Goal: Task Accomplishment & Management: Manage account settings

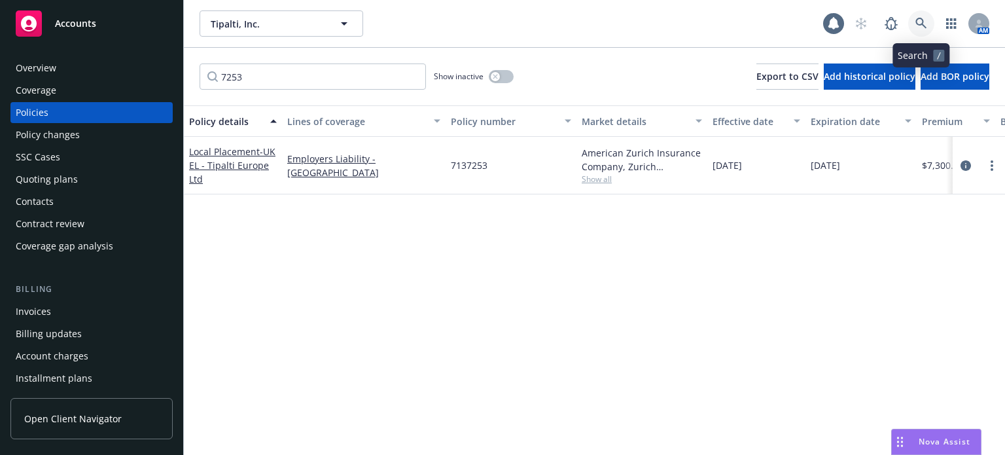
click at [922, 19] on icon at bounding box center [921, 24] width 12 height 12
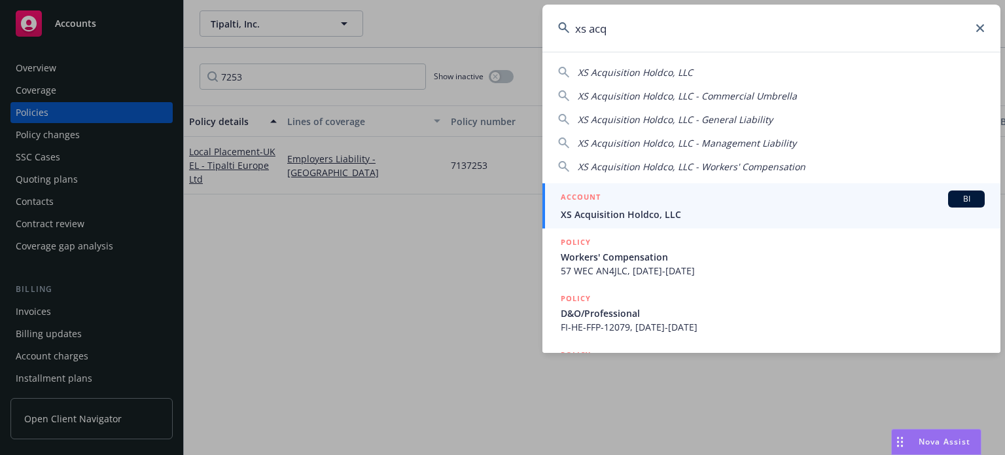
type input "xs acq"
click at [632, 219] on span "XS Acquisition Holdco, LLC" at bounding box center [773, 214] width 424 height 14
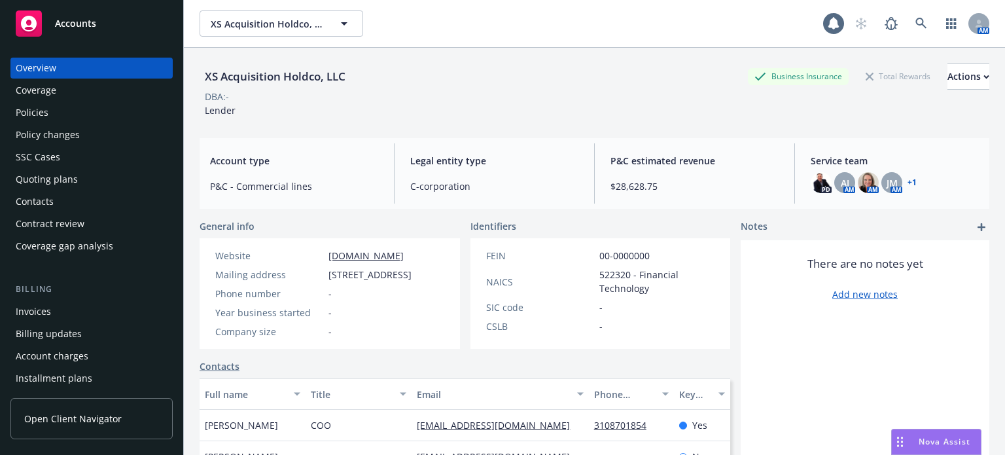
click at [65, 107] on div "Policies" at bounding box center [92, 112] width 152 height 21
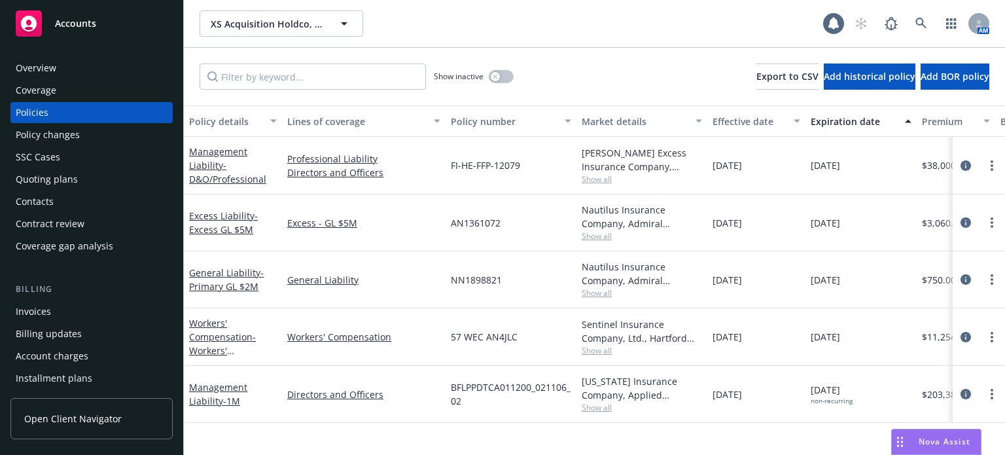
click at [230, 120] on div "Policy details" at bounding box center [225, 121] width 73 height 14
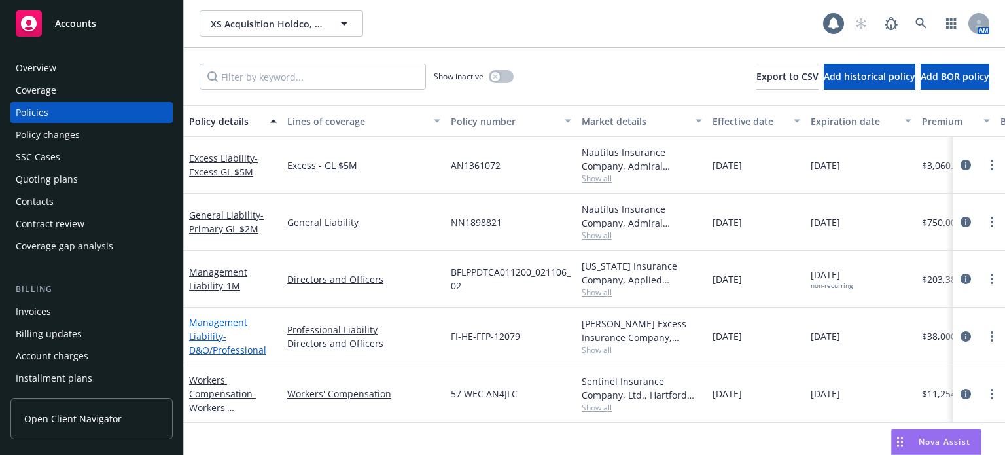
click at [224, 320] on link "Management Liability - D&O/Professional" at bounding box center [227, 336] width 77 height 40
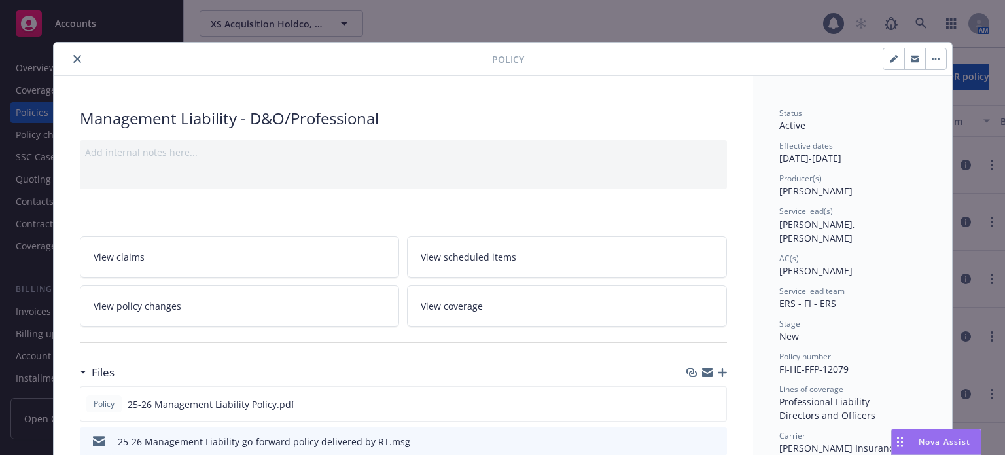
click at [73, 57] on icon "close" at bounding box center [77, 59] width 8 height 8
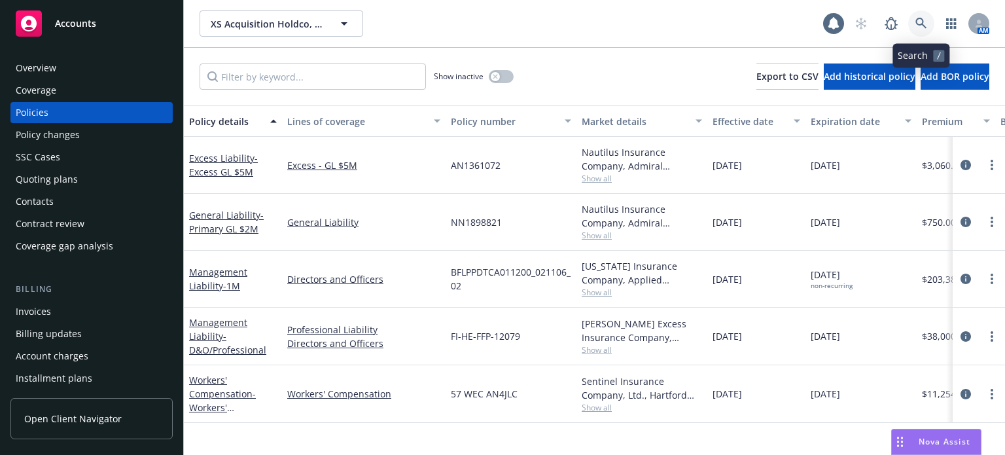
click at [918, 22] on icon at bounding box center [921, 24] width 12 height 12
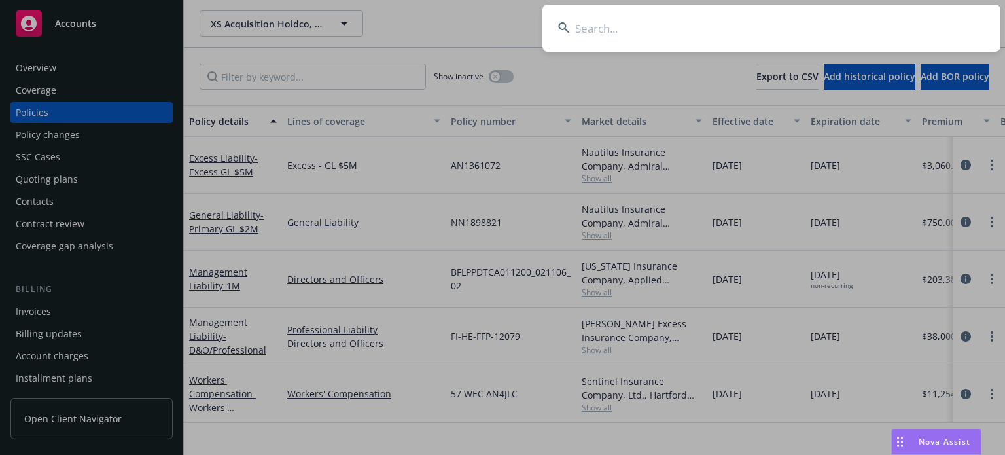
click at [704, 28] on input at bounding box center [771, 28] width 458 height 47
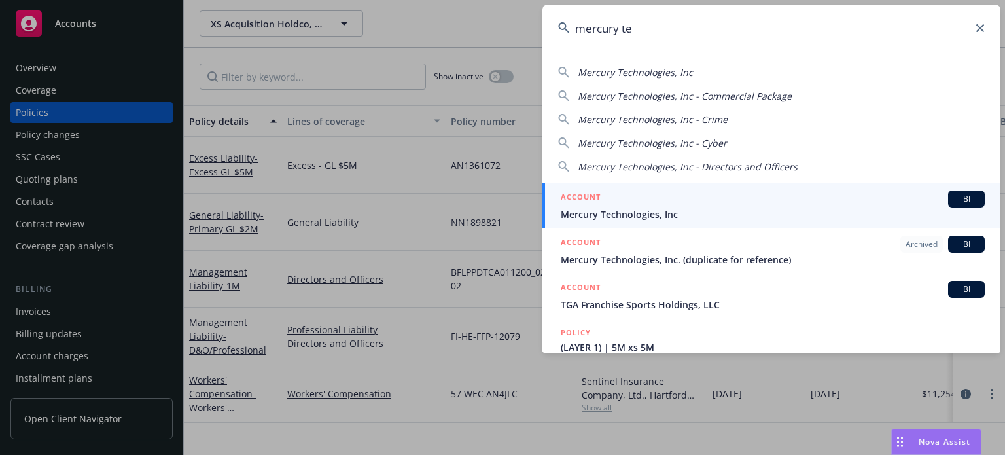
type input "mercury te"
click at [642, 215] on span "Mercury Technologies, Inc" at bounding box center [773, 214] width 424 height 14
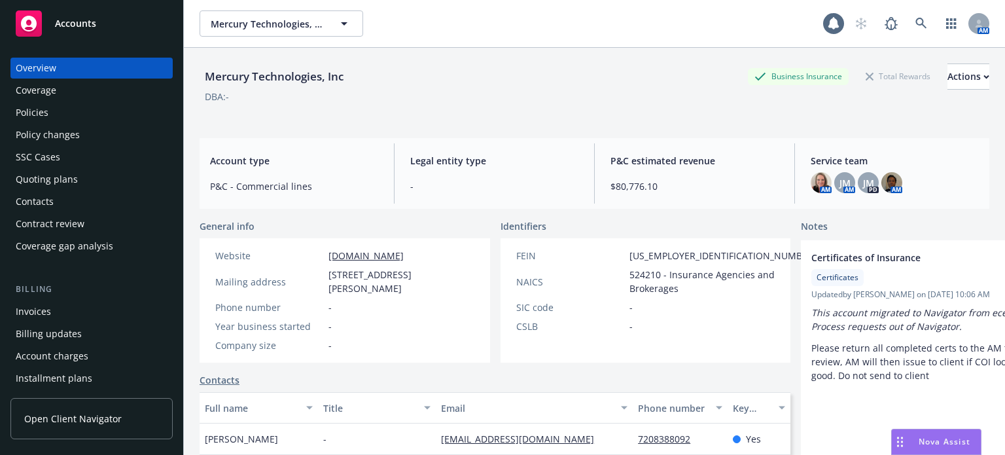
click at [75, 177] on div "Quoting plans" at bounding box center [47, 179] width 62 height 21
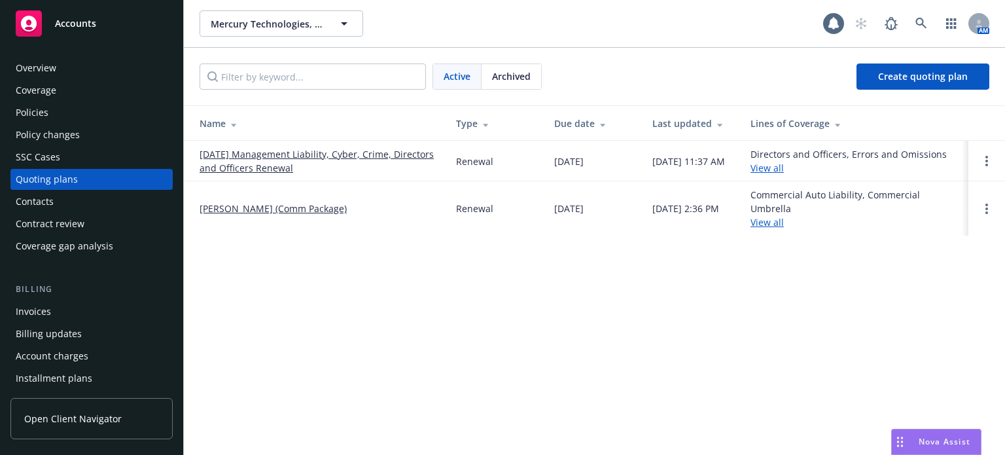
click at [217, 120] on div "Name" at bounding box center [316, 123] width 235 height 14
click at [269, 155] on link "[DATE] Management Liability, Cyber, Crime, Directors and Officers Renewal" at bounding box center [316, 160] width 235 height 27
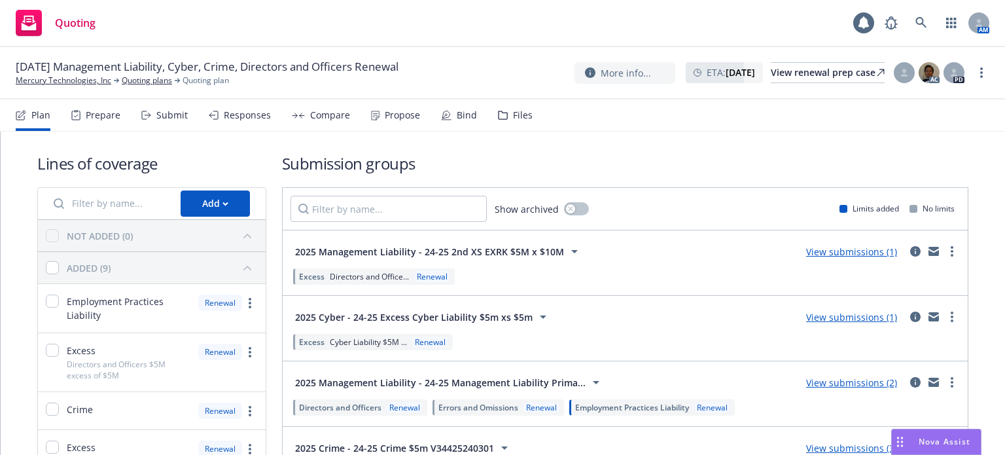
click at [852, 248] on link "View submissions (1)" at bounding box center [851, 251] width 91 height 12
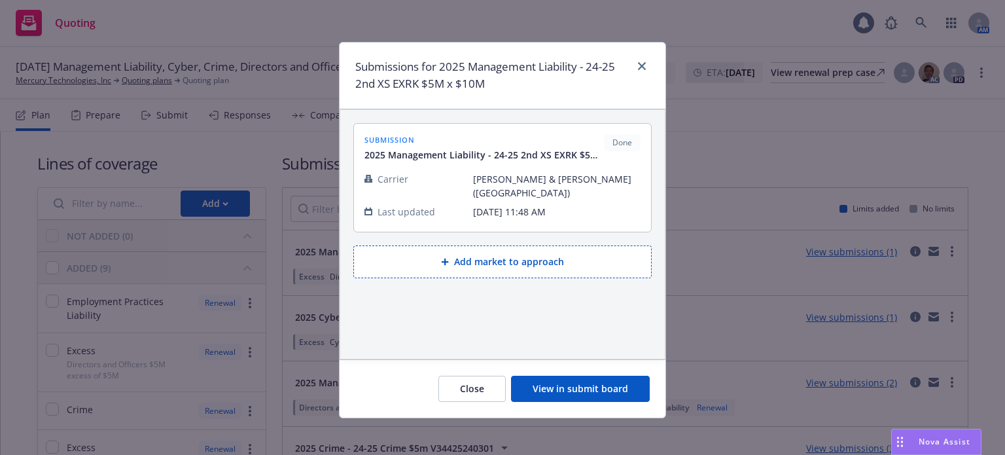
click at [596, 381] on button "View in submit board" at bounding box center [580, 388] width 139 height 26
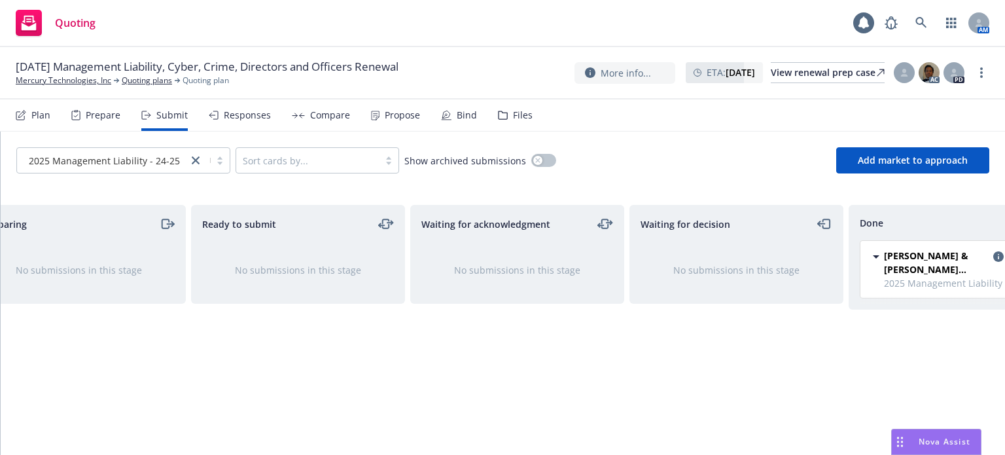
scroll to position [0, 118]
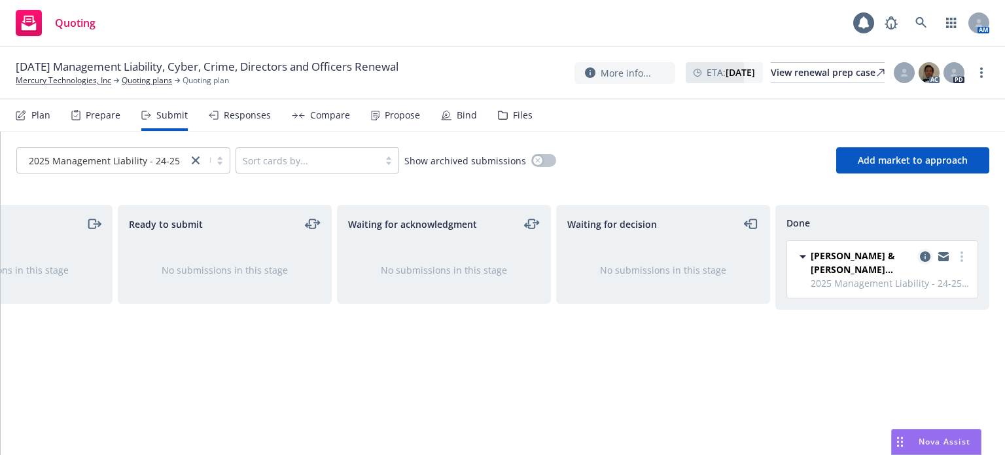
click at [922, 251] on link "copy logging email" at bounding box center [925, 257] width 16 height 16
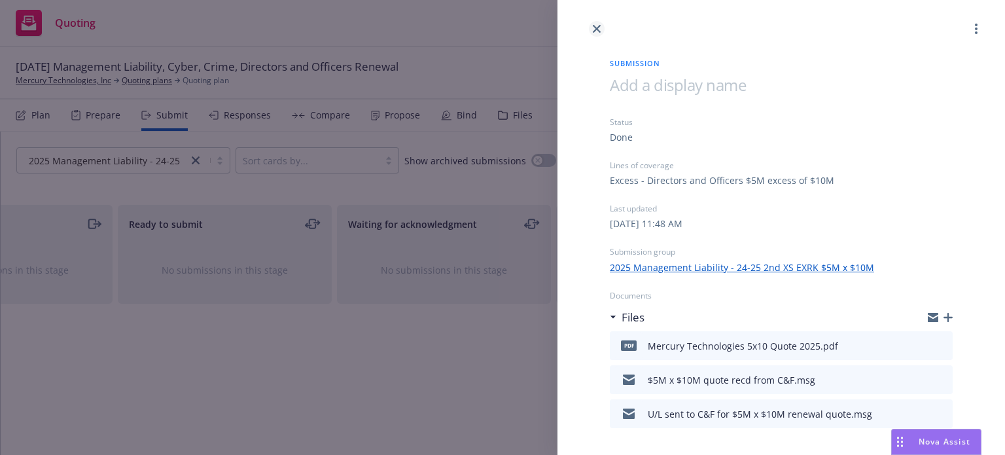
click at [602, 31] on link "close" at bounding box center [597, 29] width 16 height 16
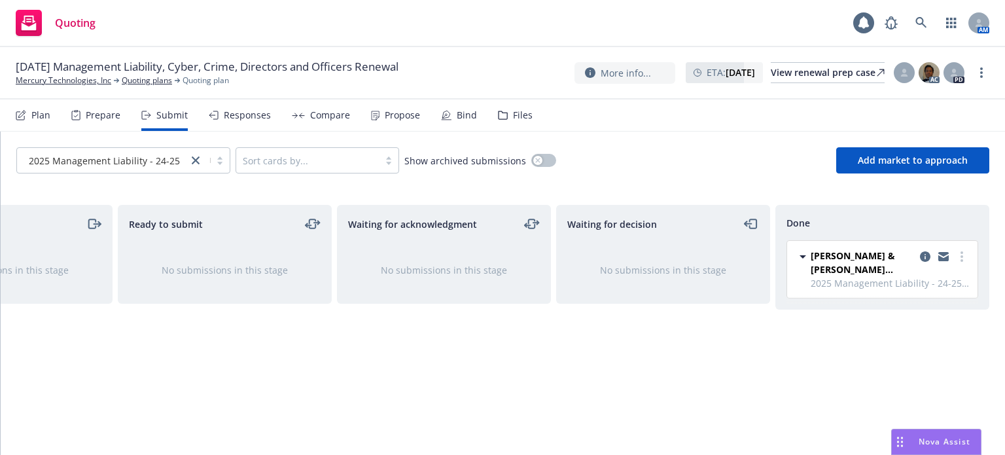
drag, startPoint x: 130, startPoint y: 133, endPoint x: 130, endPoint y: 140, distance: 7.2
click at [130, 133] on div "2025 Management Liability - 24-25 2nd XS... Sort cards by... Show archived subm…" at bounding box center [503, 160] width 1004 height 58
click at [124, 152] on div at bounding box center [103, 160] width 158 height 16
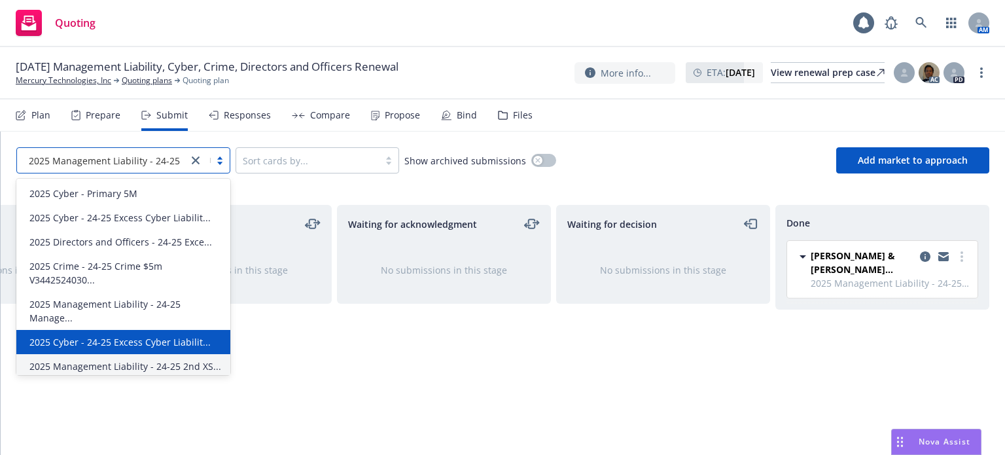
click at [118, 335] on span "2025 Cyber - 24-25 Excess Cyber Liabilit..." at bounding box center [119, 342] width 181 height 14
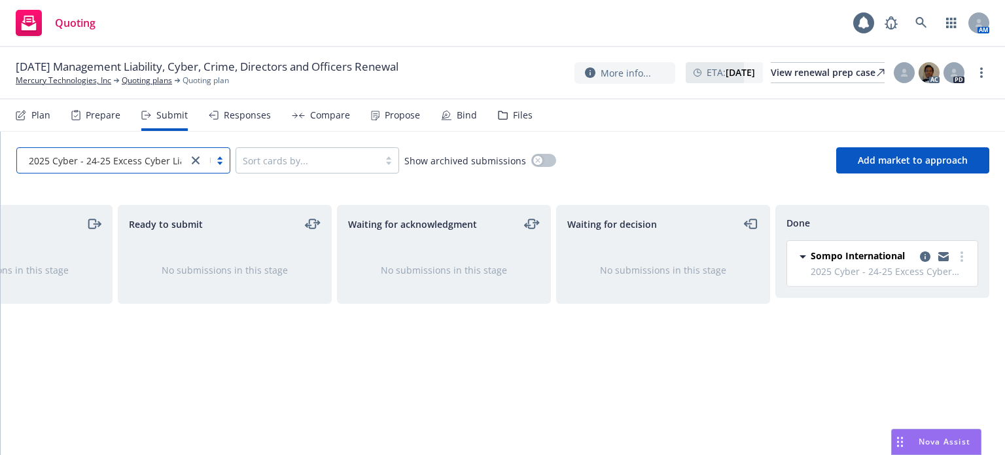
click at [135, 156] on span "2025 Cyber - 24-25 Excess Cyber Liabilit..." at bounding box center [119, 161] width 181 height 14
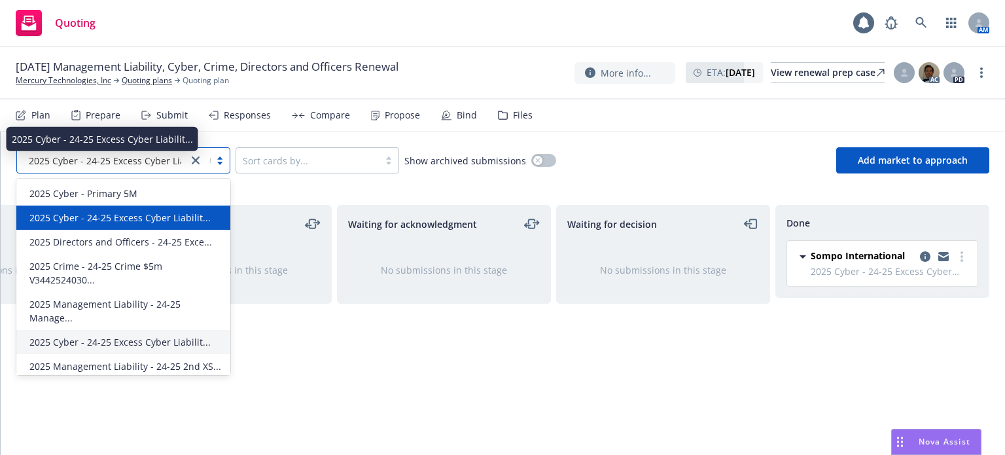
click at [129, 219] on span "2025 Cyber - 24-25 Excess Cyber Liabilit..." at bounding box center [119, 218] width 181 height 14
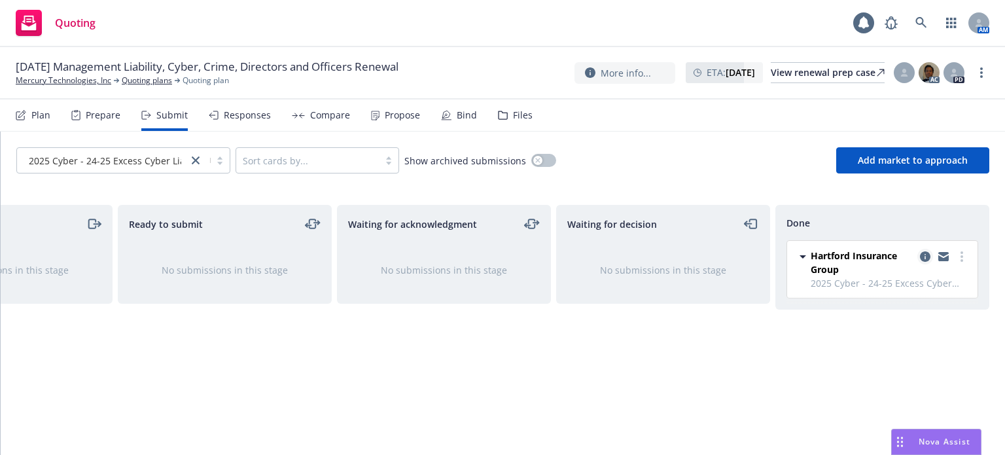
click at [924, 256] on icon "copy logging email" at bounding box center [925, 256] width 10 height 10
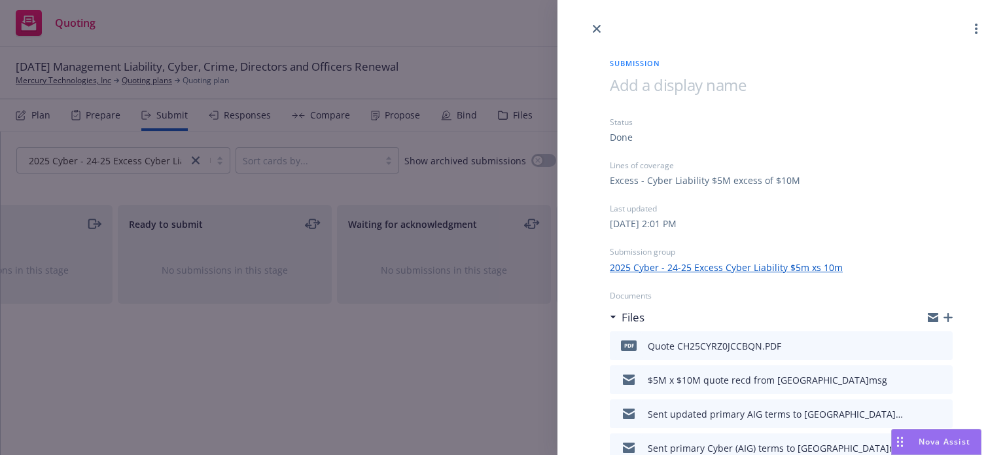
click at [932, 317] on div at bounding box center [939, 317] width 25 height 10
click at [943, 316] on icon "button" at bounding box center [947, 317] width 9 height 9
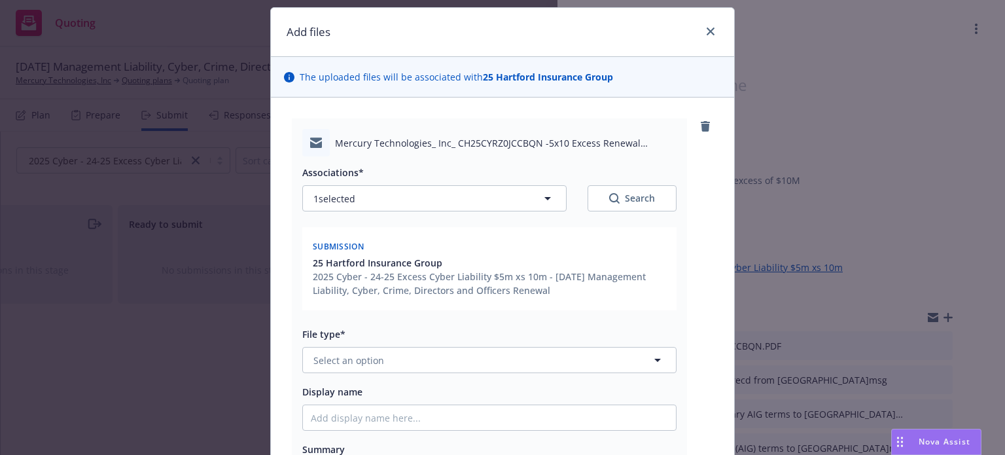
scroll to position [65, 0]
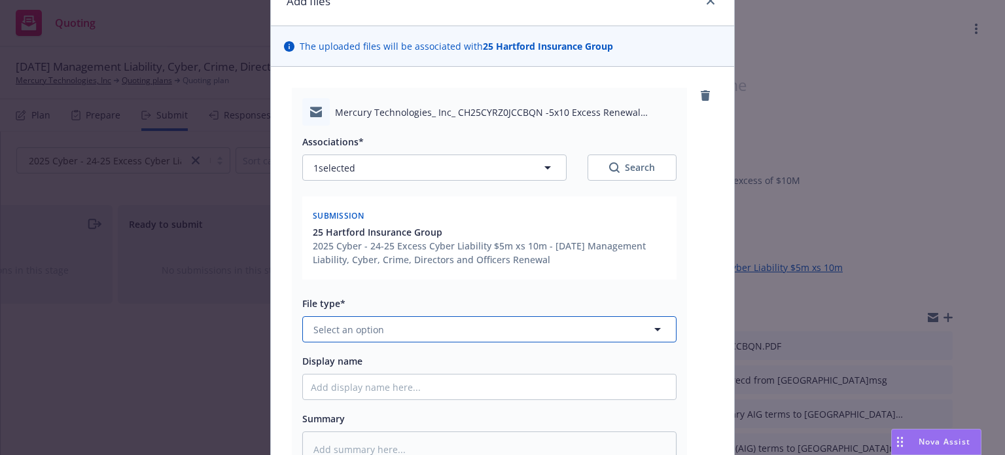
click at [374, 324] on span "Select an option" at bounding box center [348, 329] width 71 height 14
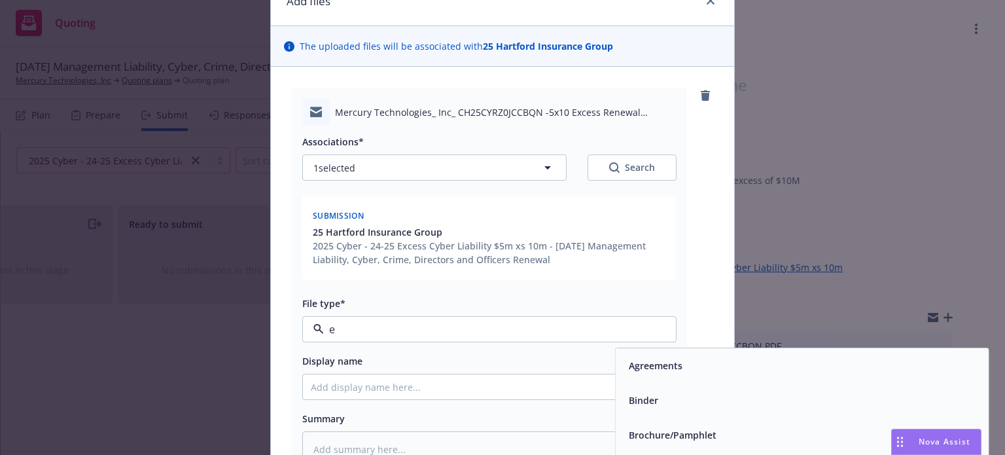
type input "em"
click at [700, 386] on div "Email" at bounding box center [801, 400] width 373 height 35
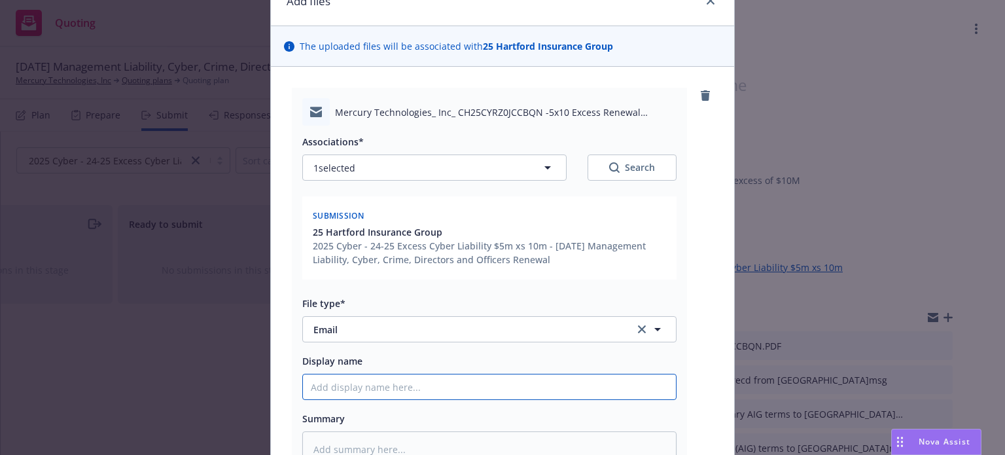
click at [398, 392] on input "Display name" at bounding box center [489, 386] width 373 height 25
type textarea "x"
type input "F"
type textarea "x"
type input "Fo"
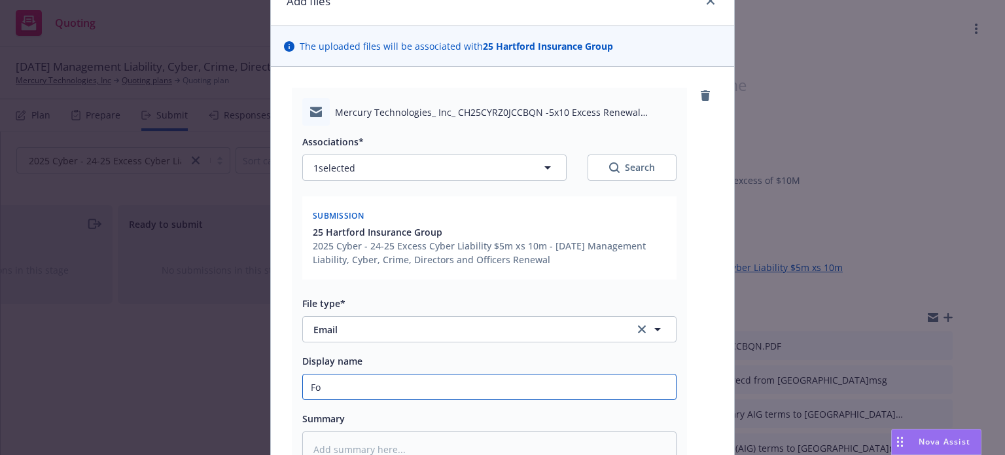
type textarea "x"
type input "Fol"
type textarea "x"
type input "Foll"
type textarea "x"
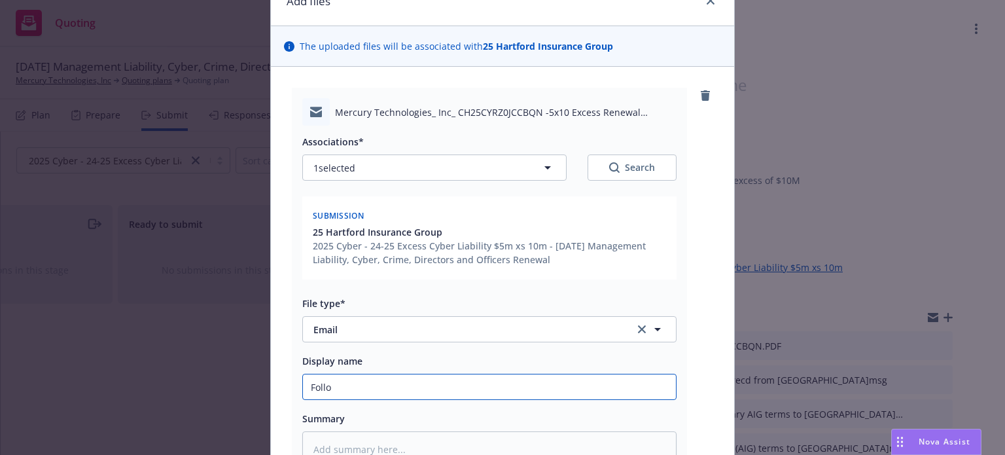
type input "Follow"
type textarea "x"
type input "Follow"
type textarea "x"
type input "Follow u"
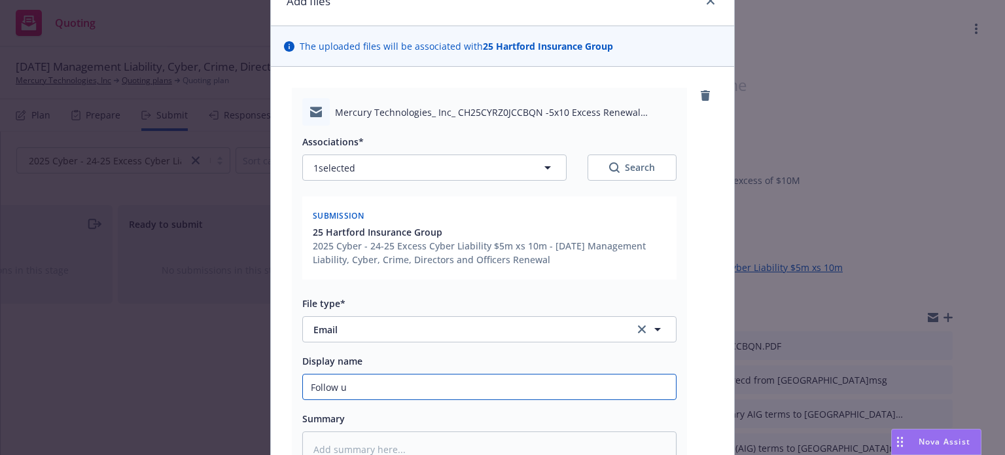
type textarea "x"
type input "Follow up"
type textarea "x"
type input "Follow up"
type textarea "x"
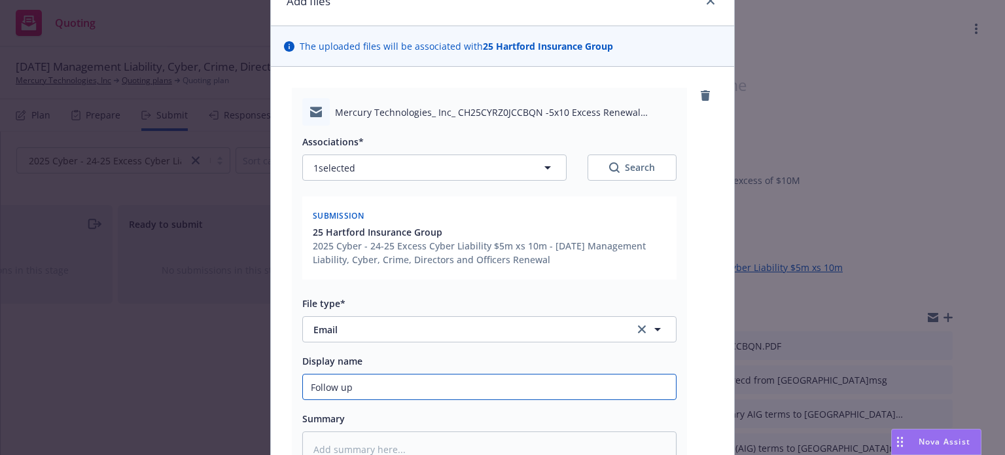
type input "Follow up f"
type textarea "x"
type input "Follow up fr"
type textarea "x"
type input "Follow up fro"
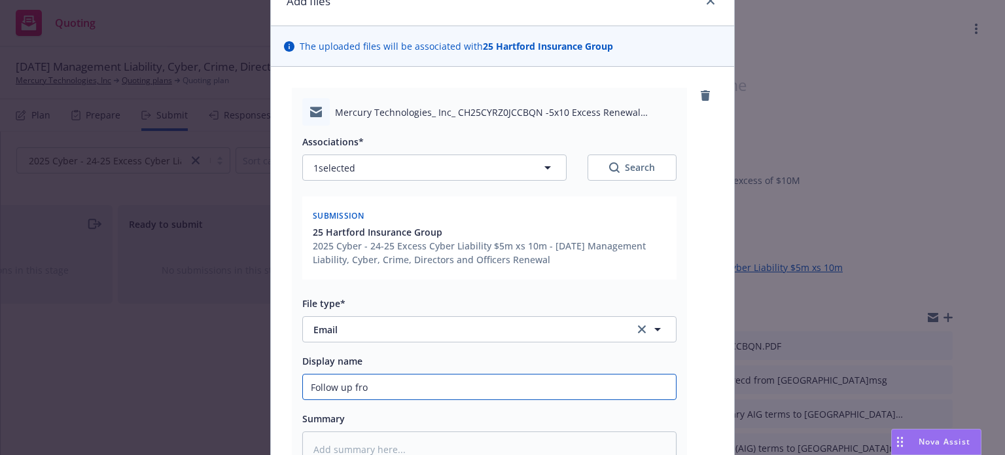
type textarea "x"
type input "Follow up from"
type textarea "x"
type input "Follow up from"
type textarea "x"
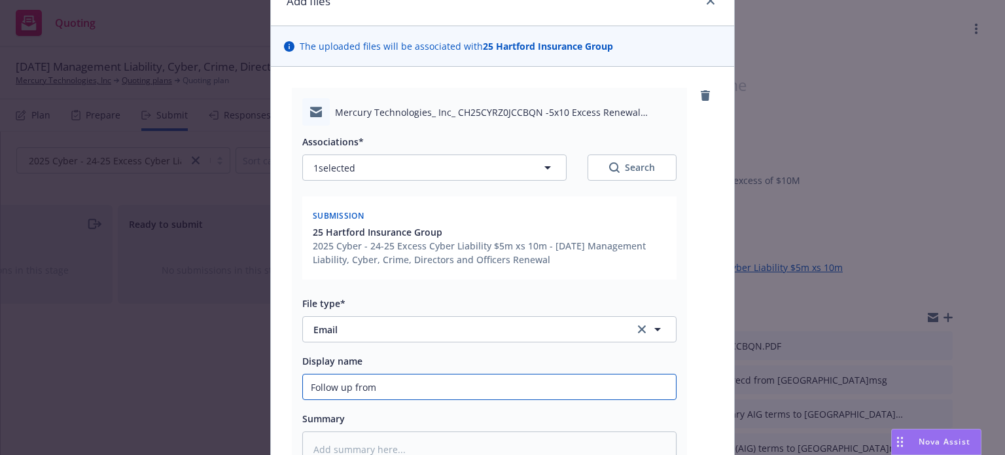
type input "Follow up from H"
type textarea "x"
type input "Follow up from Ha"
type textarea "x"
type input "Follow up from Har"
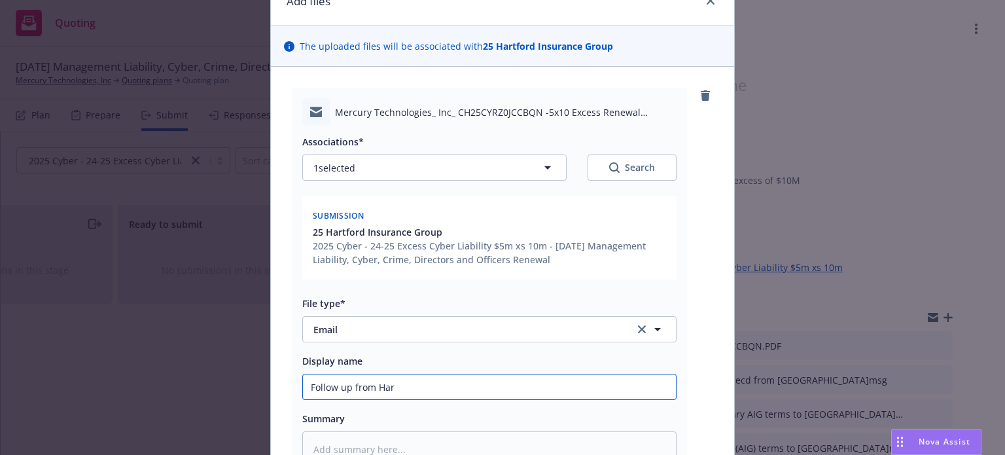
type textarea "x"
type input "Follow up from Hart"
type textarea "x"
type input "Follow up from Hartf"
type textarea "x"
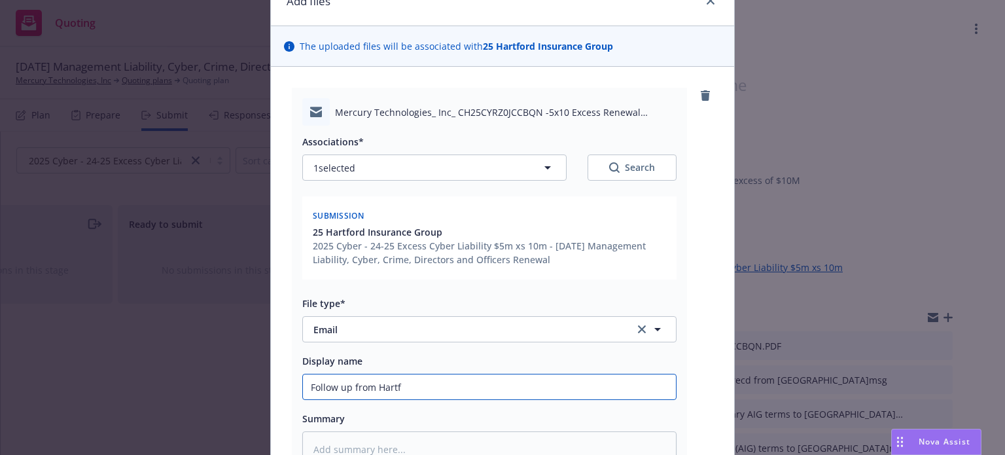
type input "Follow up from Hartfo"
type textarea "x"
type input "Follow up from Hartfor"
type textarea "x"
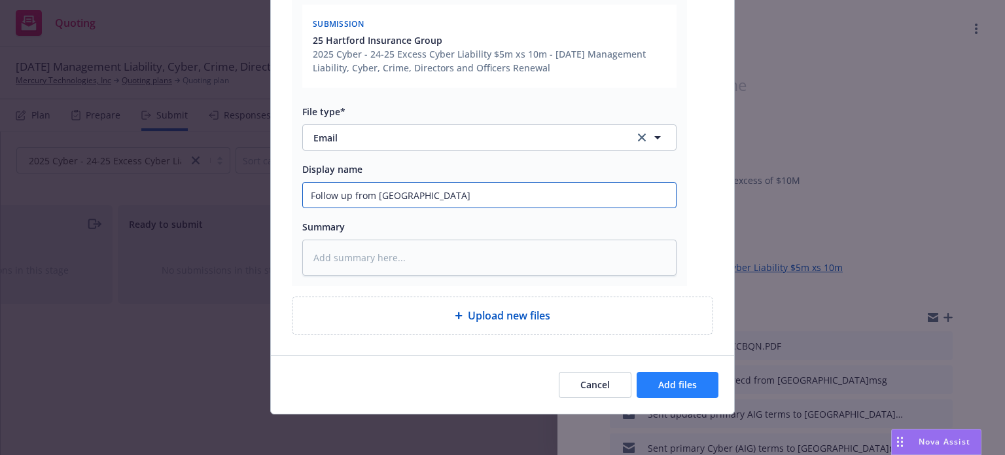
type input "Follow up from Hartford"
click at [685, 391] on button "Add files" at bounding box center [677, 384] width 82 height 26
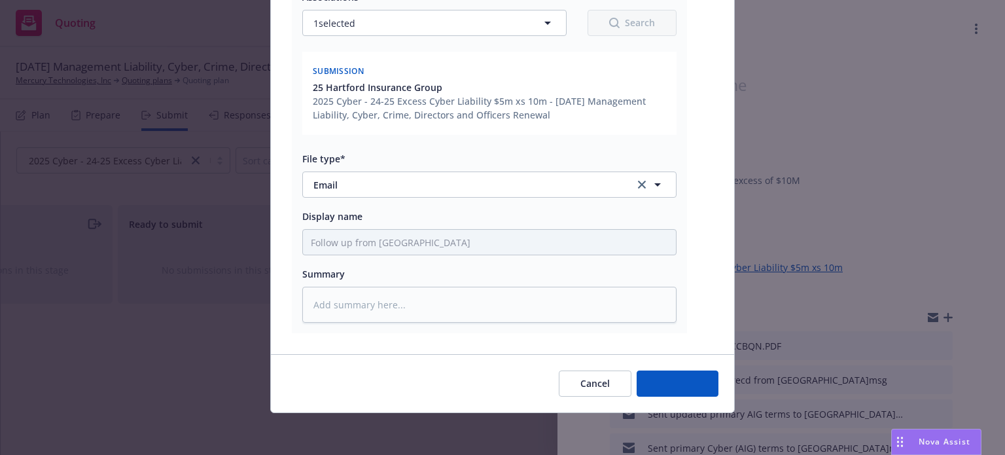
scroll to position [209, 0]
type textarea "x"
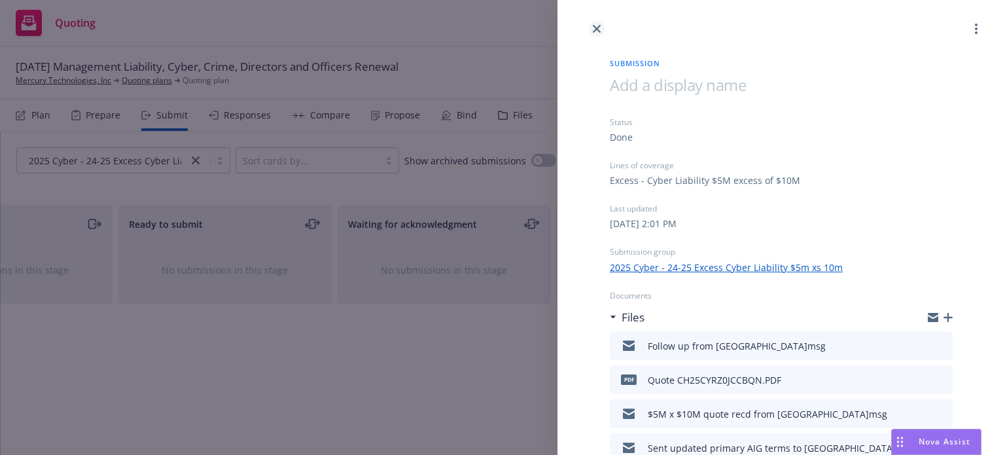
click at [594, 28] on icon "close" at bounding box center [597, 29] width 8 height 8
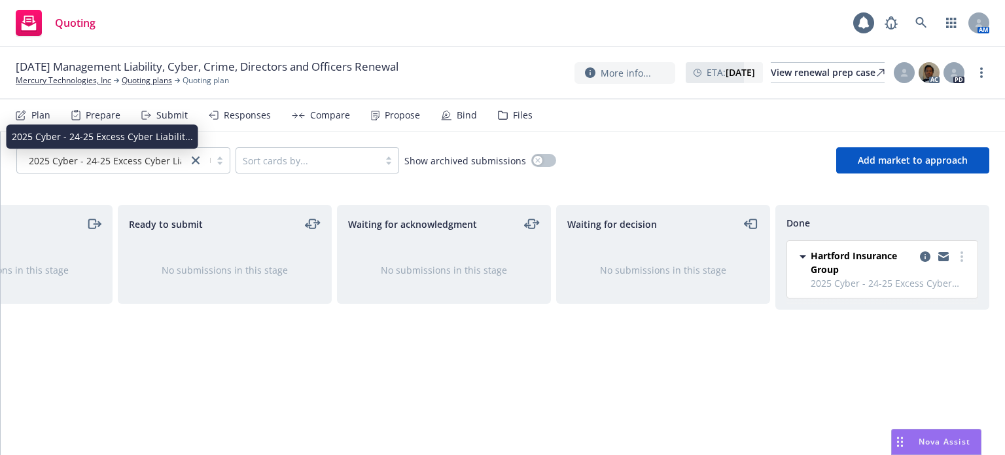
click at [95, 156] on span "2025 Cyber - 24-25 Excess Cyber Liabilit..." at bounding box center [119, 161] width 181 height 14
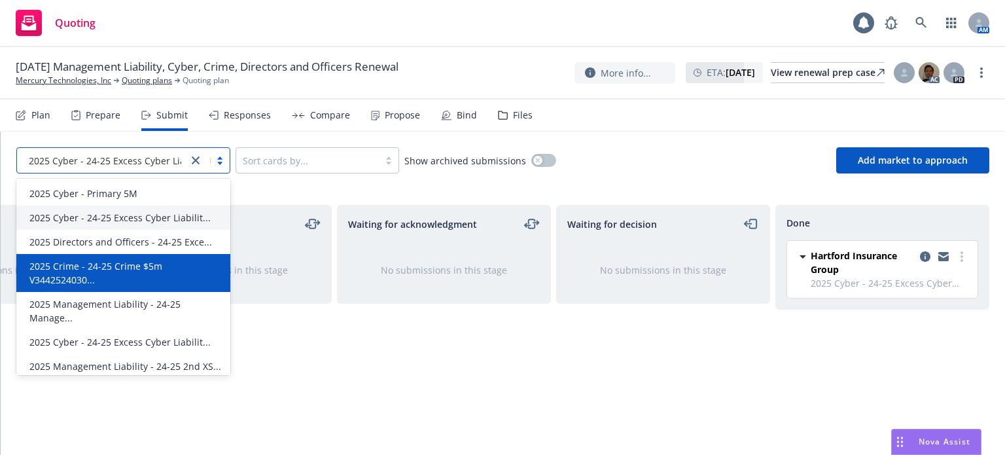
click at [88, 269] on span "2025 Crime - 24-25 Crime $5m V3442524030..." at bounding box center [125, 272] width 193 height 27
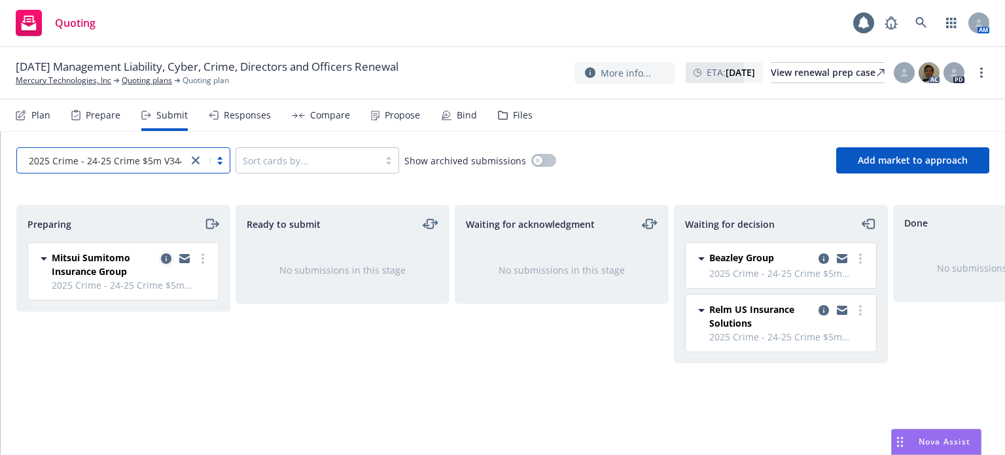
click at [165, 256] on icon "copy logging email" at bounding box center [166, 258] width 10 height 10
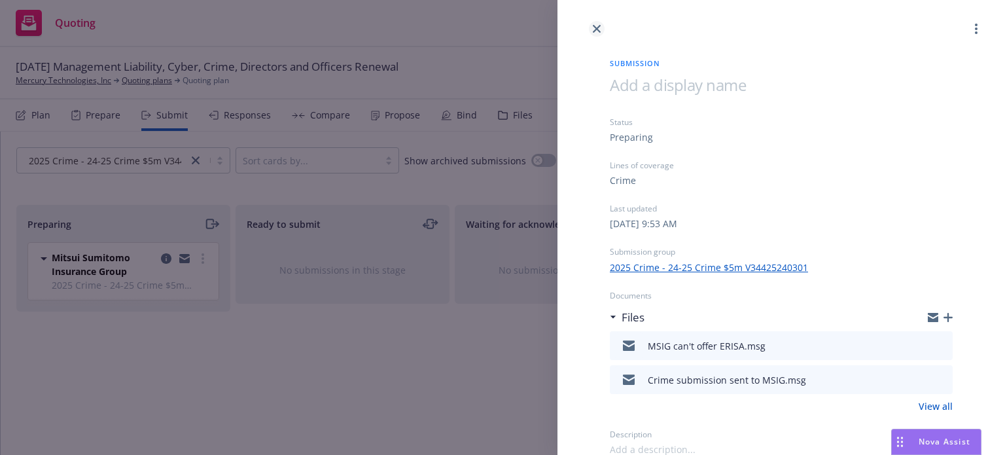
click at [598, 26] on icon "close" at bounding box center [597, 29] width 8 height 8
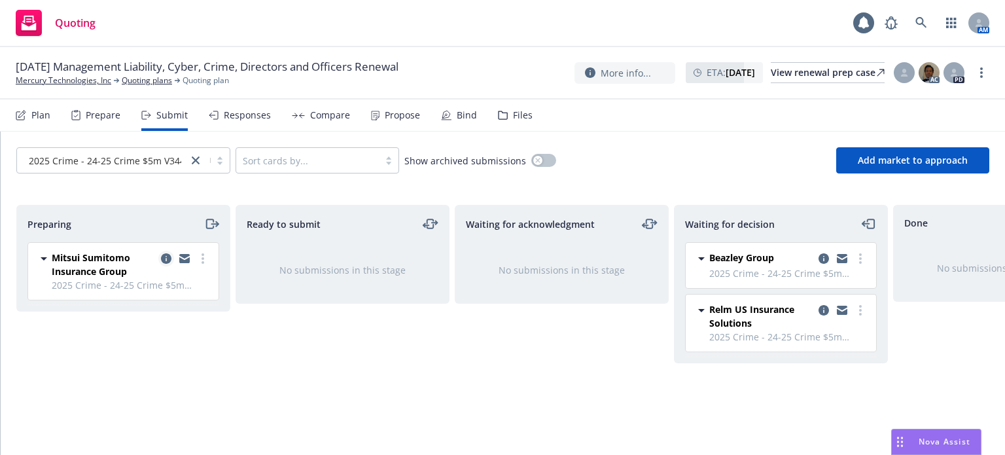
click at [164, 258] on icon "copy logging email" at bounding box center [166, 258] width 10 height 10
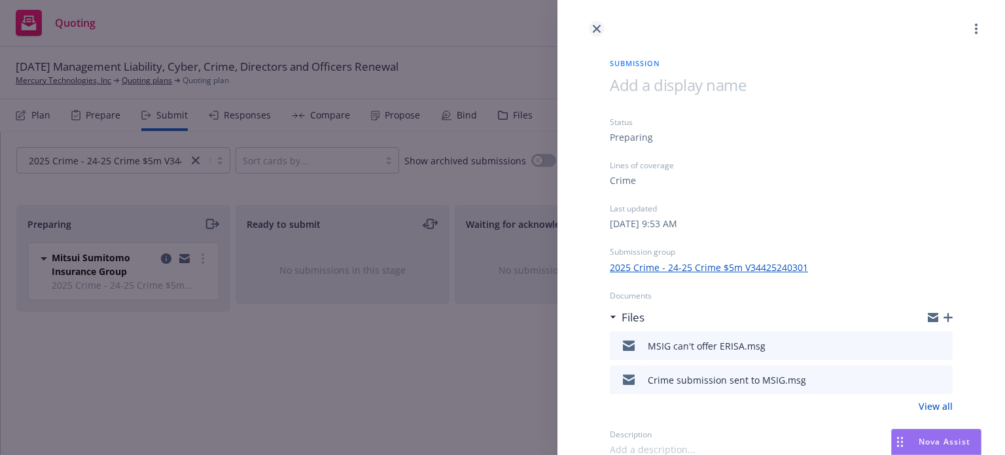
click at [594, 27] on icon "close" at bounding box center [597, 29] width 8 height 8
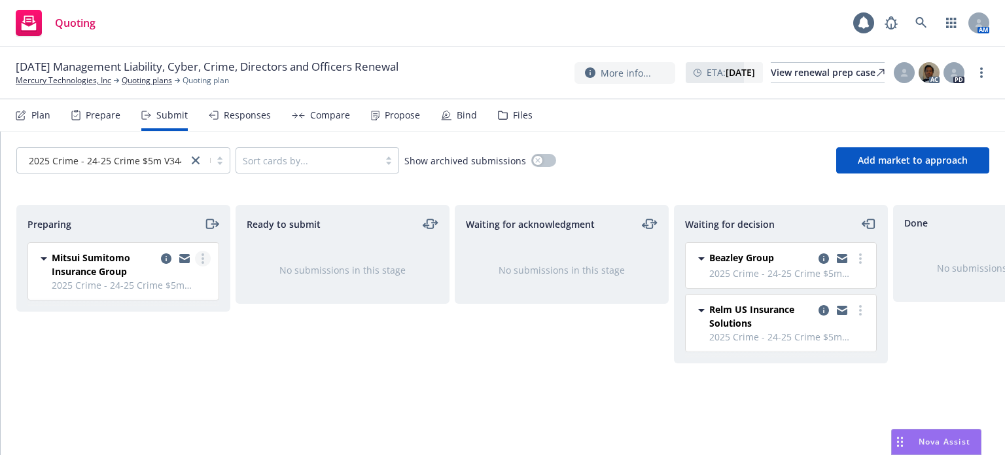
click at [197, 259] on link "more" at bounding box center [203, 258] width 16 height 16
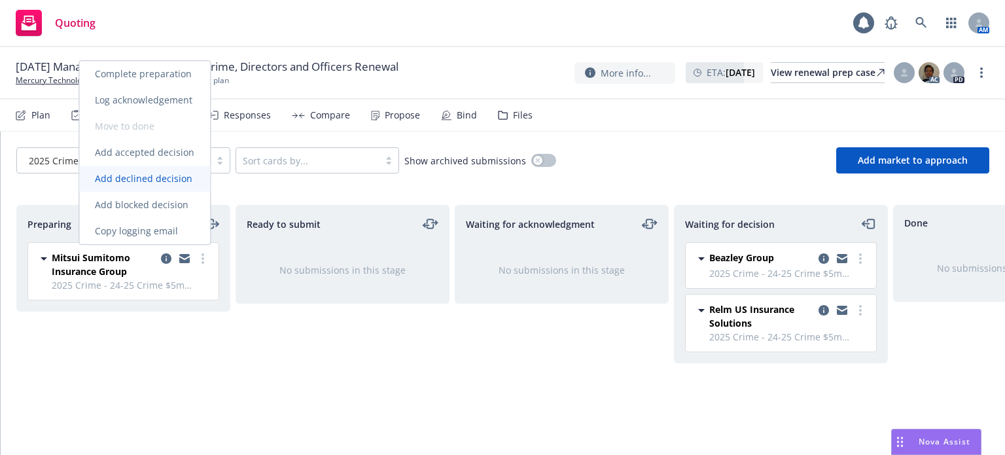
click at [152, 177] on span "Add declined decision" at bounding box center [143, 178] width 129 height 12
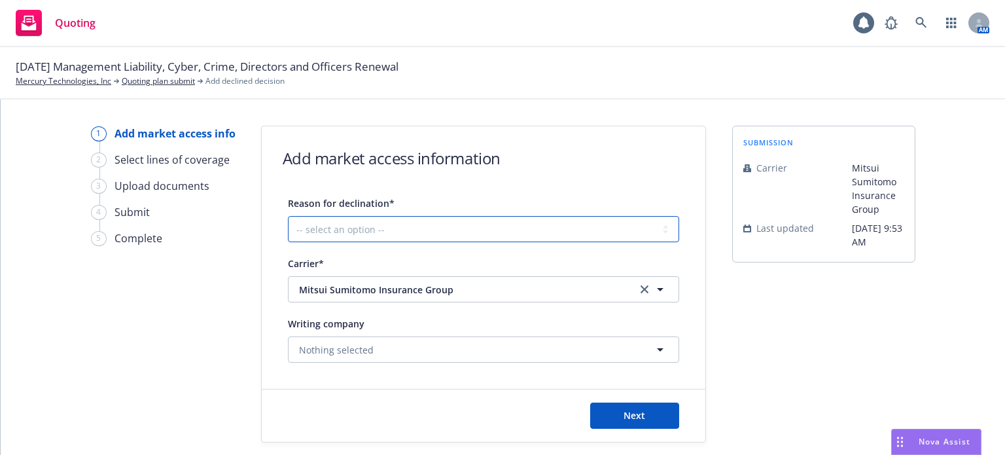
click at [356, 226] on select "-- select an option -- Cannot compete with other markets Carrier non-renewed Ca…" at bounding box center [483, 229] width 391 height 26
select select "OTHER"
click at [288, 216] on select "-- select an option -- Cannot compete with other markets Carrier non-renewed Ca…" at bounding box center [483, 229] width 391 height 26
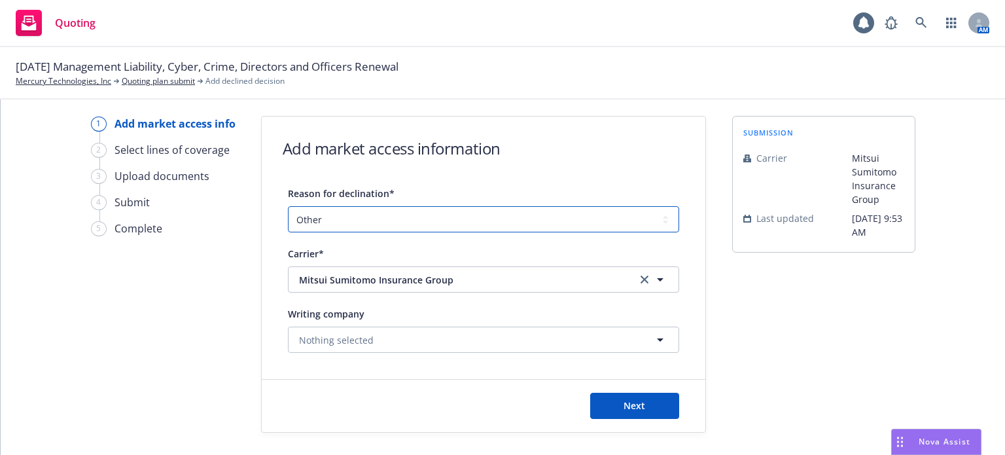
scroll to position [13, 0]
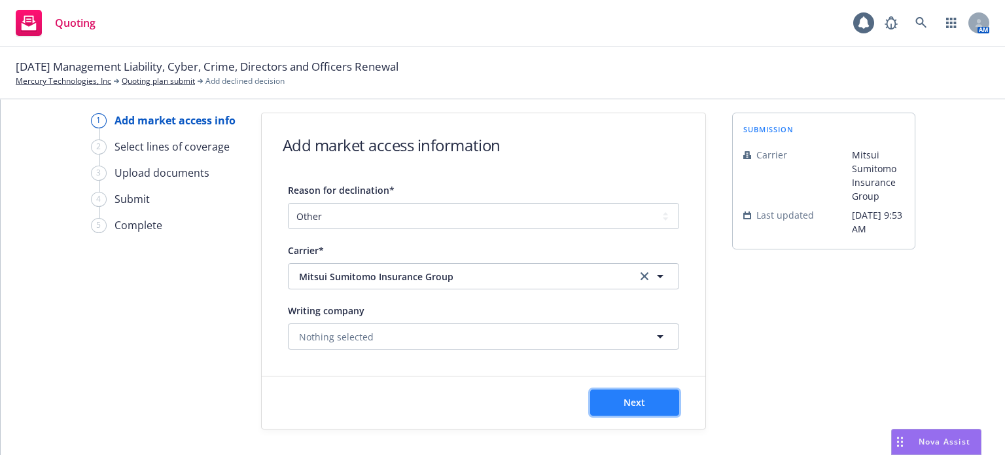
click at [640, 399] on button "Next" at bounding box center [634, 402] width 89 height 26
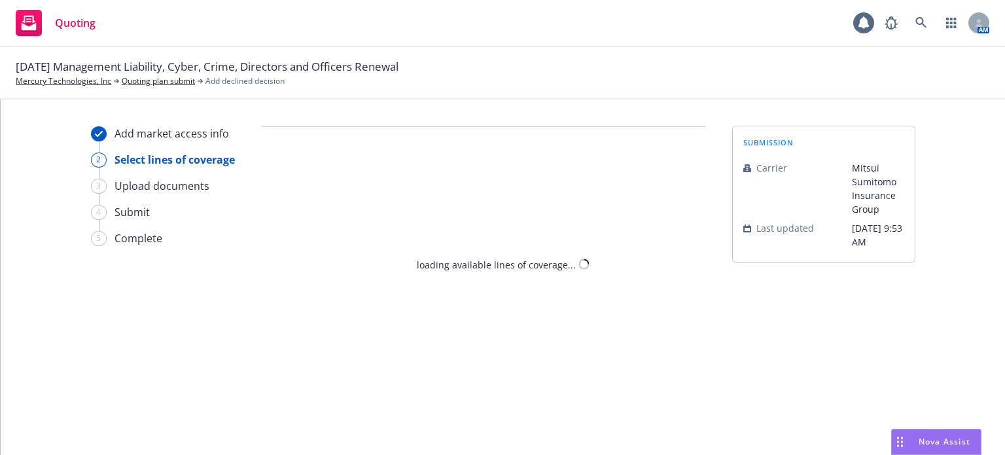
select select "OTHER"
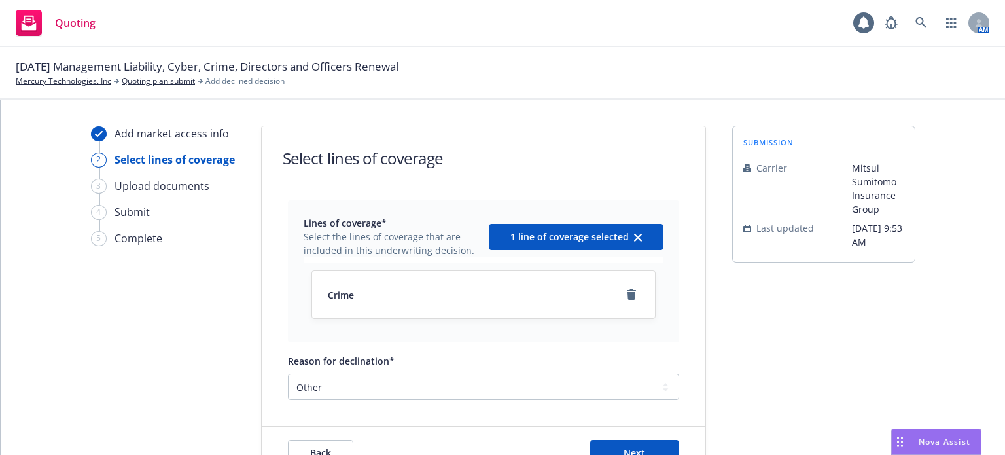
scroll to position [50, 0]
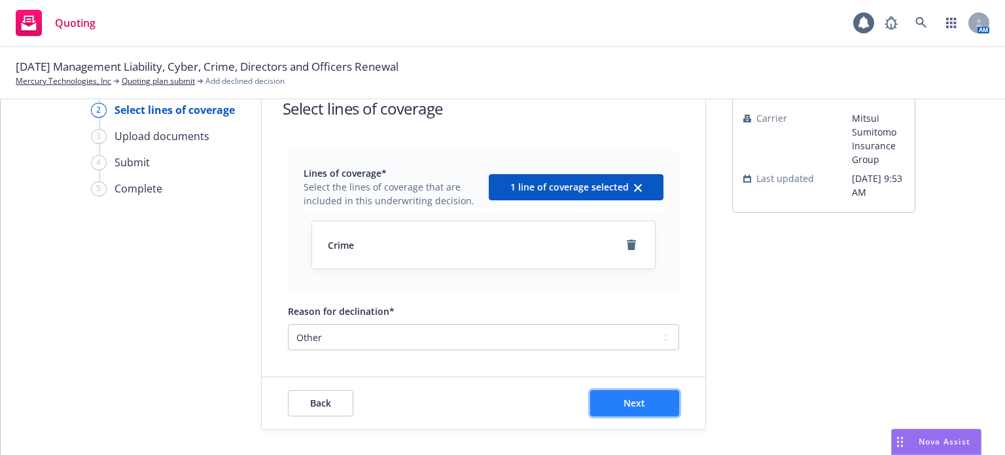
click at [633, 402] on span "Next" at bounding box center [634, 402] width 22 height 12
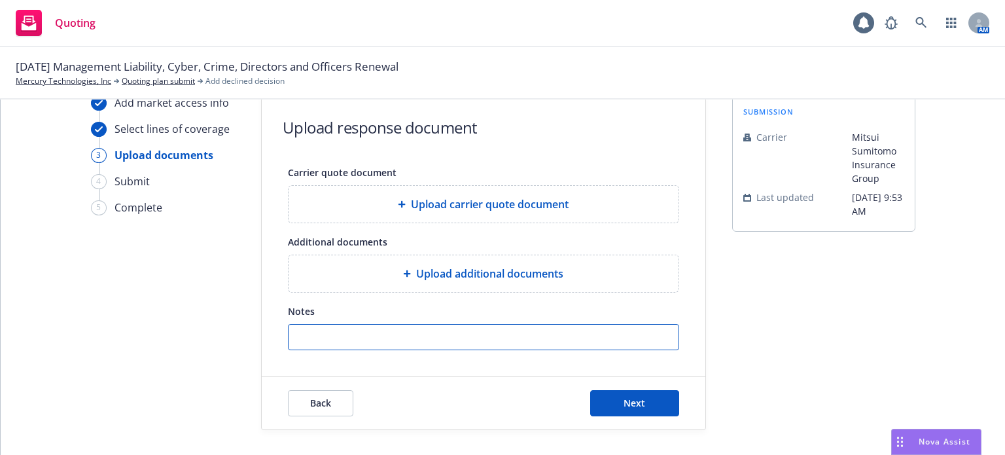
click at [500, 330] on input "Notes" at bounding box center [483, 336] width 390 height 25
type input "Cannot offer ERISA"
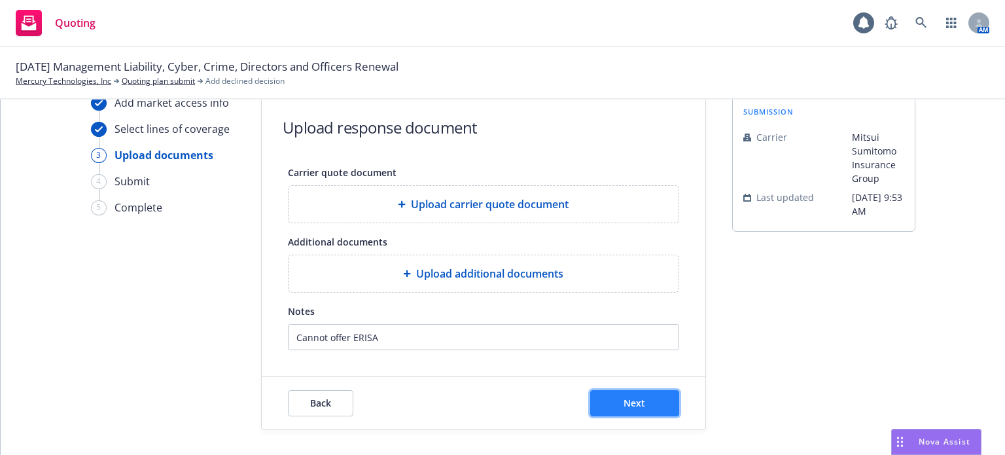
click at [623, 401] on span "Next" at bounding box center [634, 402] width 22 height 12
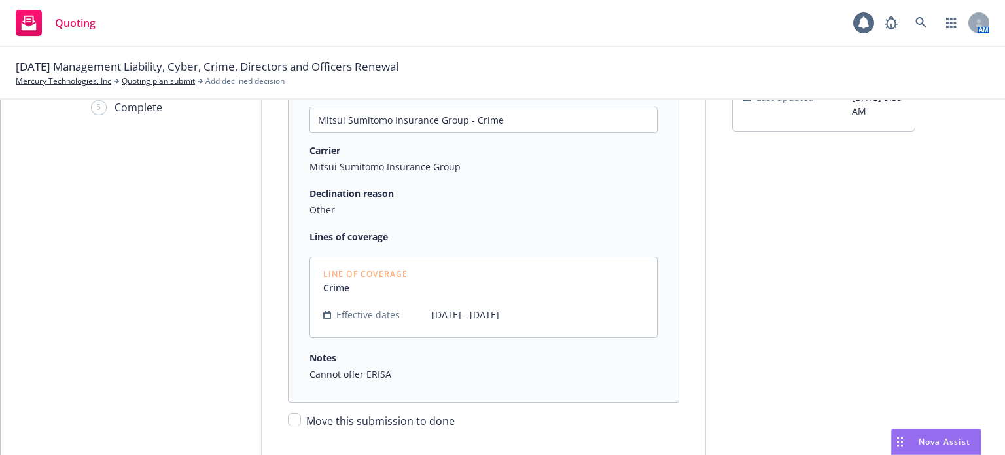
scroll to position [209, 0]
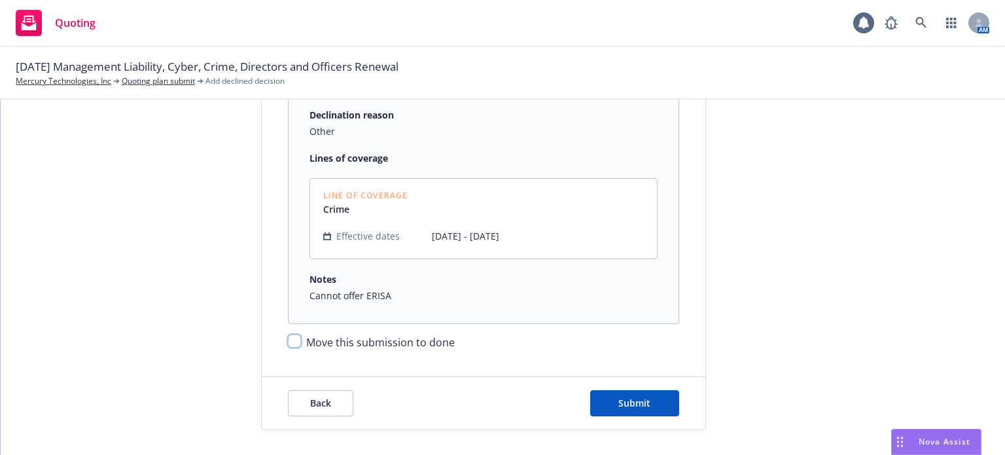
click at [290, 340] on input "Move this submission to done" at bounding box center [294, 340] width 13 height 13
checkbox input "true"
click at [644, 403] on span "Submit" at bounding box center [634, 402] width 32 height 12
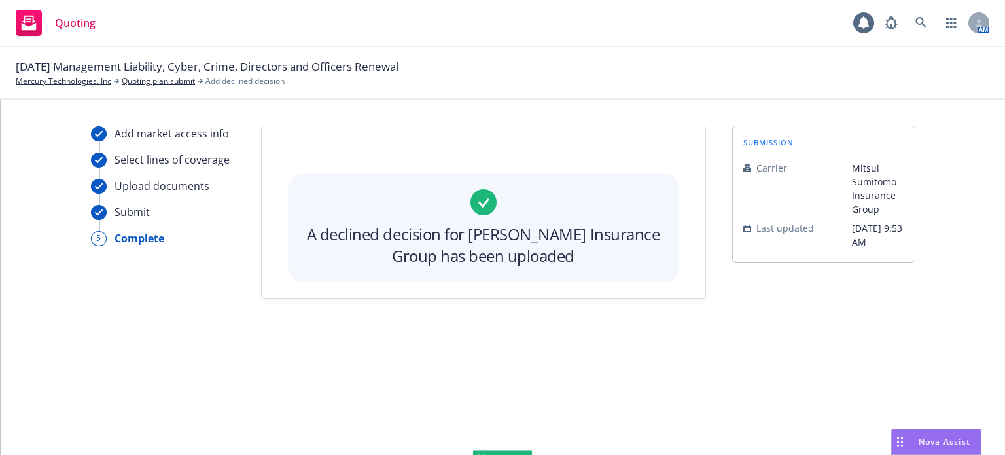
scroll to position [0, 0]
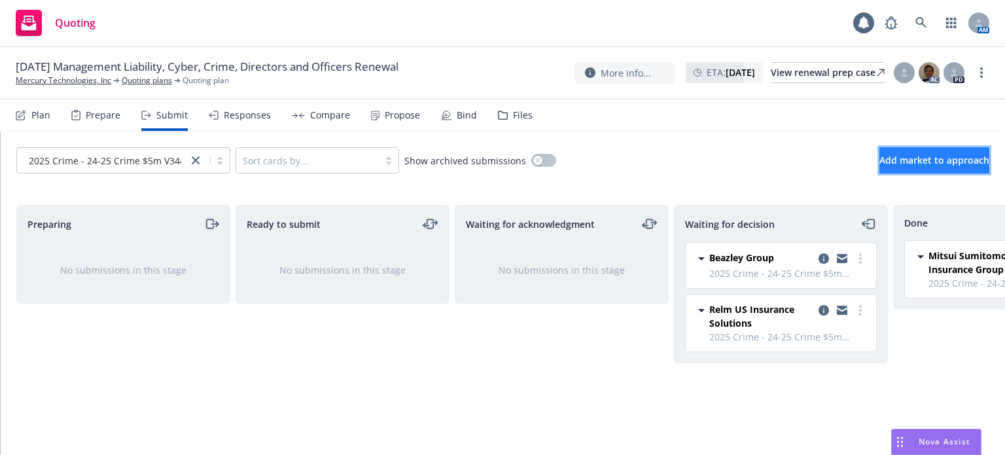
click at [887, 159] on span "Add market to approach" at bounding box center [934, 160] width 110 height 12
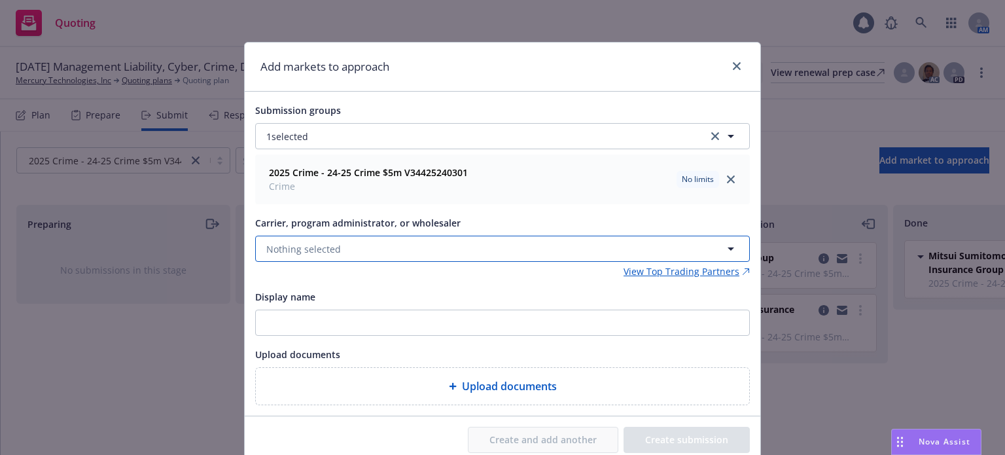
click at [319, 248] on span "Nothing selected" at bounding box center [303, 249] width 75 height 14
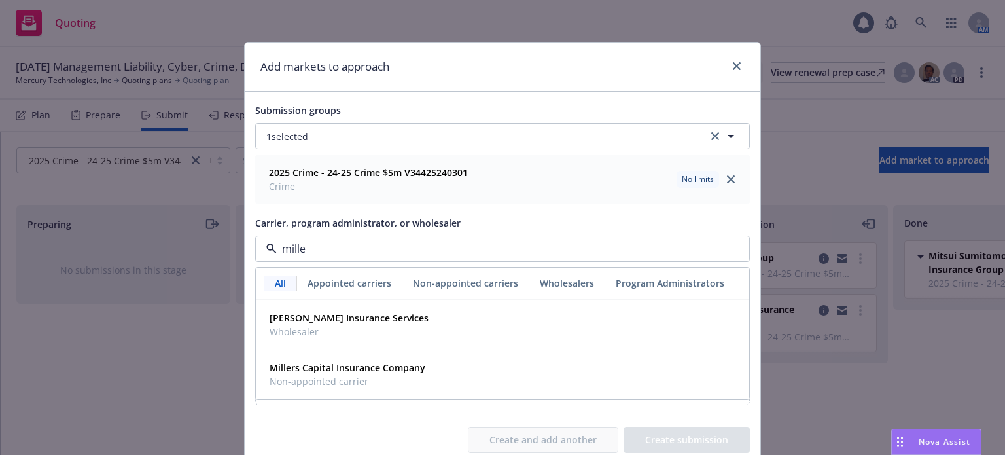
type input "miller"
click at [317, 313] on strong "Miller Insurance Services" at bounding box center [348, 317] width 159 height 12
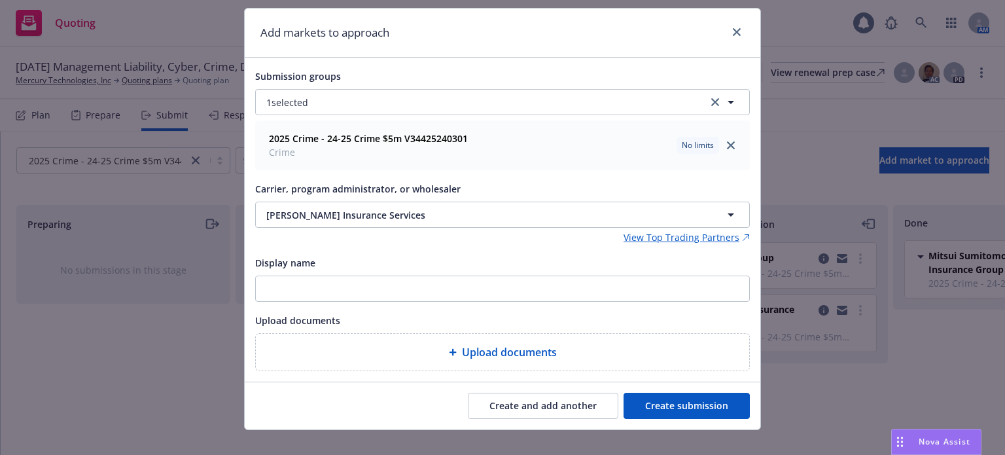
scroll to position [50, 0]
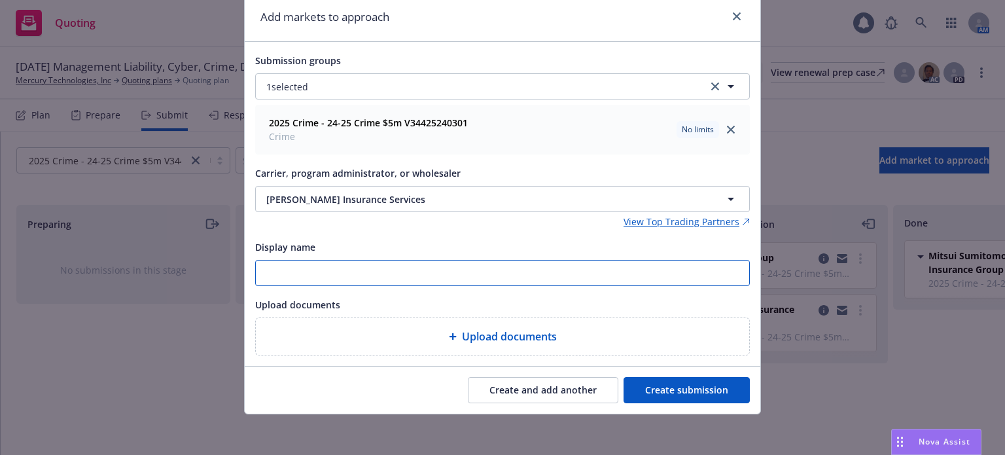
click at [342, 277] on input "Display name" at bounding box center [502, 272] width 493 height 25
type input "NEW LEVEL"
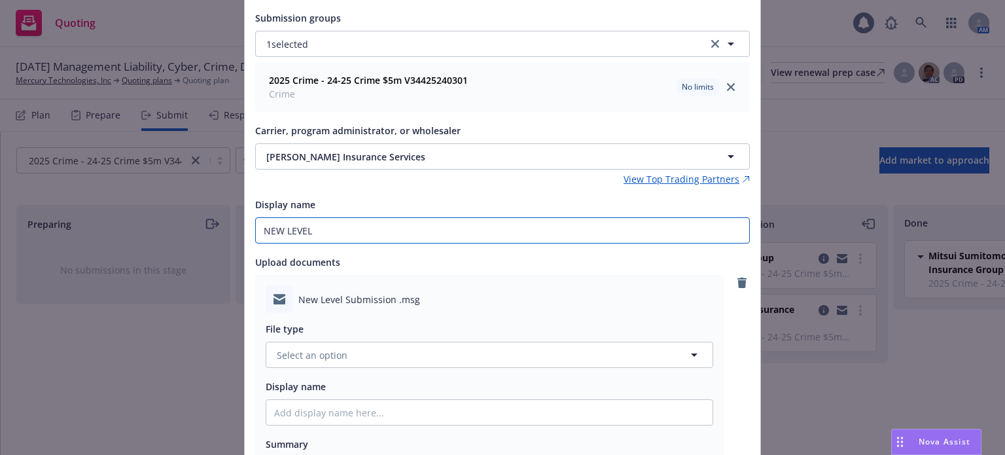
scroll to position [115, 0]
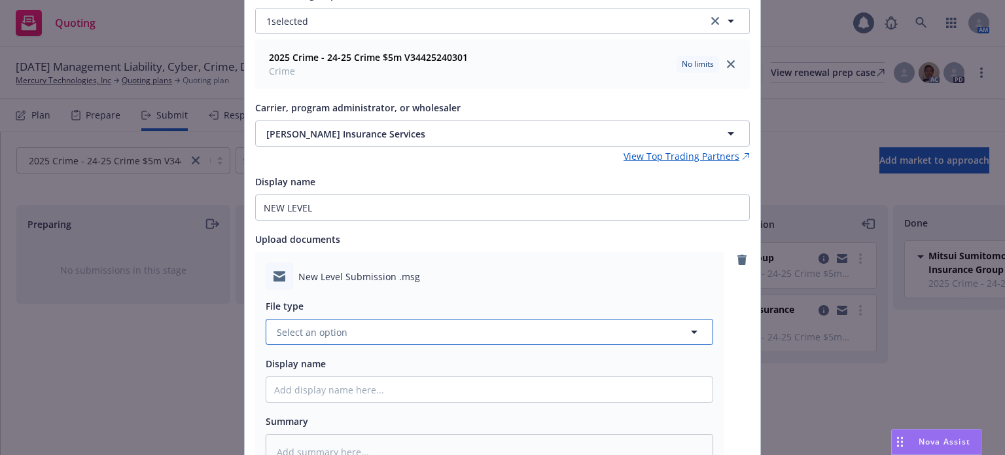
click at [393, 332] on button "Select an option" at bounding box center [489, 332] width 447 height 26
type input "subm"
click at [328, 368] on div "Submission" at bounding box center [489, 367] width 430 height 19
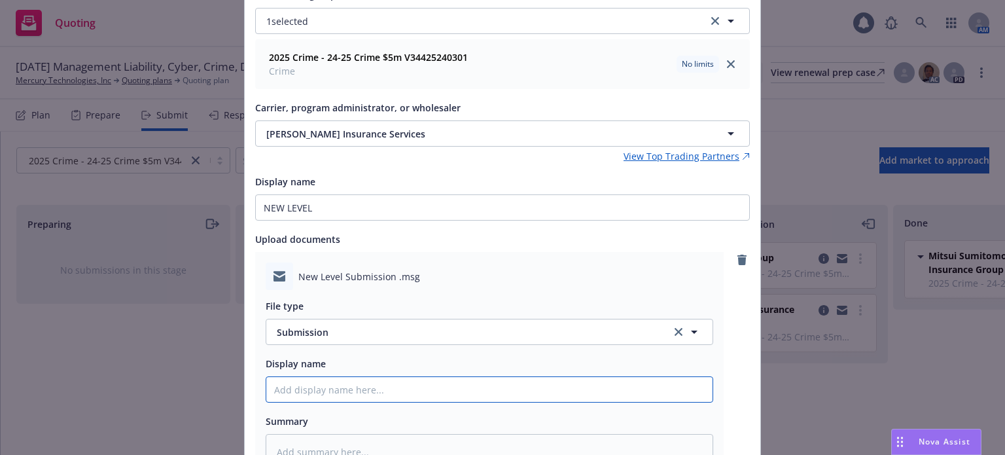
click at [324, 383] on input "Display name" at bounding box center [489, 389] width 446 height 25
type textarea "x"
type input "N"
type textarea "x"
type input "Ne"
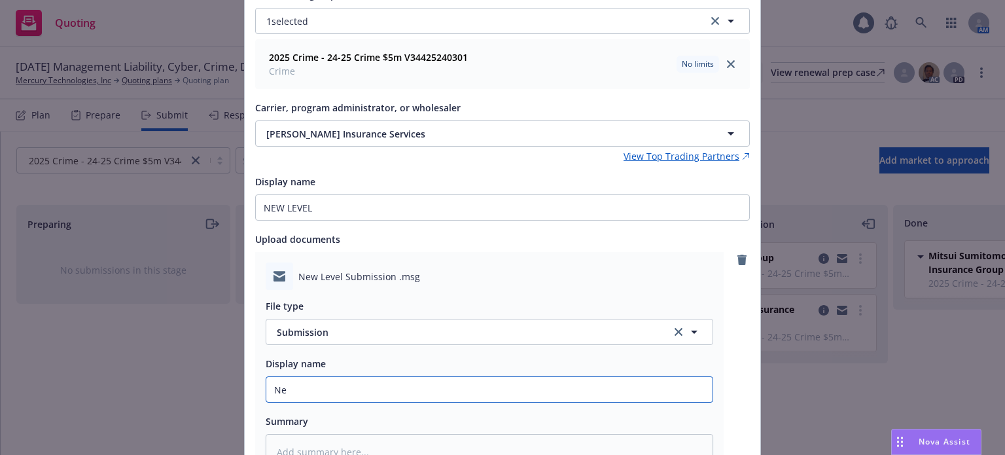
type textarea "x"
type input "New"
type textarea "x"
type input "New"
type textarea "x"
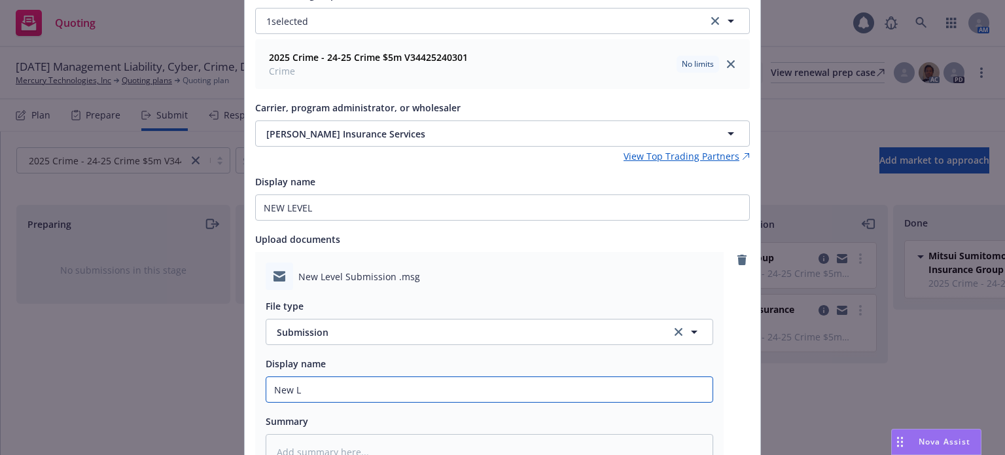
type input "New Le"
type textarea "x"
type input "New Lev"
type textarea "x"
type input "New Leve"
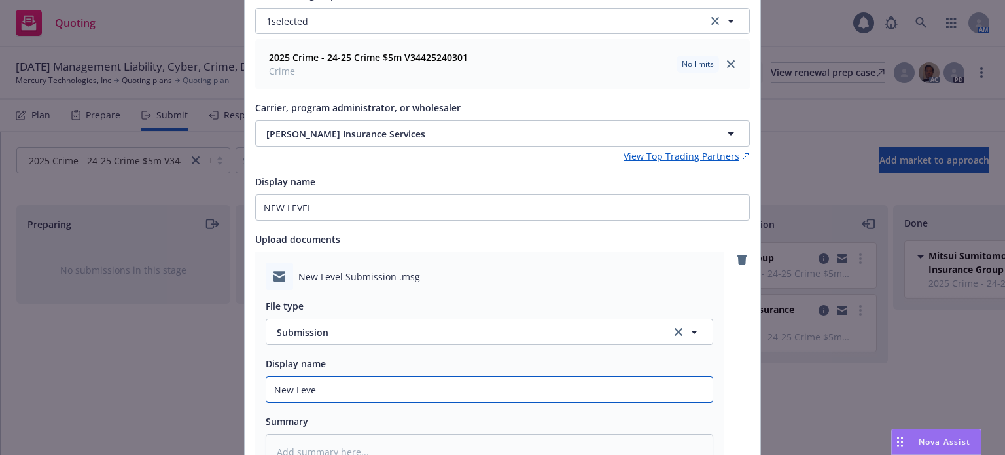
type textarea "x"
type input "New Level"
type textarea "x"
type input "New Level"
type textarea "x"
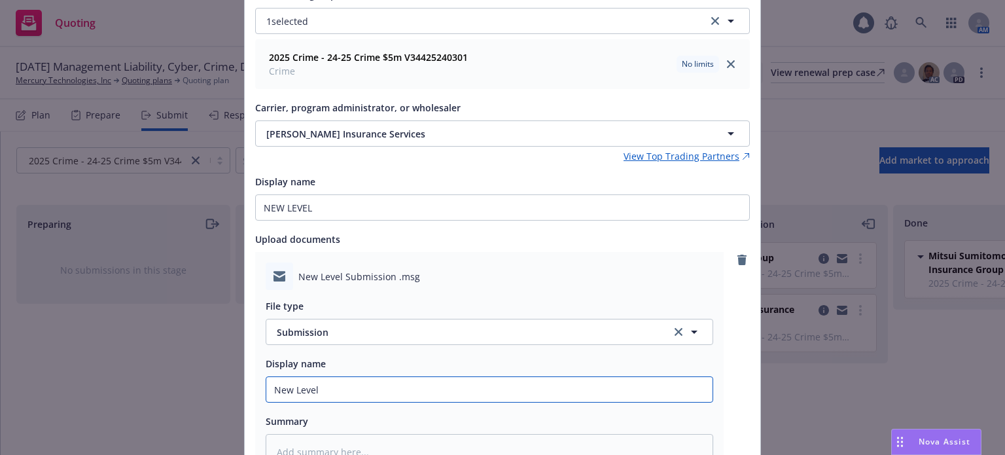
type input "New Level C"
type textarea "x"
type input "New Level Cr"
type textarea "x"
type input "New Level Crm"
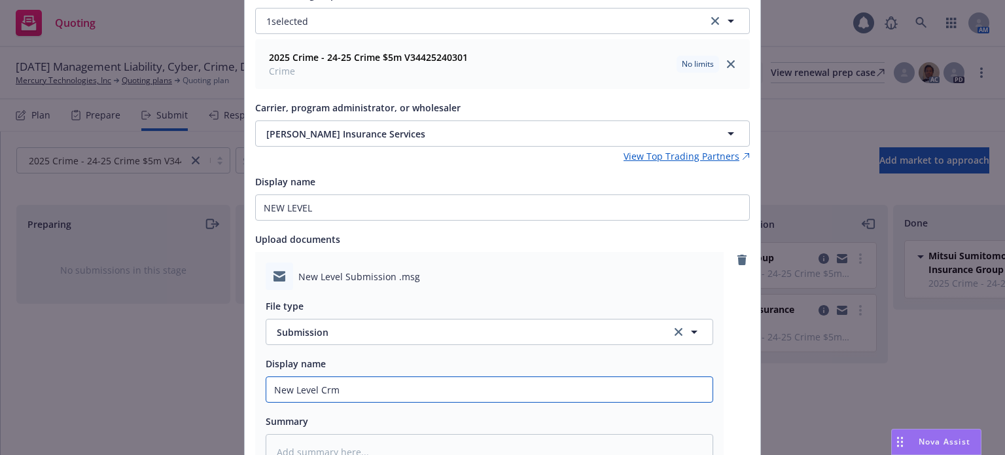
type textarea "x"
type input "New Level Cri"
type textarea "x"
type input "New Level Crim"
type textarea "x"
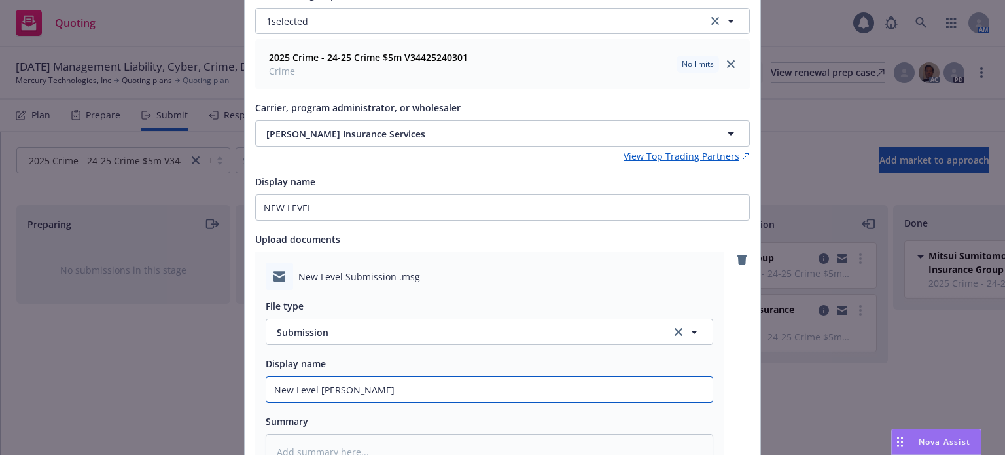
type input "New Level Crime"
type textarea "x"
type input "New Level Crime"
type textarea "x"
type input "New Level Crime s"
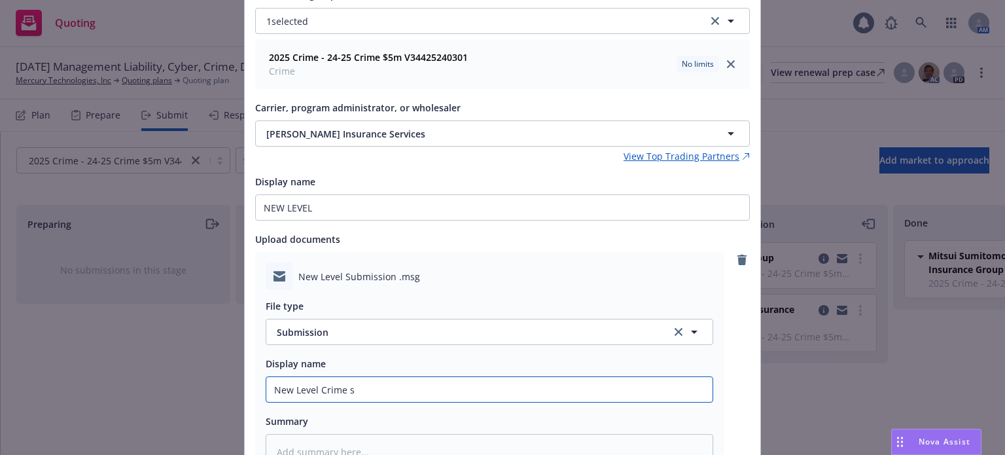
type textarea "x"
type input "New Level Crime su"
type textarea "x"
type input "New Level Crime sub"
type textarea "x"
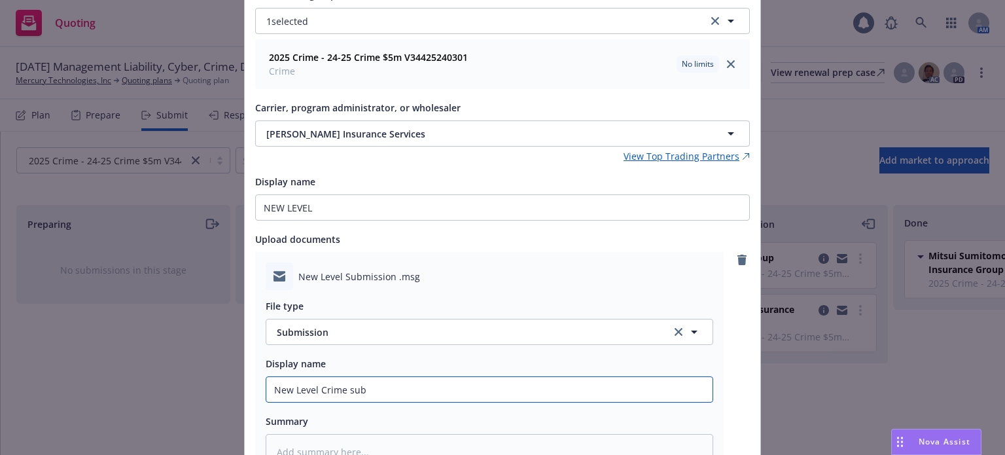
type input "New Level Crime subm"
type textarea "x"
type input "New Level Crime submi"
type textarea "x"
type input "New Level Crime submis"
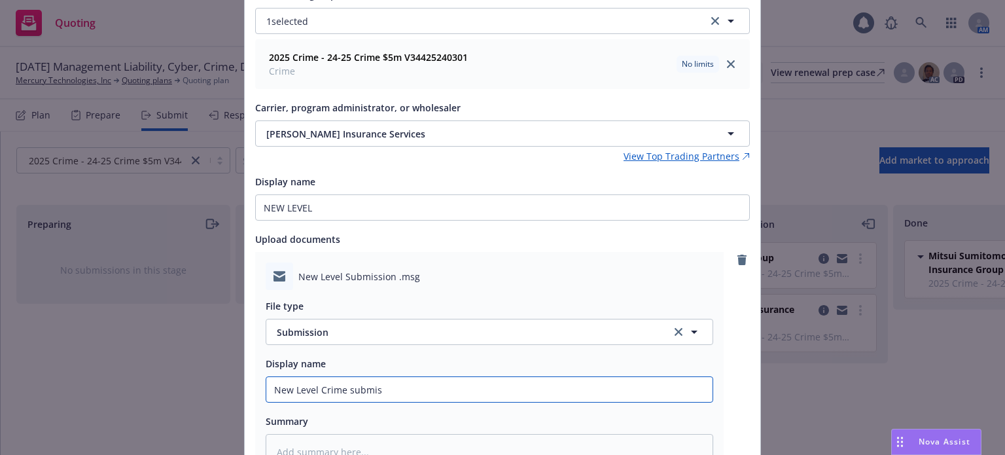
type textarea "x"
type input "New Level Crime submiss"
type textarea "x"
type input "New Level Crime submissi"
type textarea "x"
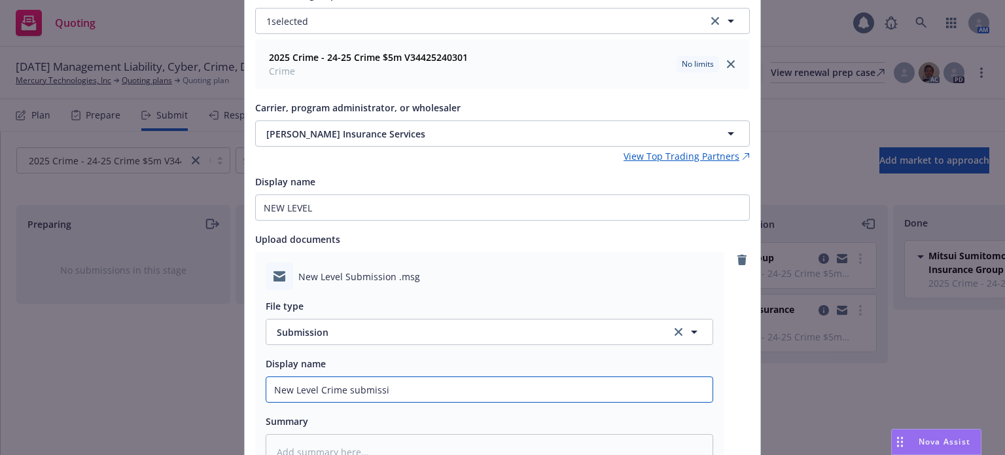
type input "New Level Crime submissio"
type textarea "x"
type input "New Level Crime submission"
type textarea "x"
type input "New Level Crime submission"
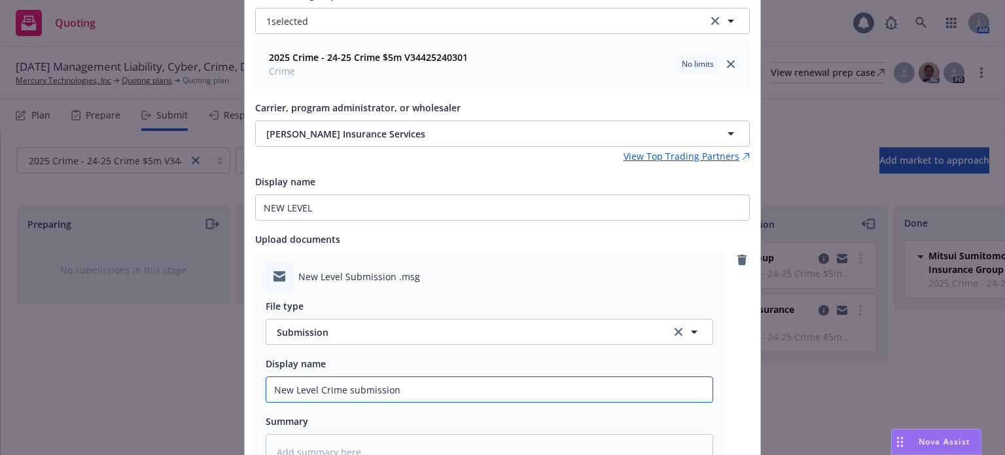
type textarea "x"
type input "New Level Crime submission t"
type textarea "x"
type input "New Level Crime submission to"
type textarea "x"
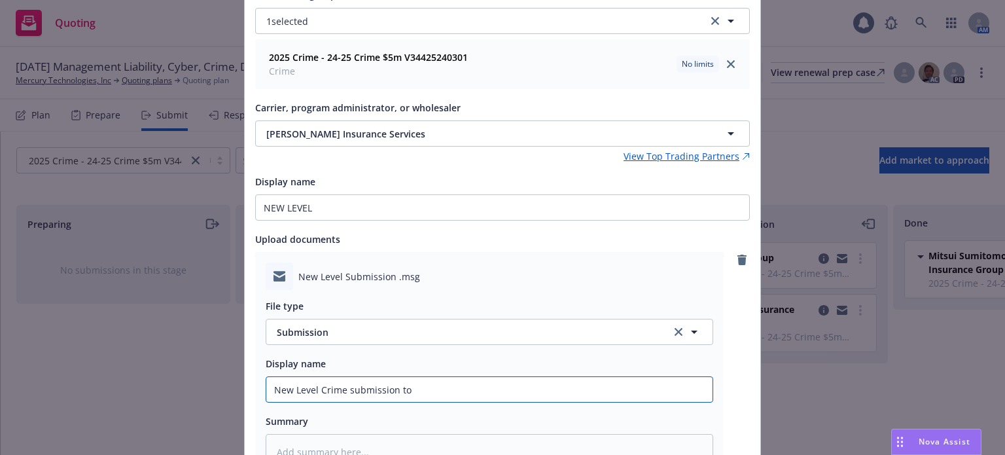
type input "New Level Crime submission to M"
type textarea "x"
type input "New Level Crime submission to Mi"
type textarea "x"
type input "New Level Crime submission to Mil"
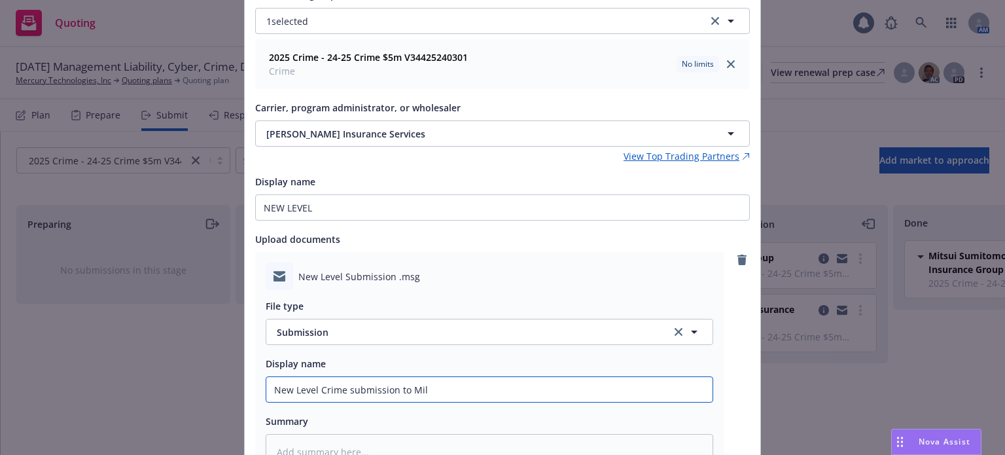
type textarea "x"
type input "New Level Crime submission to Mill"
type textarea "x"
type input "New Level Crime submission to Mille"
type textarea "x"
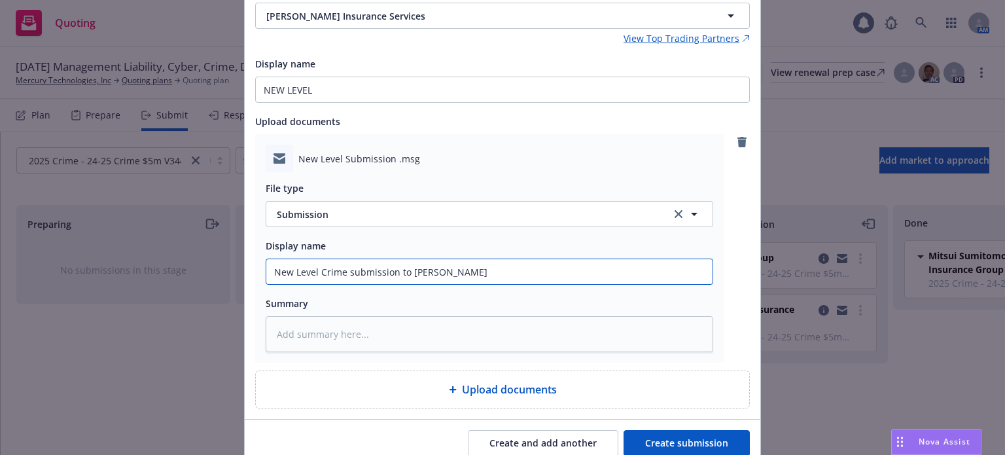
scroll to position [286, 0]
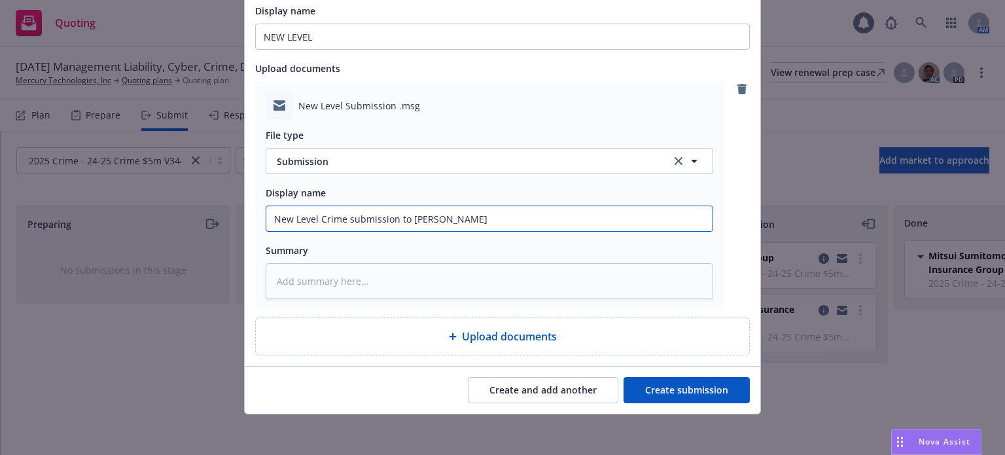
type input "New Level Crime submission to Miller"
click at [661, 387] on button "Create submission" at bounding box center [686, 390] width 126 height 26
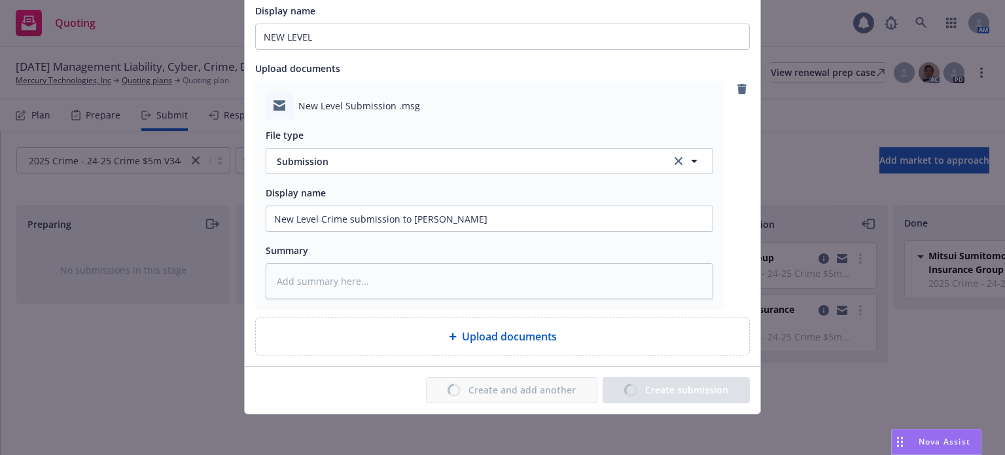
type textarea "x"
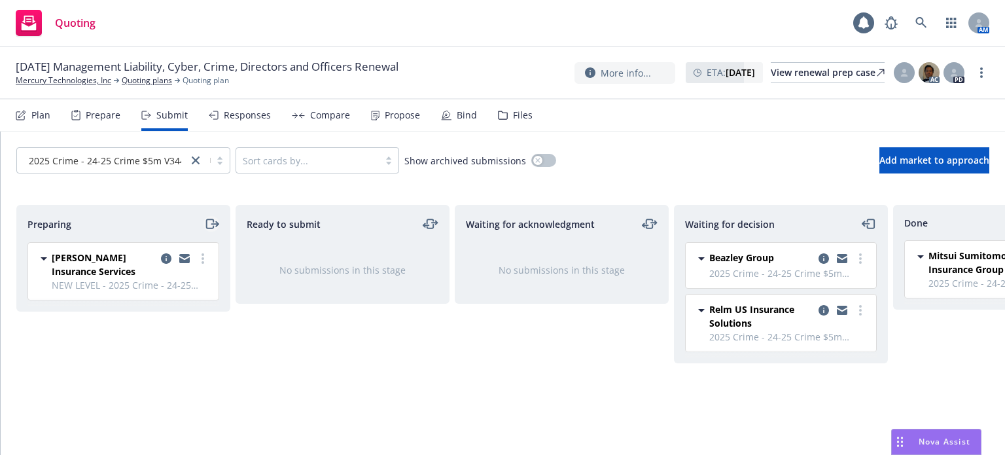
click at [212, 224] on icon "moveRight" at bounding box center [214, 224] width 7 height 0
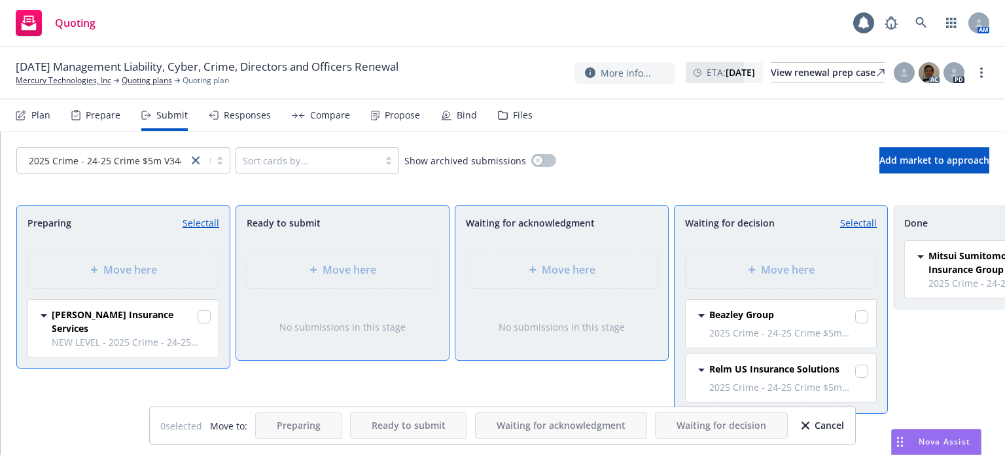
drag, startPoint x: 211, startPoint y: 316, endPoint x: 219, endPoint y: 332, distance: 18.1
click at [210, 316] on div "Miller Insurance Services NEW LEVEL - 2025 Crime - 24-25 Crime $5m V34425240301…" at bounding box center [123, 328] width 190 height 57
click at [213, 311] on div "Miller Insurance Services NEW LEVEL - 2025 Crime - 24-25 Crime $5m V34425240301…" at bounding box center [123, 328] width 190 height 57
drag, startPoint x: 204, startPoint y: 313, endPoint x: 212, endPoint y: 320, distance: 10.6
click at [207, 313] on input "checkbox" at bounding box center [204, 316] width 13 height 13
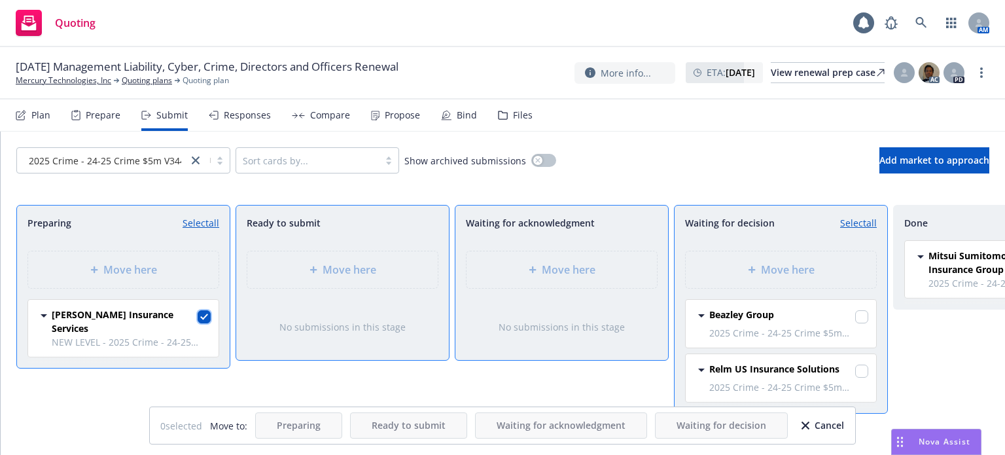
checkbox input "true"
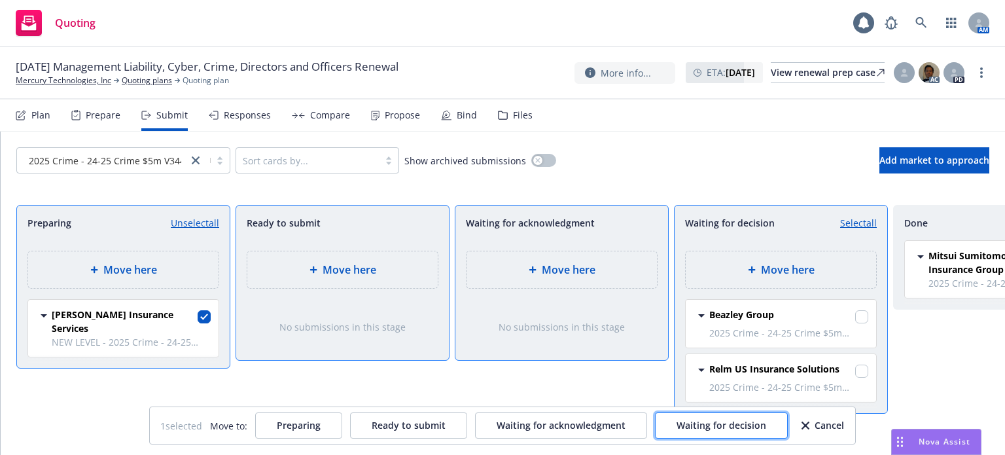
click at [711, 415] on button "Waiting for decision" at bounding box center [721, 425] width 133 height 26
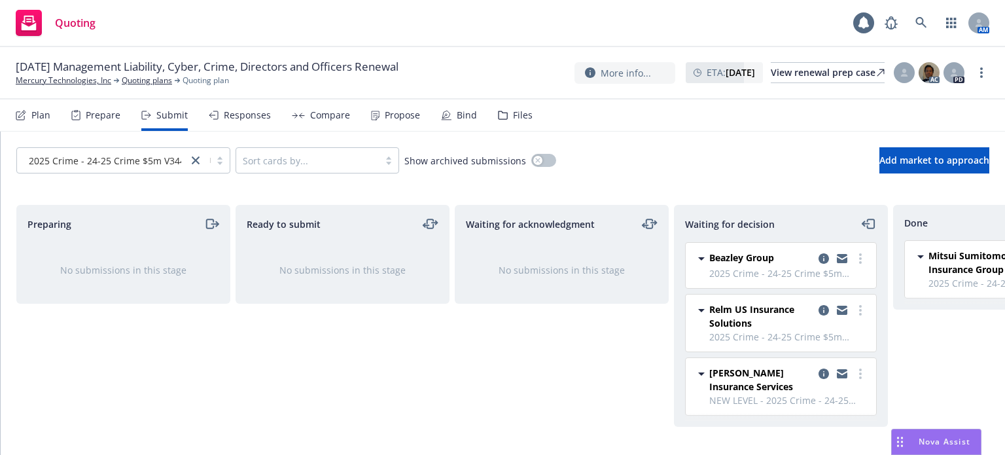
scroll to position [0, 0]
click at [924, 28] on icon at bounding box center [921, 23] width 12 height 12
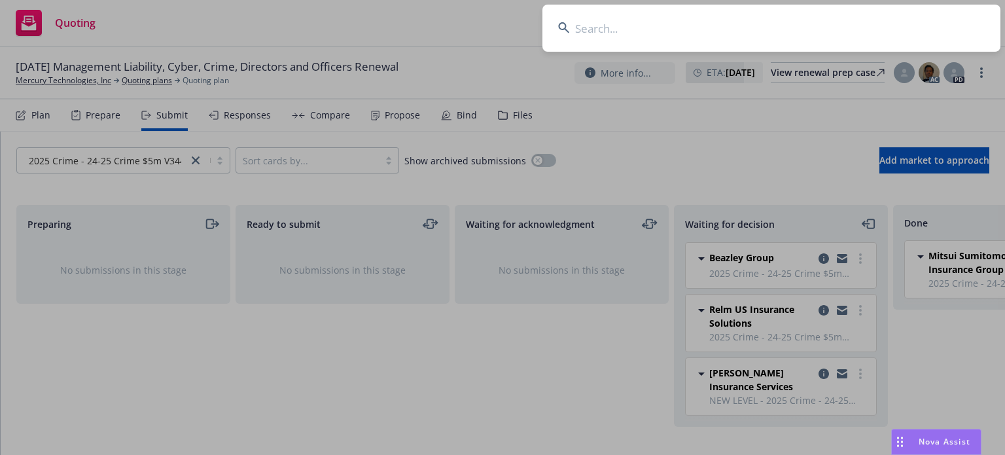
click at [722, 31] on input at bounding box center [771, 28] width 458 height 47
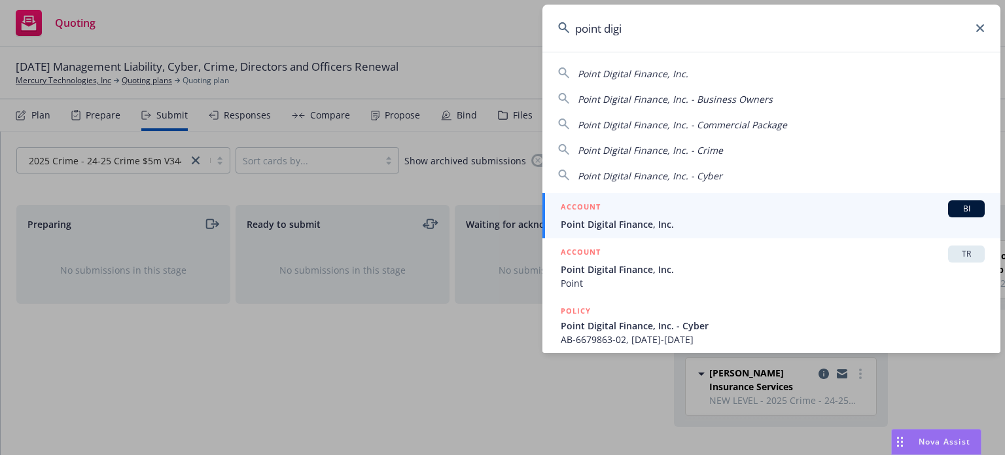
type input "point digi"
click at [650, 214] on div "ACCOUNT BI" at bounding box center [773, 208] width 424 height 17
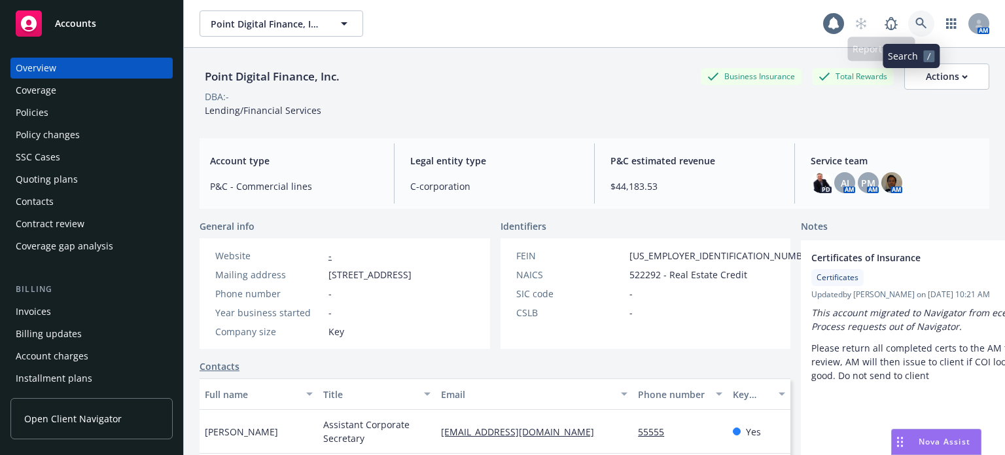
click at [916, 20] on icon at bounding box center [921, 24] width 12 height 12
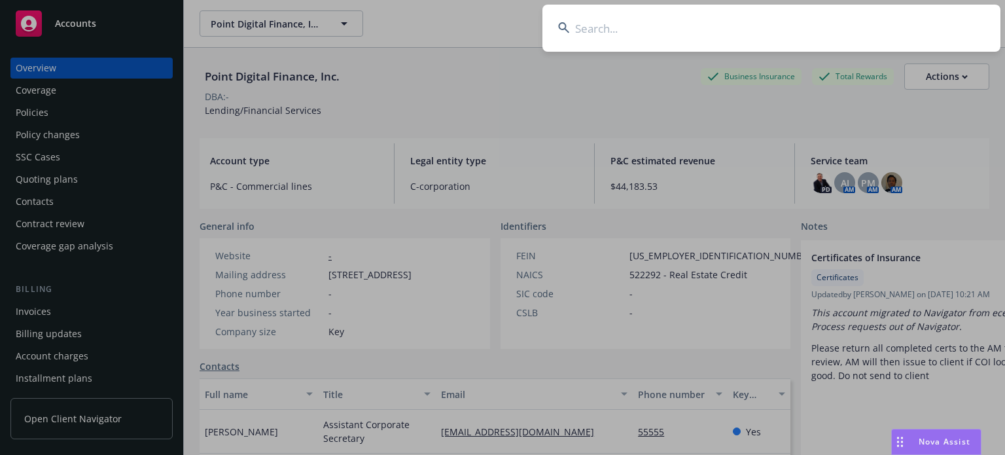
click at [668, 36] on input at bounding box center [771, 28] width 458 height 47
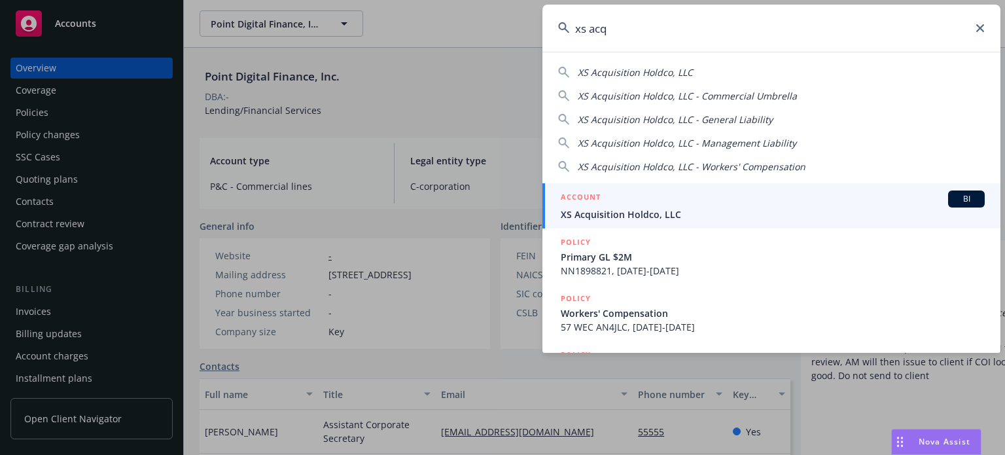
type input "xs acq"
click at [612, 214] on span "XS Acquisition Holdco, LLC" at bounding box center [773, 214] width 424 height 14
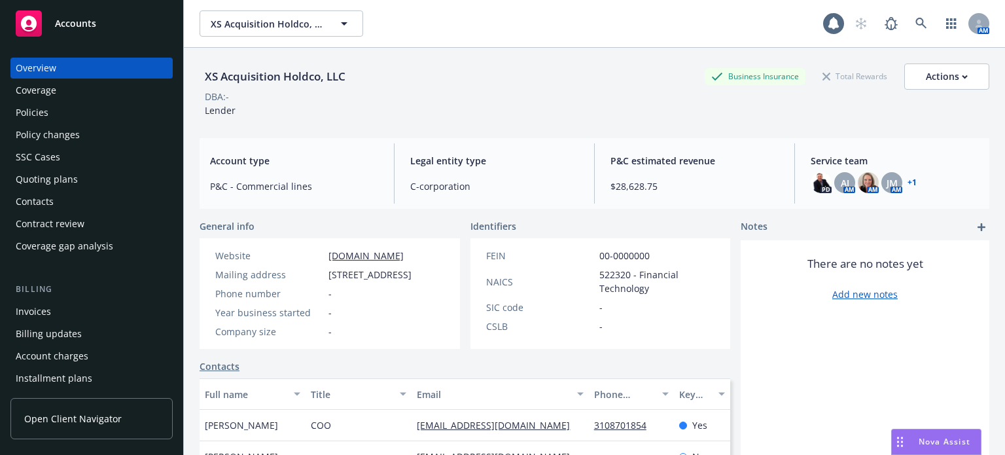
click at [54, 102] on div "Policies" at bounding box center [92, 112] width 152 height 21
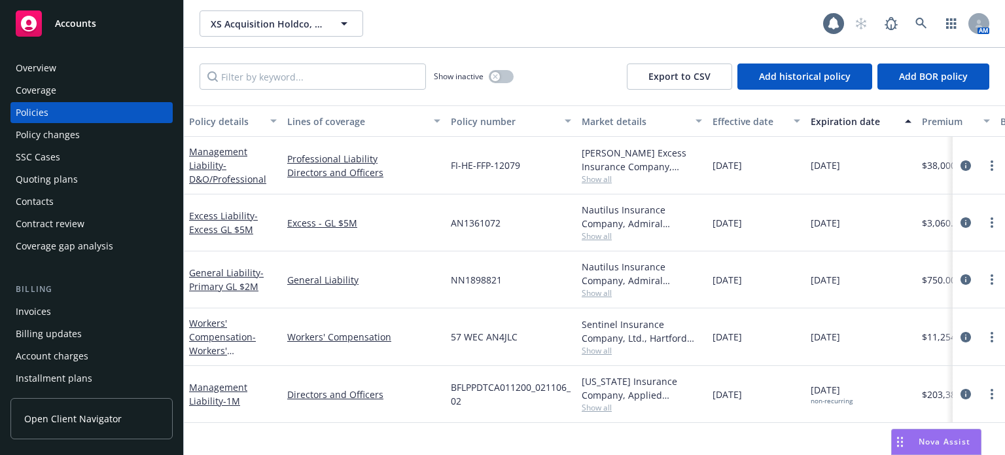
click at [215, 120] on div "Policy details" at bounding box center [225, 121] width 73 height 14
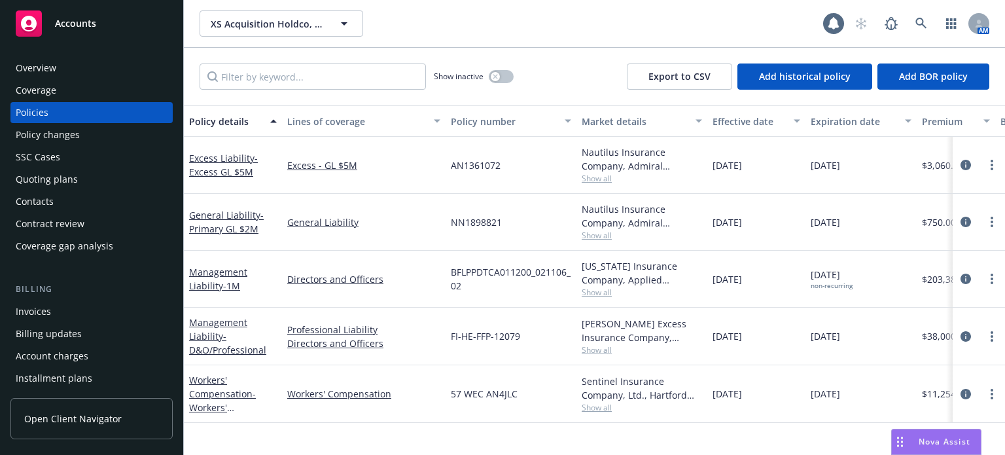
click at [89, 139] on div "Policy changes" at bounding box center [92, 134] width 152 height 21
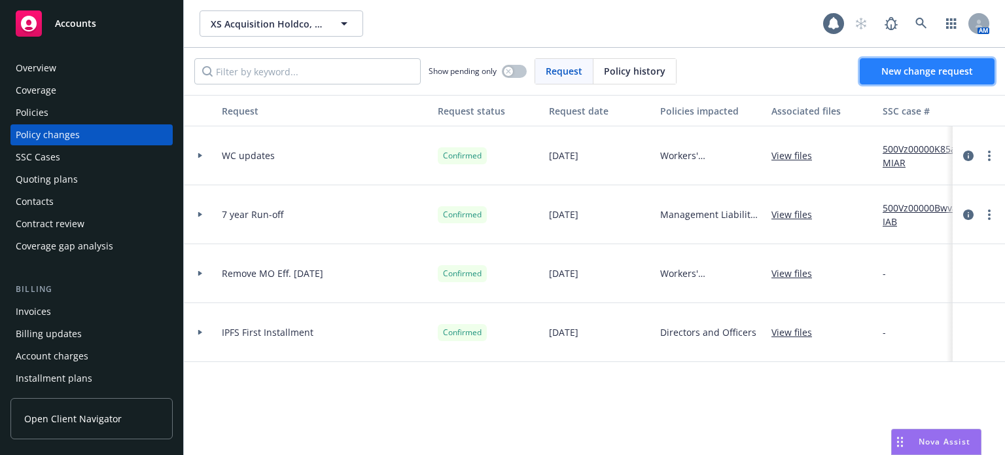
click at [899, 77] on span "New change request" at bounding box center [927, 71] width 92 height 12
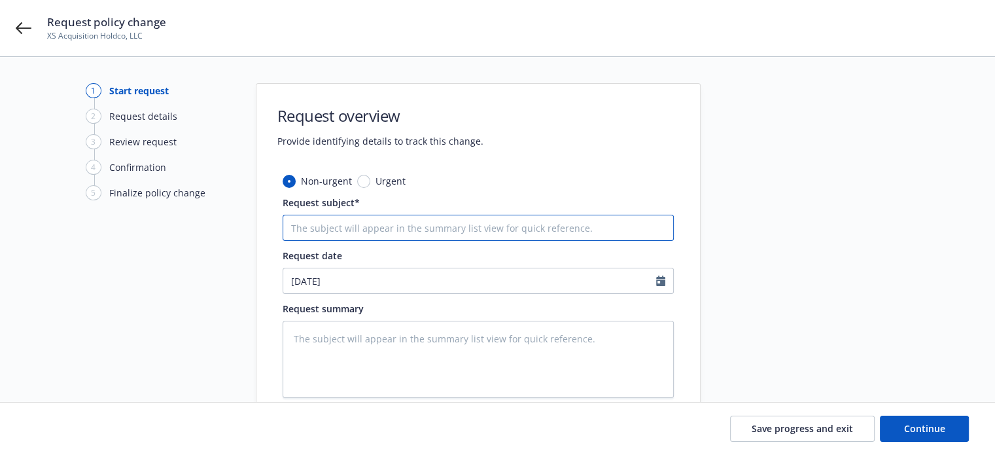
click at [331, 234] on input "Request subject*" at bounding box center [478, 228] width 391 height 26
type textarea "x"
type input "3"
type textarea "x"
type input "30"
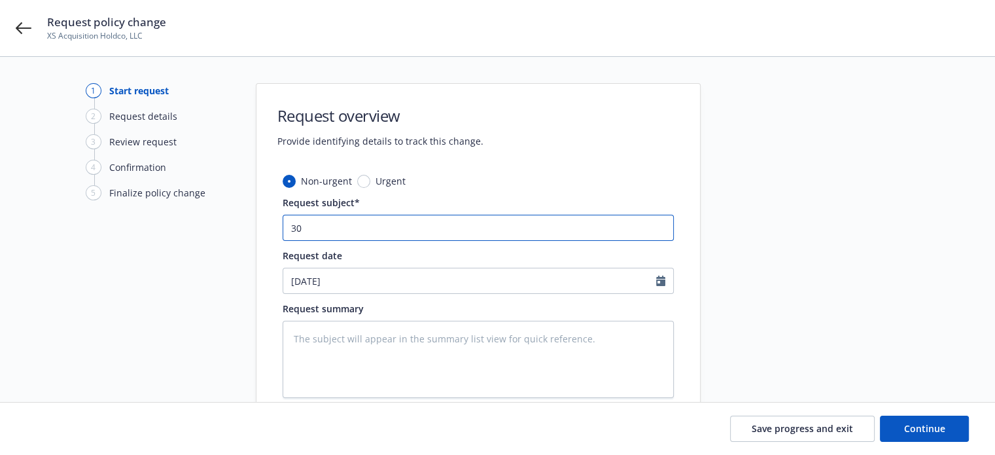
type textarea "x"
type input "30-"
type textarea "x"
type input "30-d"
type textarea "x"
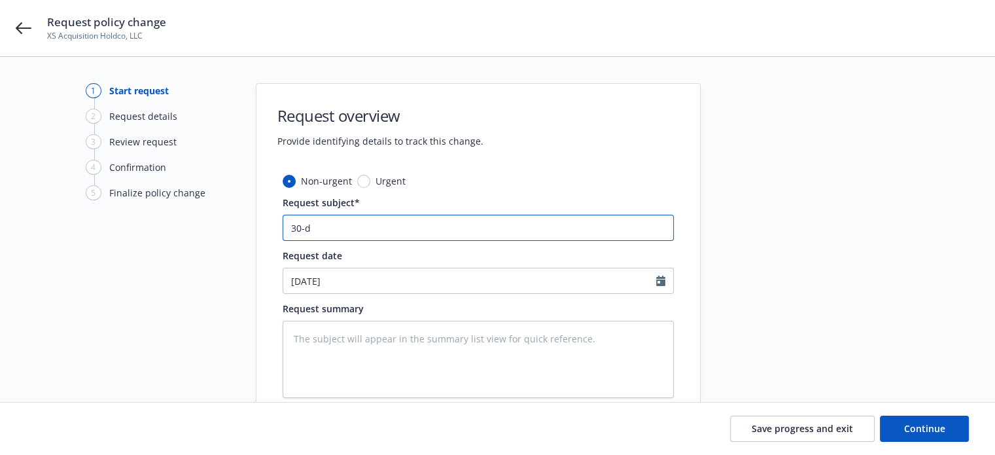
type input "30-da"
type textarea "x"
type input "30-day"
type textarea "x"
type input "30-day e"
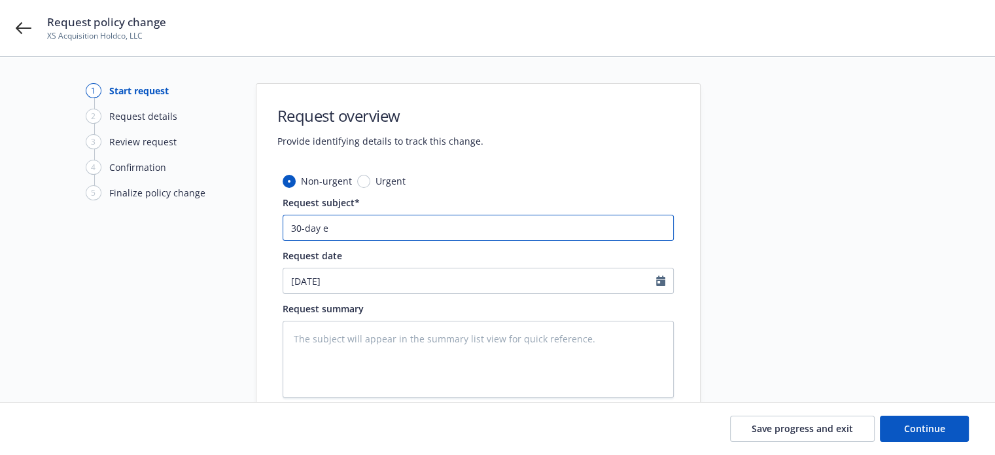
type textarea "x"
type input "30-day ex"
type textarea "x"
type input "30-day exte"
type textarea "x"
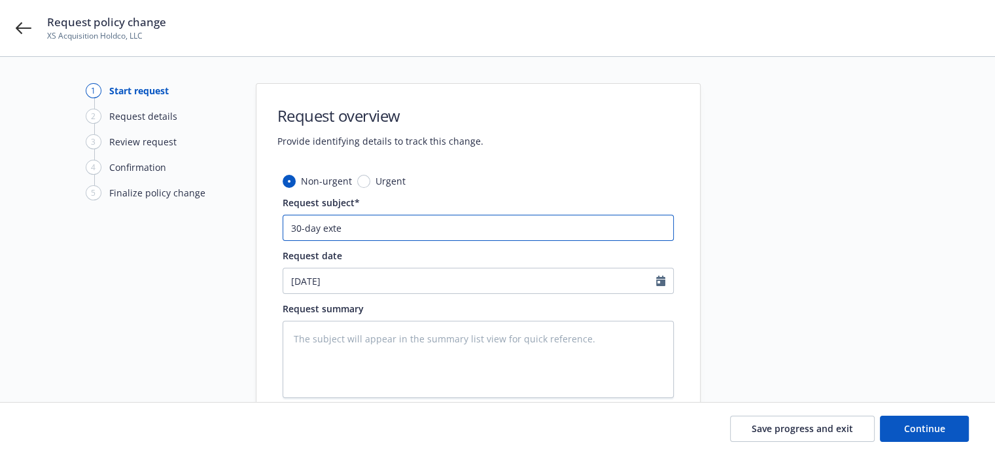
type input "30-day exten"
type textarea "x"
type input "30-day extens"
type textarea "x"
type input "30-day extensi"
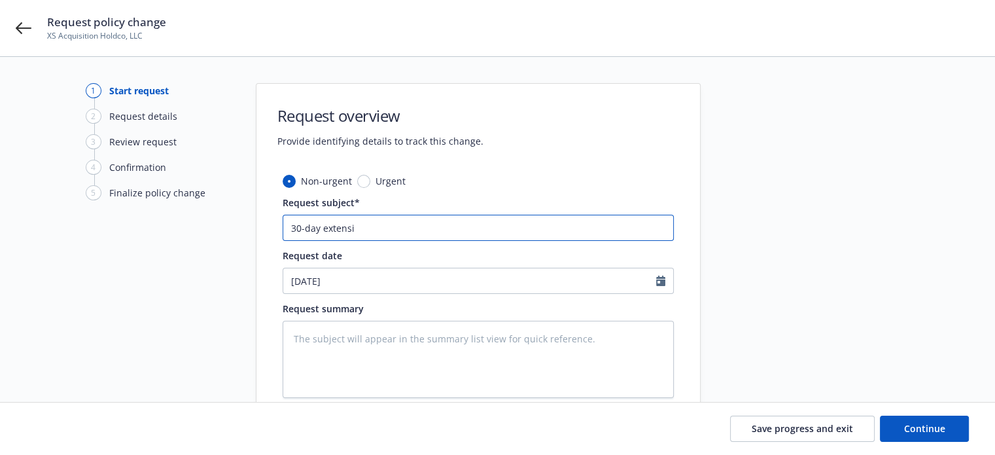
type textarea "x"
type input "30-day extensio"
type textarea "x"
type input "30-day extension"
type textarea "x"
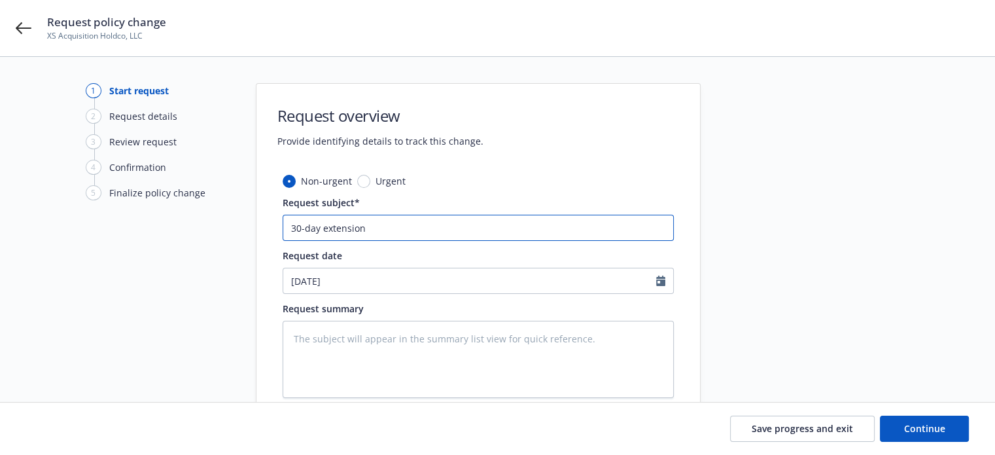
type input "30-day extension"
type textarea "x"
type input "30-day extension on"
type textarea "x"
type input "30-day extension on"
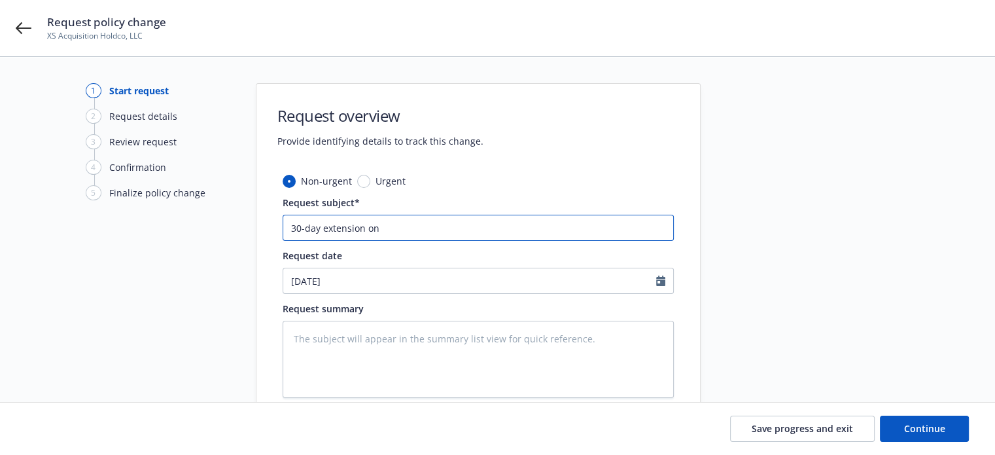
type textarea "x"
type input "30-day extension on M"
type textarea "x"
type input "30-day extension on Ma"
type textarea "x"
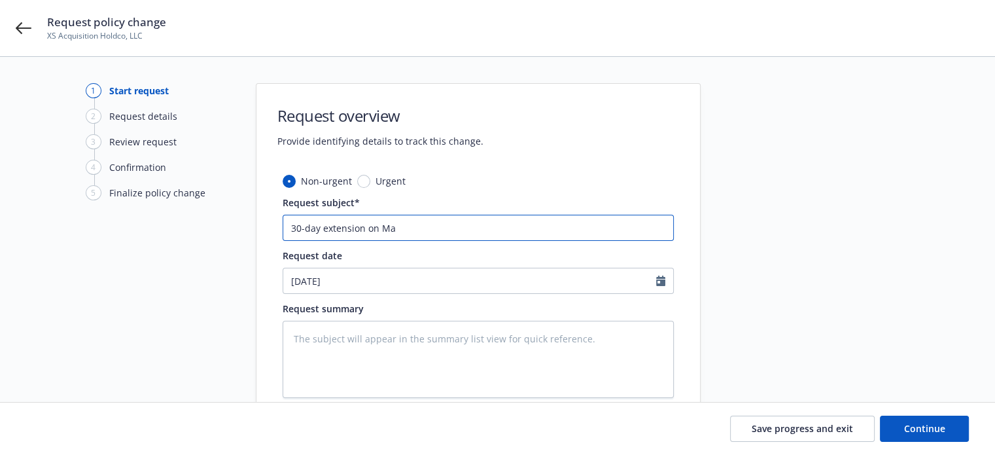
type input "30-day extension on Man"
type textarea "x"
type input "30-day extension on Mana"
type textarea "x"
type input "30-day extension on Manage"
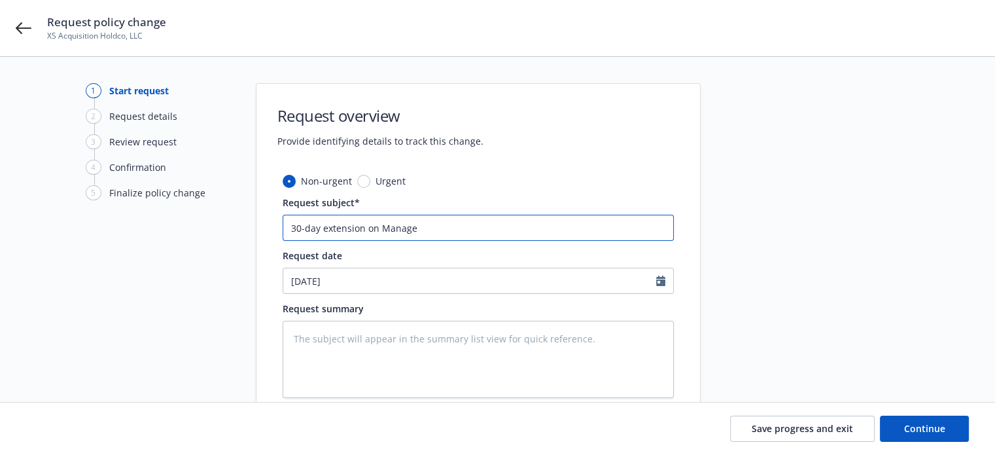
type textarea "x"
type input "30-day extension on Managem"
type textarea "x"
type input "30-day extension on Manageme"
type textarea "x"
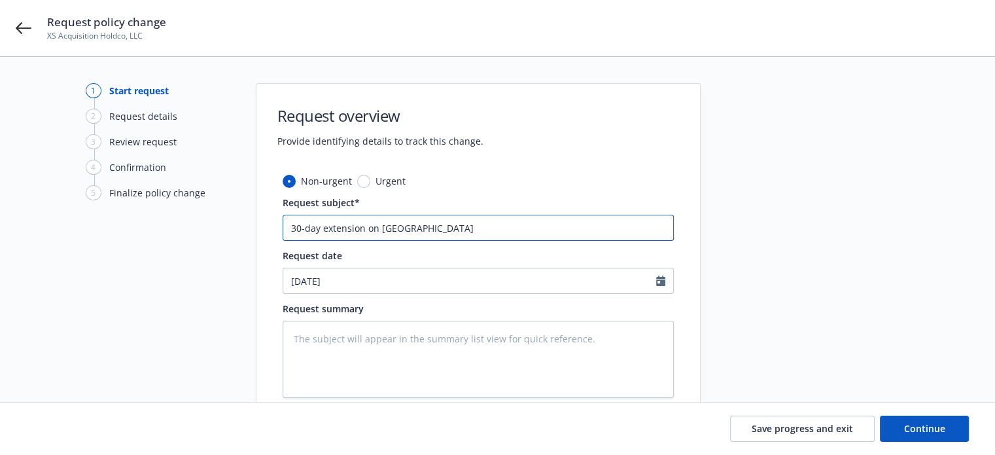
type input "30-day extension on Management"
type textarea "x"
type input "30-day extension on Management"
type textarea "x"
type input "30-day extension on Management L"
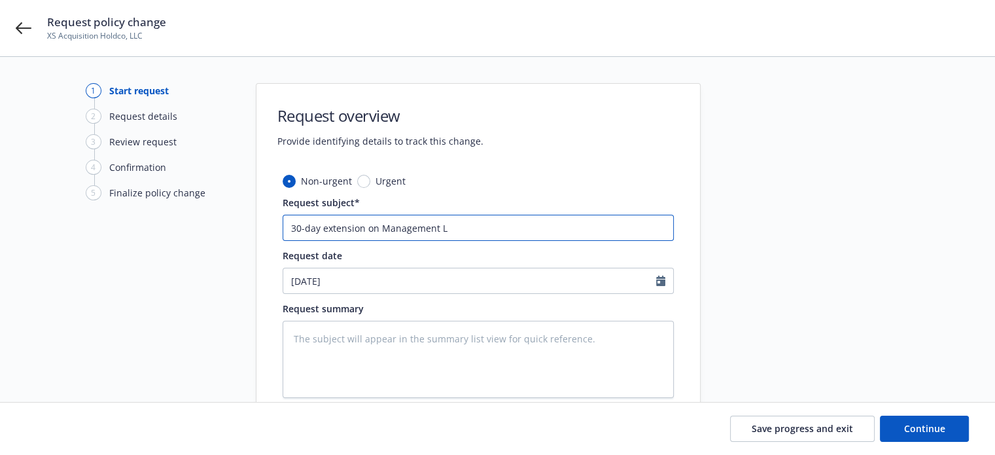
type textarea "x"
type input "30-day extension on Management Li"
type textarea "x"
type input "30-day extension on Management Lia"
type textarea "x"
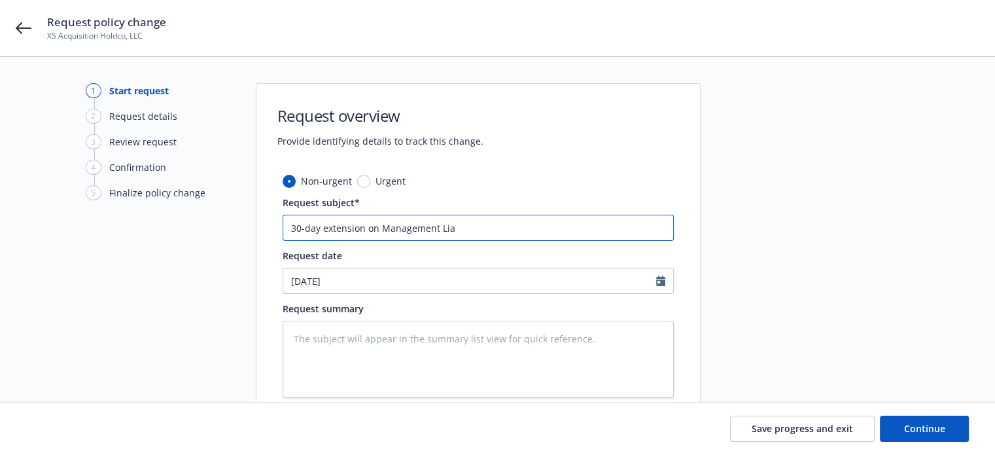
type input "30-day extension on Management Liab"
type textarea "x"
type input "30-day extension on Management Liab"
click at [530, 222] on input "30-day extension on Management Liab" at bounding box center [478, 228] width 391 height 26
paste input "FI-HE-FFP-12079"
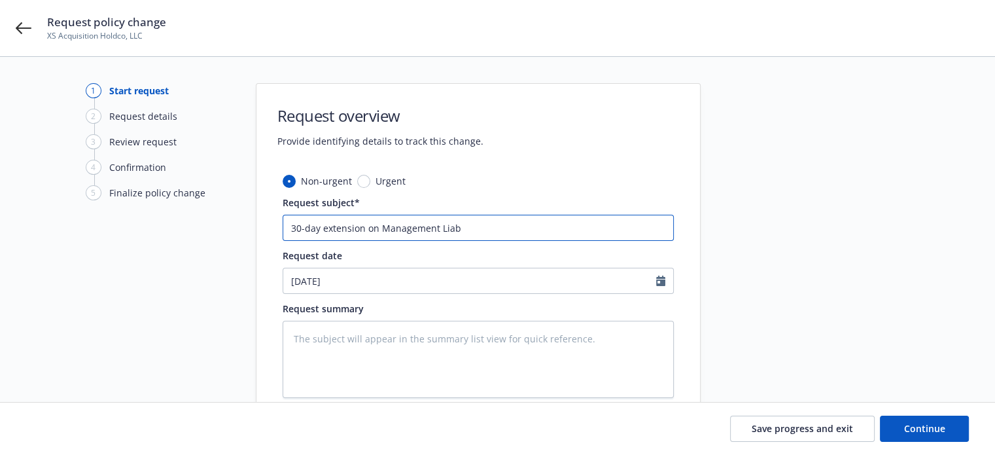
type textarea "x"
drag, startPoint x: 555, startPoint y: 228, endPoint x: 153, endPoint y: 235, distance: 401.6
click at [153, 235] on div "1 Start request 2 Request details 3 Review request 4 Confirmation 5 Finalize po…" at bounding box center [497, 286] width 963 height 406
type input "30-day extension on Management Liab FI-HE-FFP-12079"
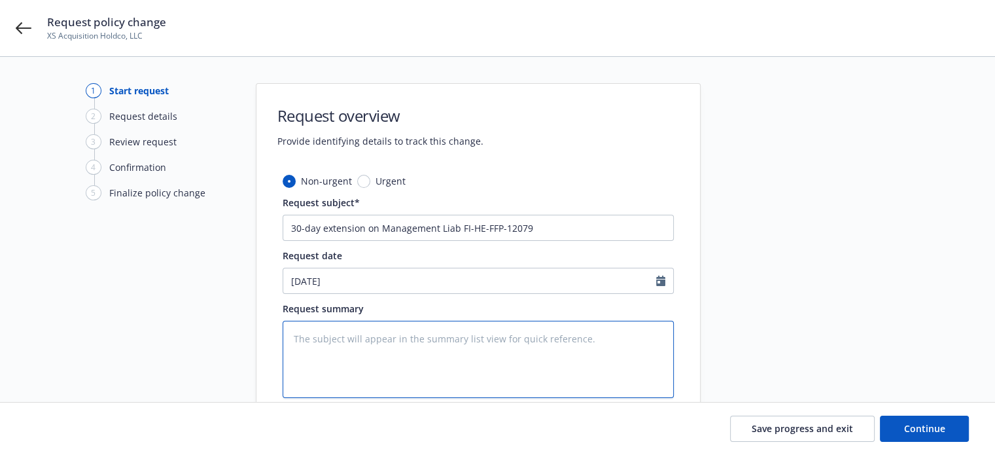
click at [438, 351] on textarea at bounding box center [478, 358] width 391 height 77
paste textarea "30-day extension on Management Liab FI-HE-FFP-12079"
type textarea "x"
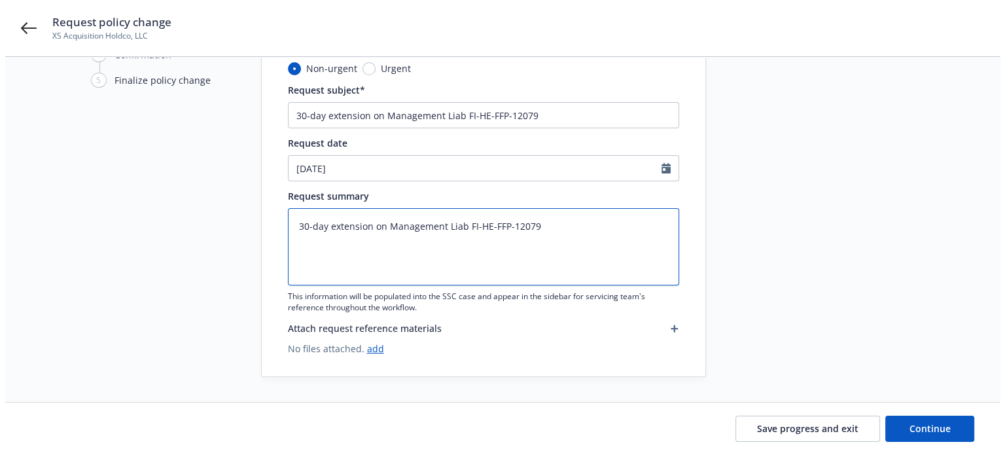
scroll to position [112, 0]
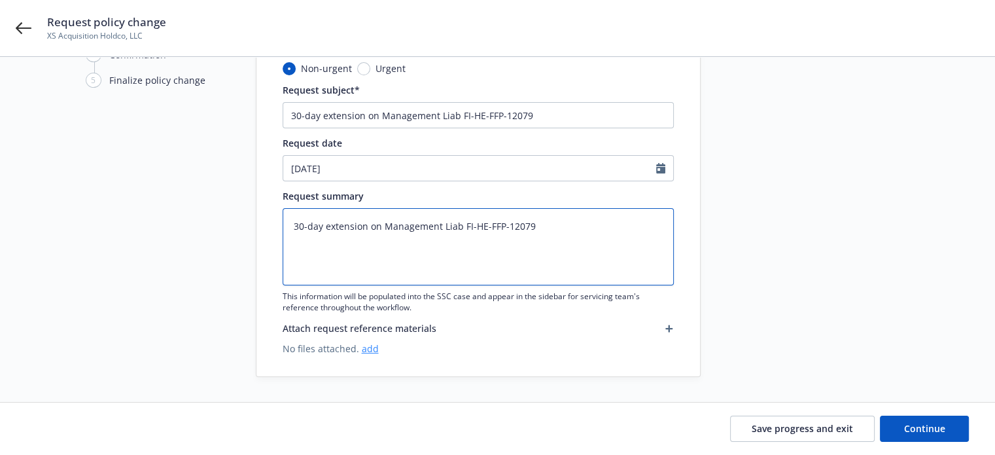
type textarea "30-day extension on Management Liab FI-HE-FFP-12079"
click at [368, 347] on link "add" at bounding box center [370, 348] width 17 height 12
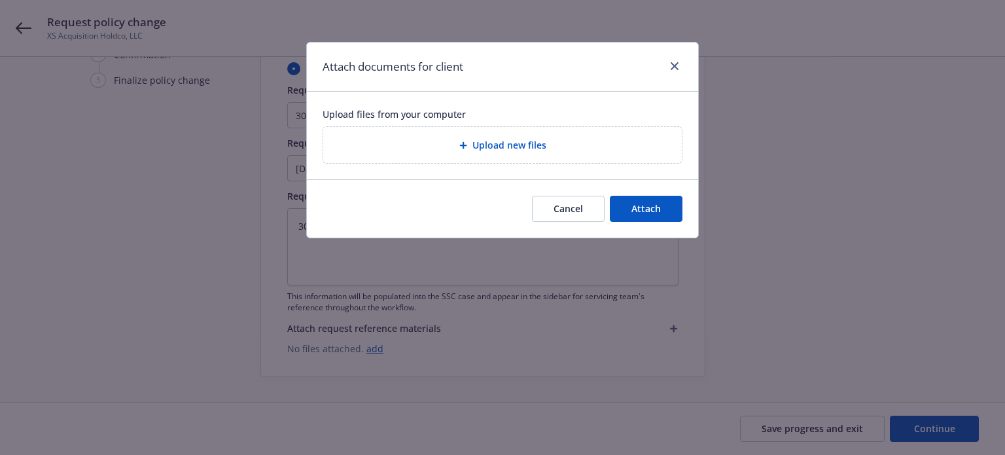
type textarea "x"
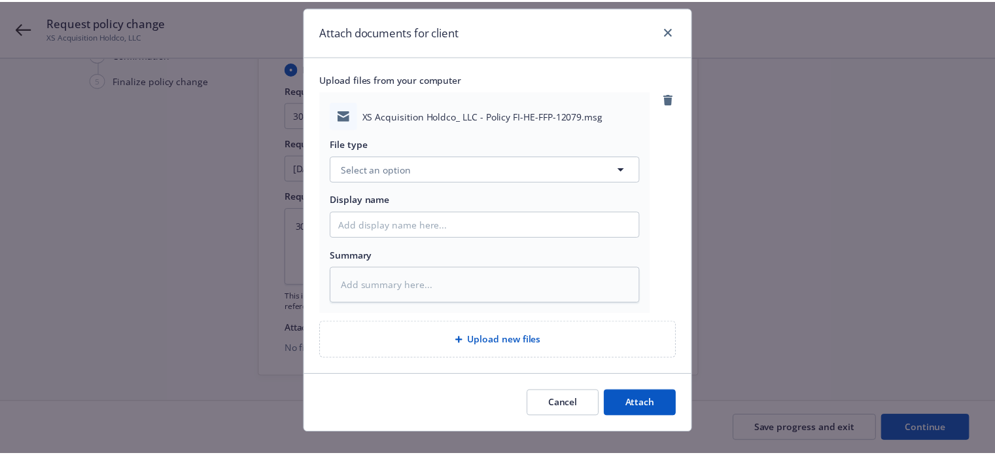
scroll to position [55, 0]
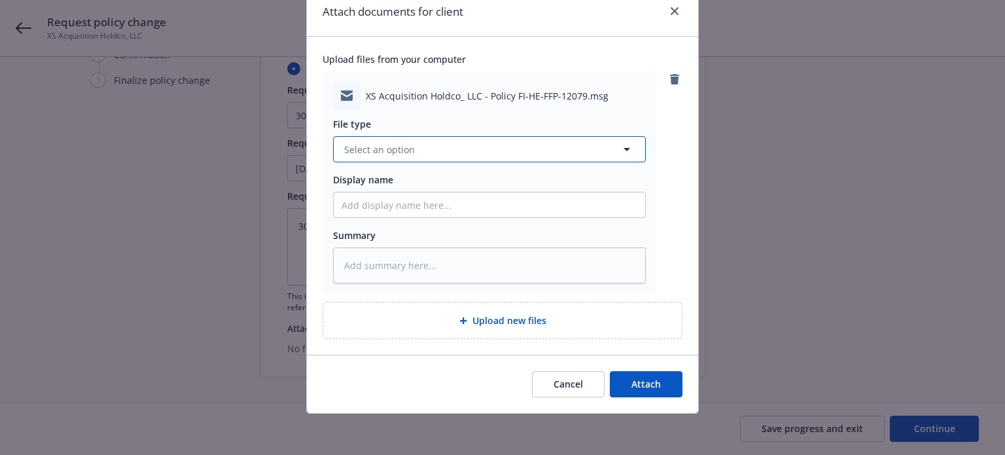
click at [416, 151] on button "Select an option" at bounding box center [489, 149] width 313 height 26
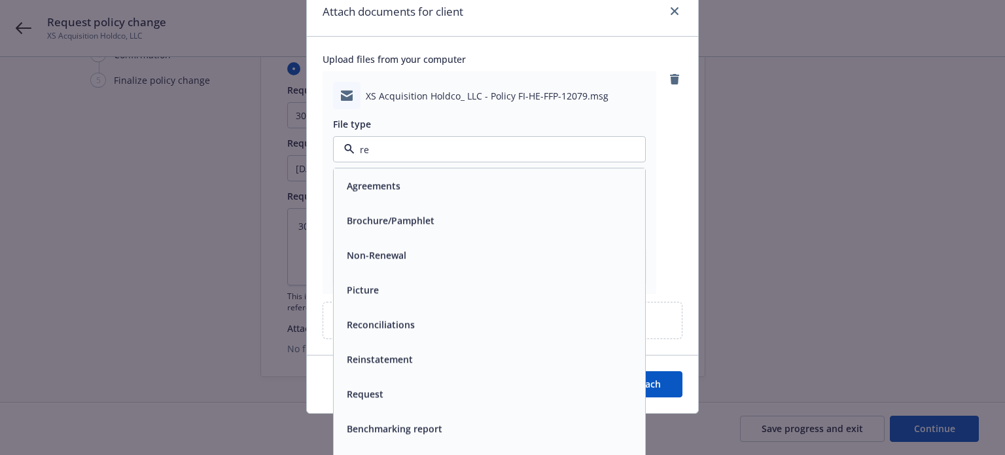
type input "req"
click at [400, 184] on div "Request" at bounding box center [489, 185] width 296 height 19
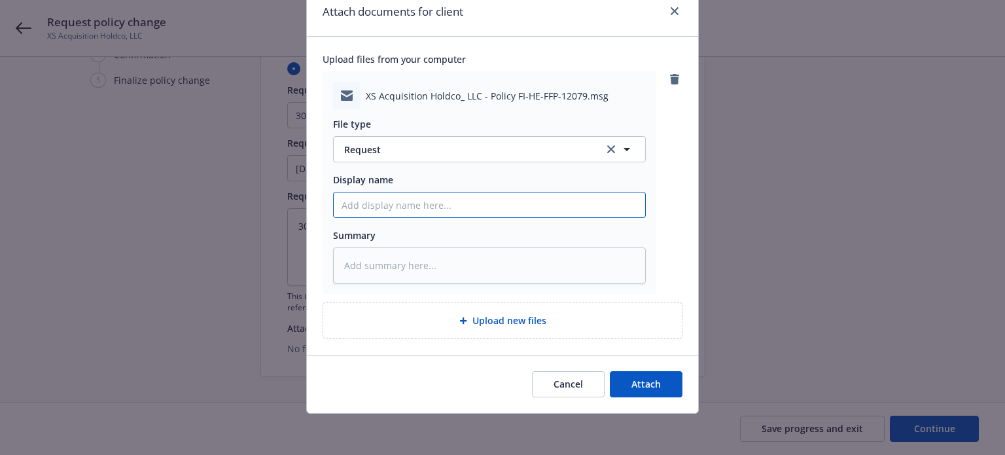
click at [398, 203] on input "Display name" at bounding box center [489, 204] width 311 height 25
type textarea "x"
type input "3"
type textarea "x"
type input "30"
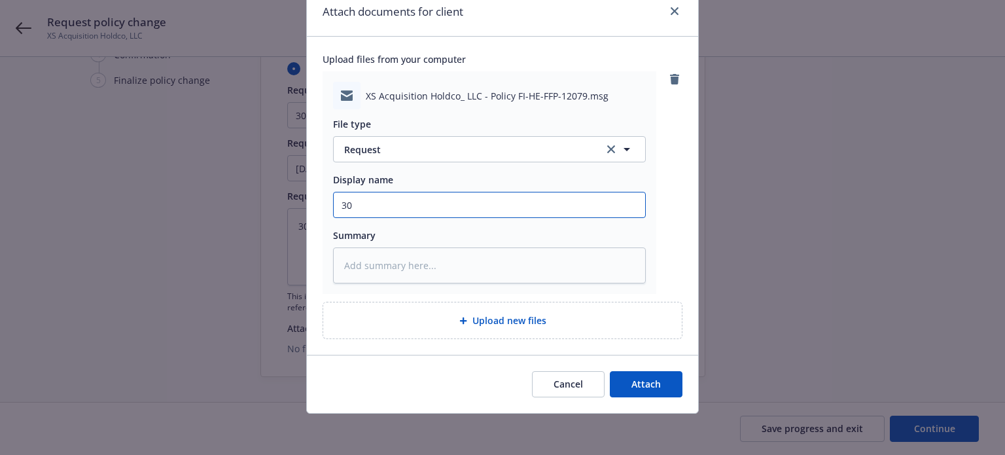
type textarea "x"
type input "30-"
type textarea "x"
type input "30-d"
type textarea "x"
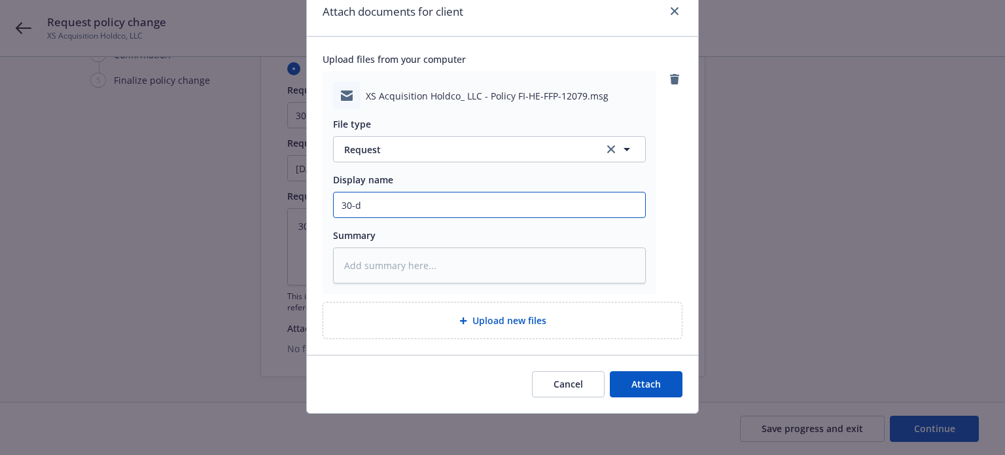
type input "30-da"
type textarea "x"
type input "30-day"
type textarea "x"
type input "30-day e"
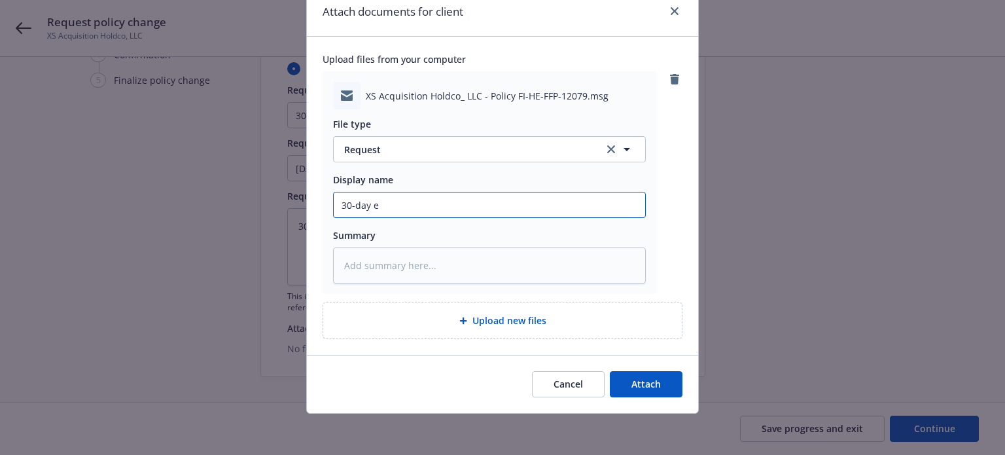
type textarea "x"
type input "30-day ex"
type textarea "x"
type input "30-day exte"
type textarea "x"
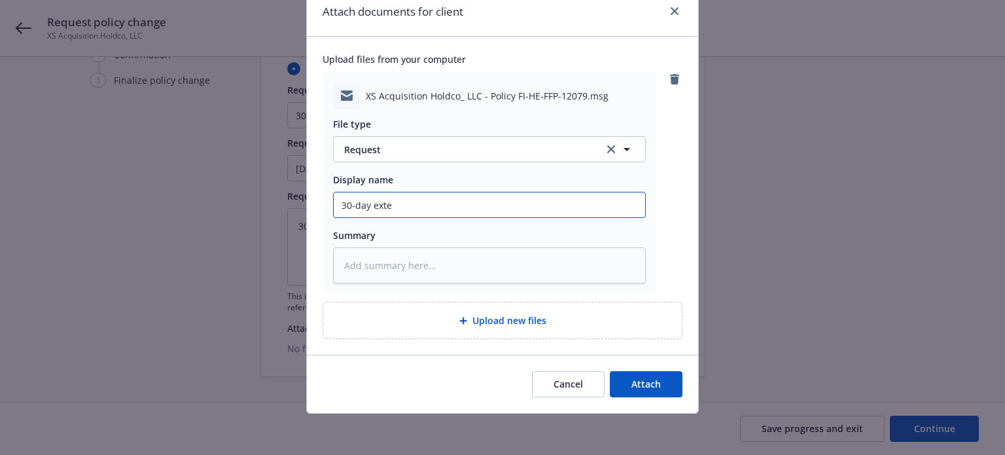
type input "30-day exten"
type textarea "x"
type input "30-day extens"
type textarea "x"
type input "30-day extensi"
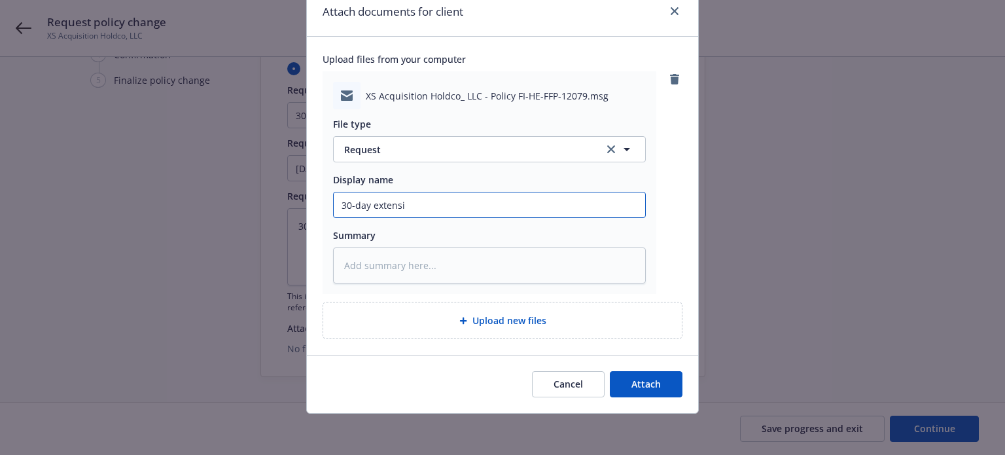
type textarea "x"
type input "30-day extensio"
type textarea "x"
type input "30-day extension"
type textarea "x"
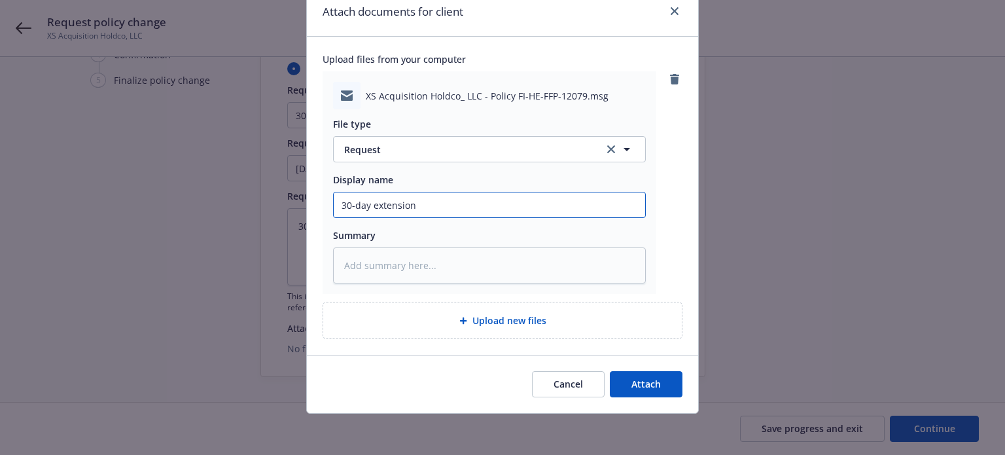
type input "30-day extension r"
type textarea "x"
type input "30-day extension re"
type textarea "x"
type input "30-day extension req"
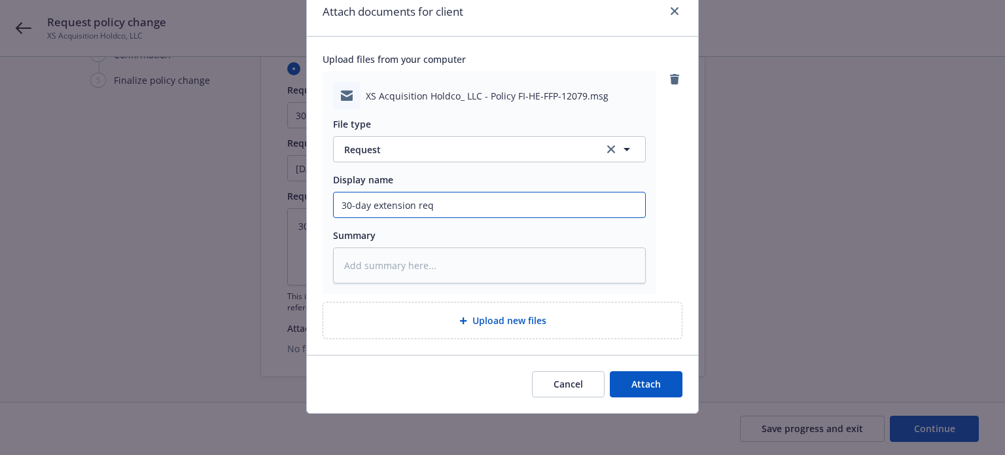
type textarea "x"
type input "30-day extension requ"
type textarea "x"
type input "30-day extension reque"
type textarea "x"
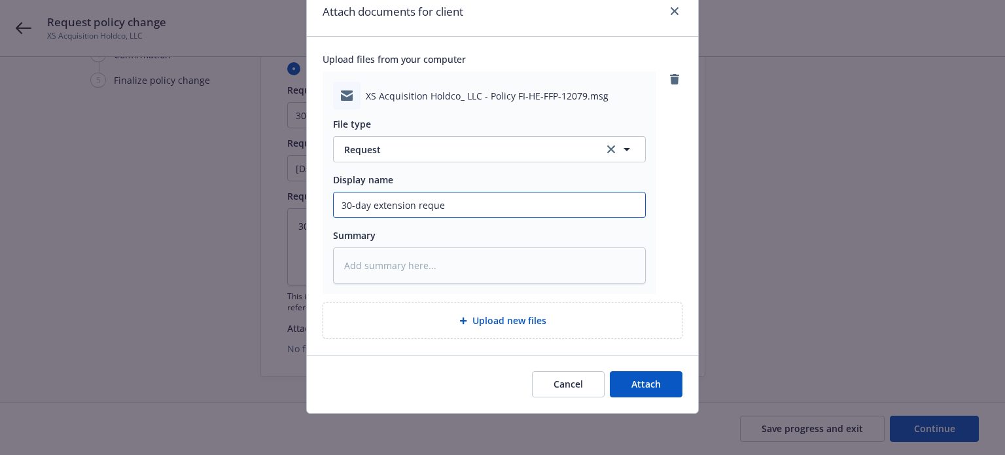
type input "30-day extension reques"
type textarea "x"
type input "30-day extension request"
type textarea "x"
type input "30-day extension request"
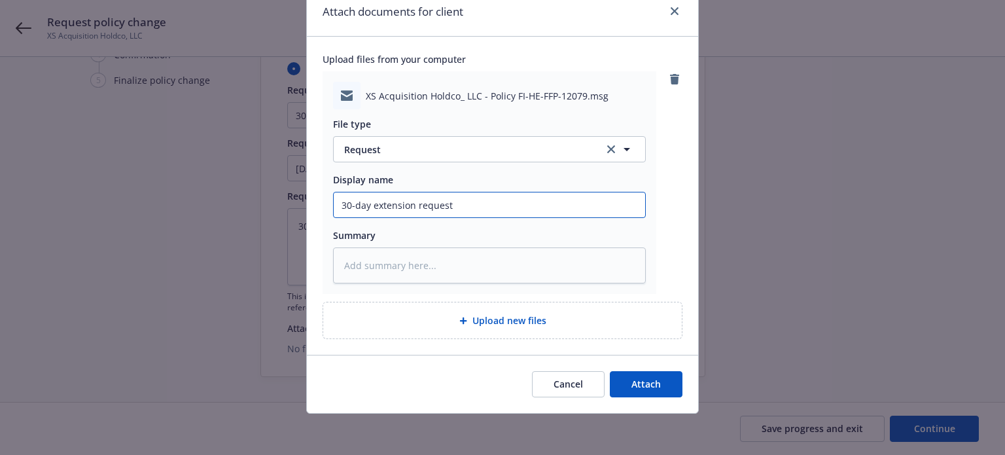
type textarea "x"
type input "30-day extension request s"
type textarea "x"
type input "30-day extension request se"
type textarea "x"
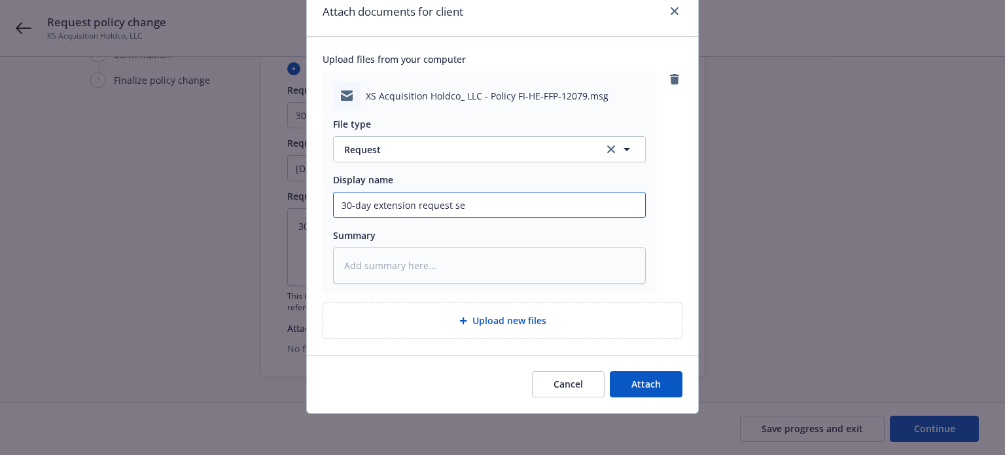
type input "30-day extension request sen"
type textarea "x"
type input "30-day extension request sent"
type textarea "x"
type input "30-day extension request sent"
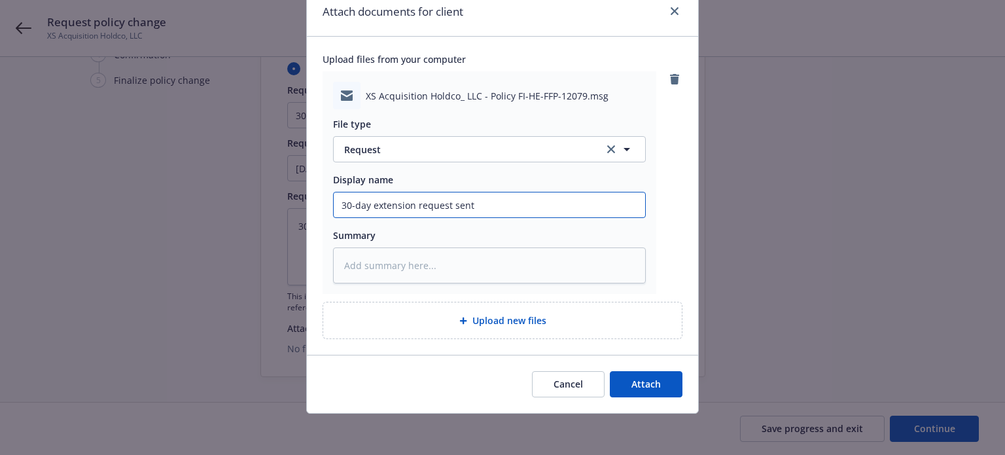
type textarea "x"
type input "30-day extension request sent t"
type textarea "x"
type input "30-day extension request sent to"
type textarea "x"
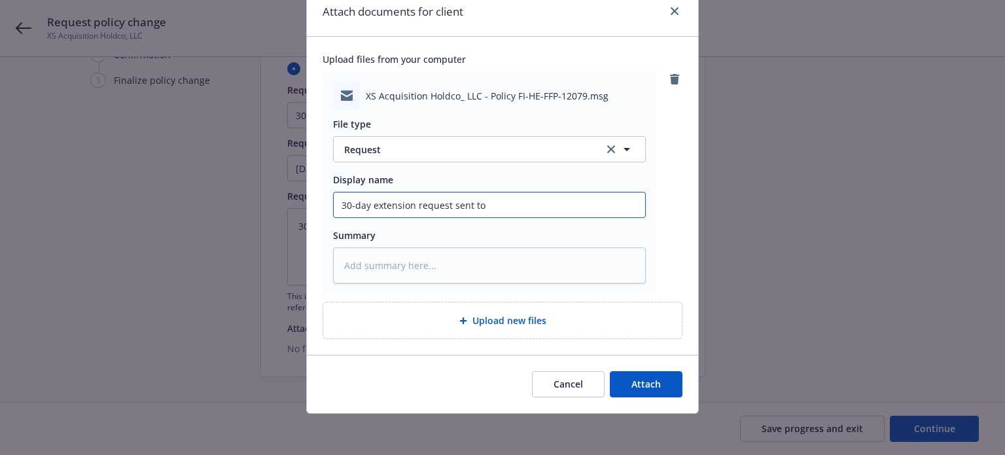
type input "30-day extension request sent to R"
type textarea "x"
type input "30-day extension request sent to RT"
click at [619, 375] on button "Attach" at bounding box center [646, 384] width 73 height 26
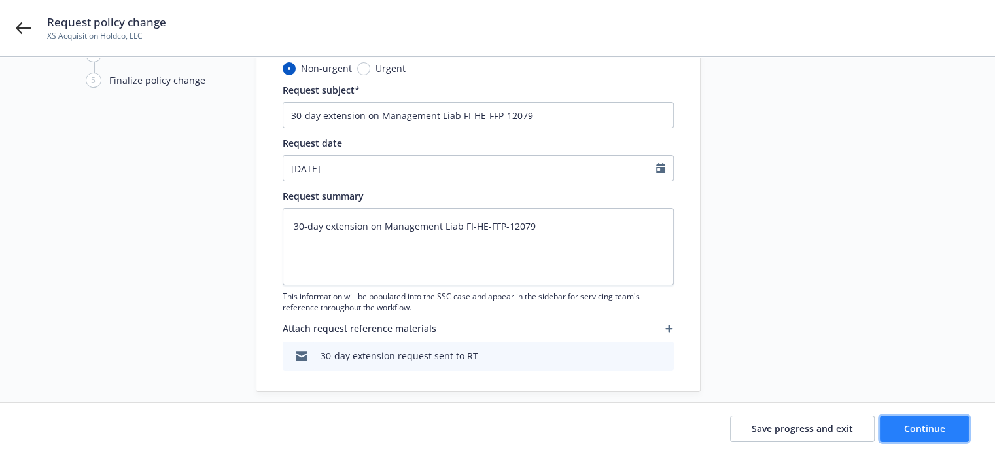
click at [913, 431] on span "Continue" at bounding box center [924, 428] width 41 height 12
type textarea "x"
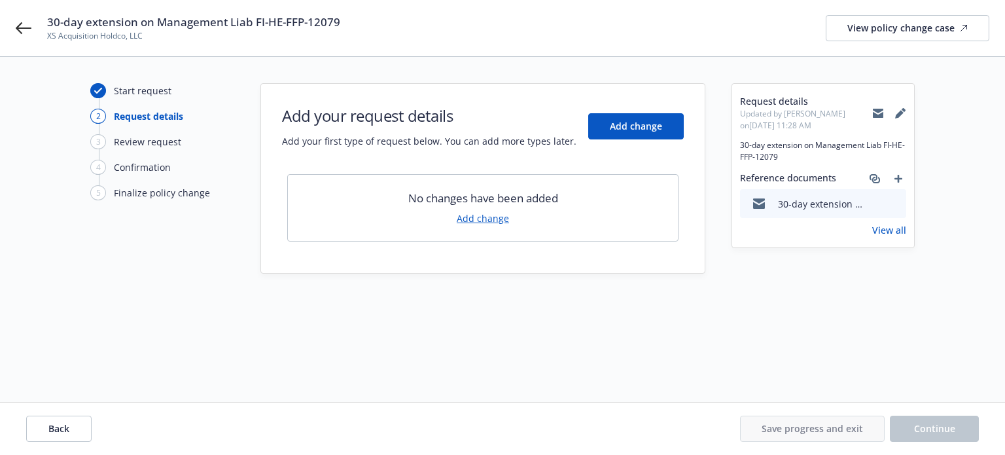
click at [457, 222] on div "No changes have been added Add change" at bounding box center [482, 207] width 391 height 67
click at [466, 219] on link "Add change" at bounding box center [483, 218] width 52 height 14
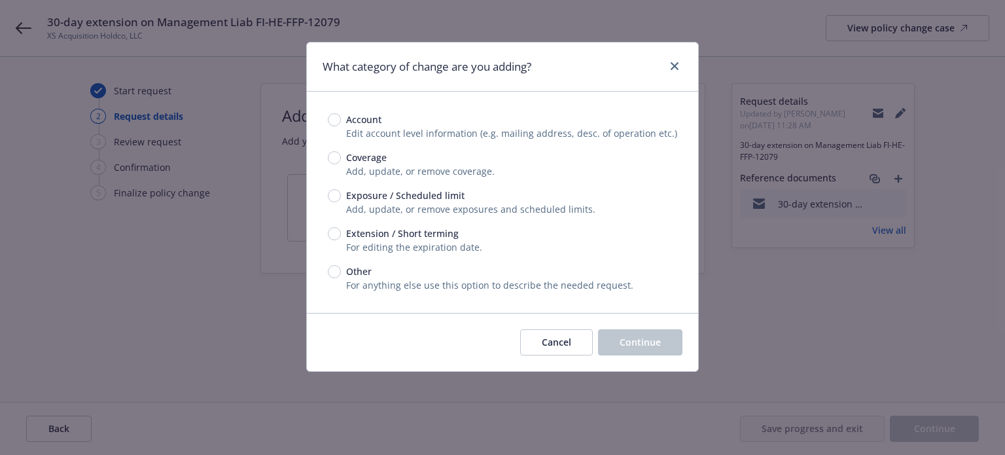
click at [336, 240] on div "Extension / Short terming For editing the expiration date." at bounding box center [502, 239] width 349 height 27
click at [339, 237] on div "Extension / Short terming" at bounding box center [502, 233] width 349 height 14
click at [339, 237] on input "Extension / Short terming" at bounding box center [334, 233] width 13 height 13
radio input "true"
click at [662, 330] on button "Continue" at bounding box center [640, 342] width 84 height 26
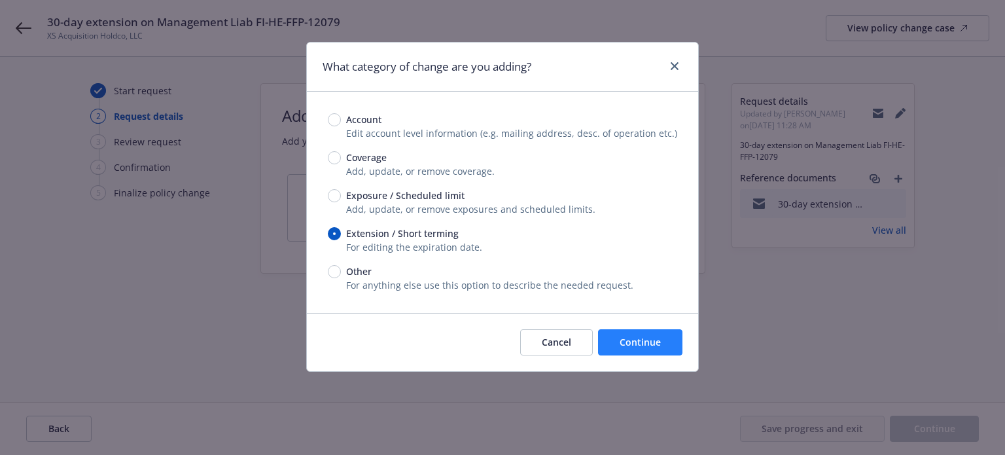
type textarea "x"
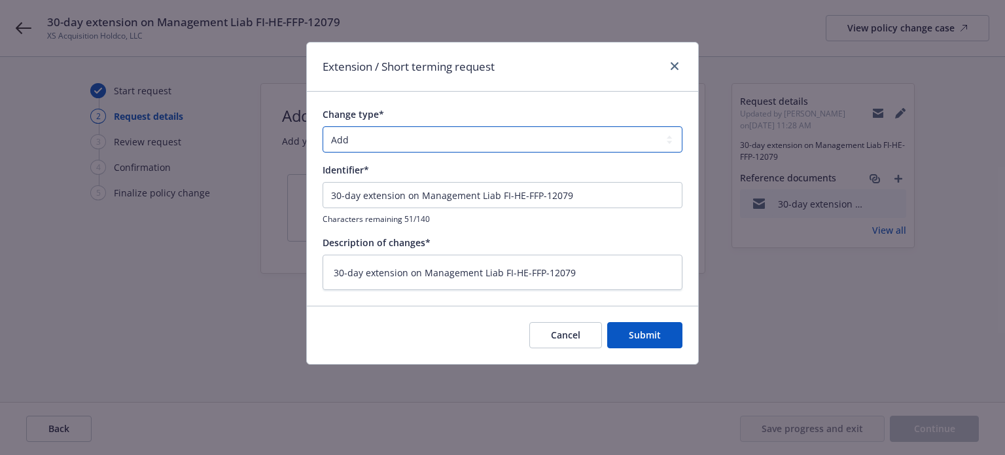
drag, startPoint x: 356, startPoint y: 133, endPoint x: 361, endPoint y: 148, distance: 15.7
click at [357, 135] on select "Add Audit Change Remove" at bounding box center [502, 139] width 360 height 26
select select "CHANGE"
click at [322, 126] on select "Add Audit Change Remove" at bounding box center [502, 139] width 360 height 26
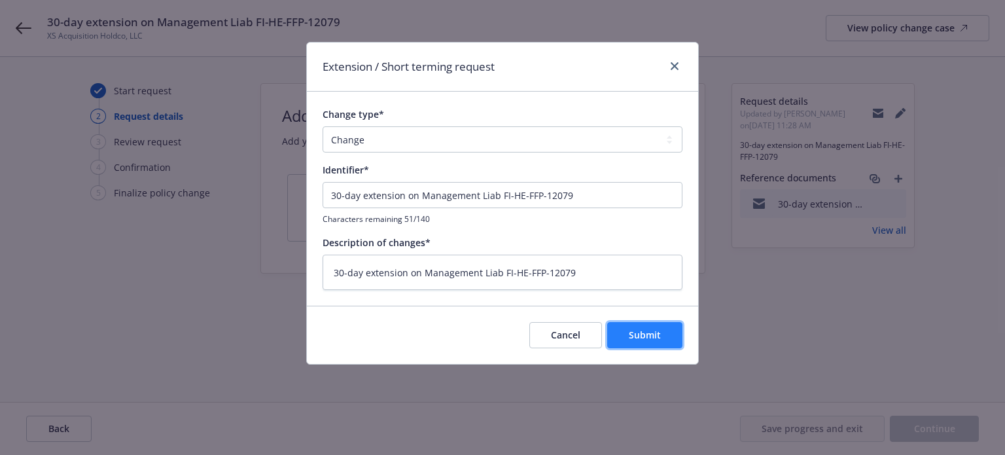
click at [638, 343] on button "Submit" at bounding box center [644, 335] width 75 height 26
type textarea "x"
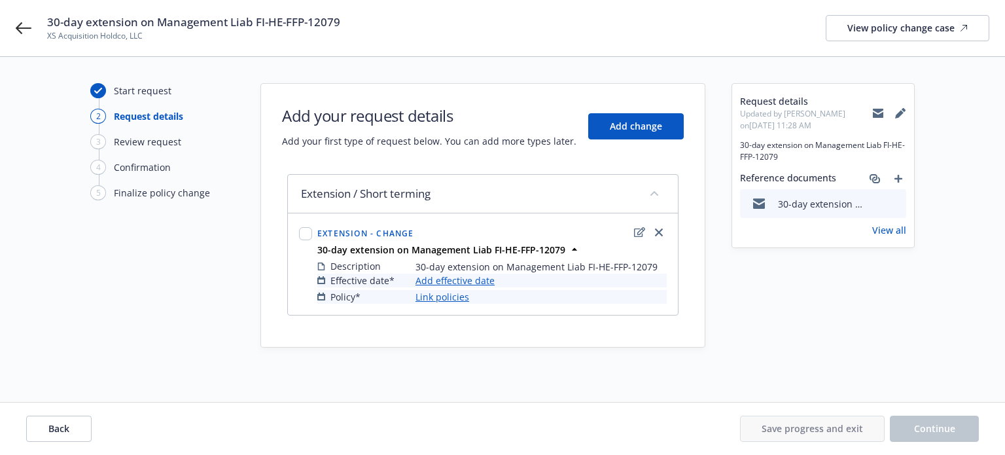
click at [478, 275] on link "Add effective date" at bounding box center [454, 280] width 79 height 14
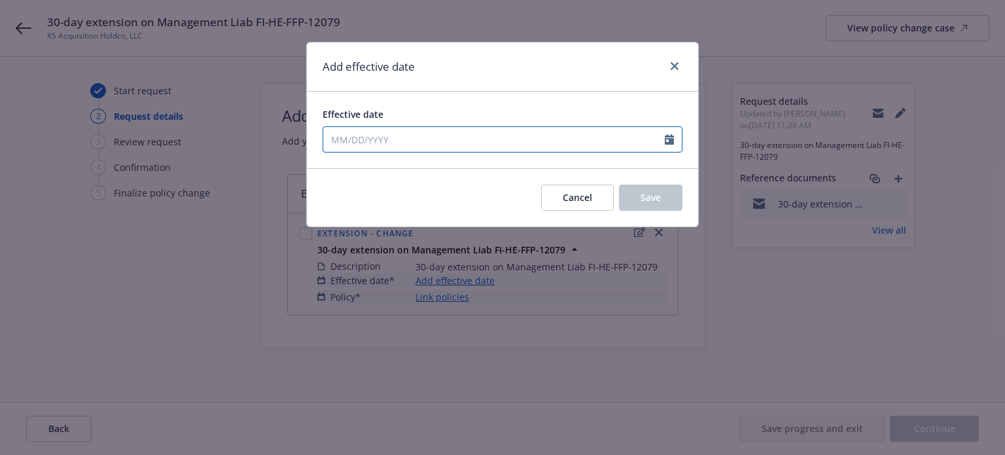
click at [411, 130] on input "Effective date" at bounding box center [493, 139] width 341 height 25
select select "9"
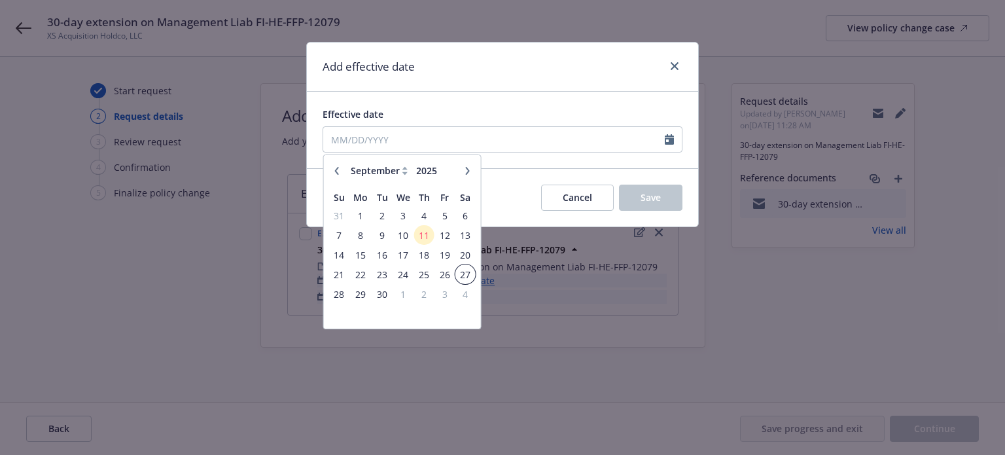
click at [462, 274] on span "27" at bounding box center [465, 274] width 18 height 16
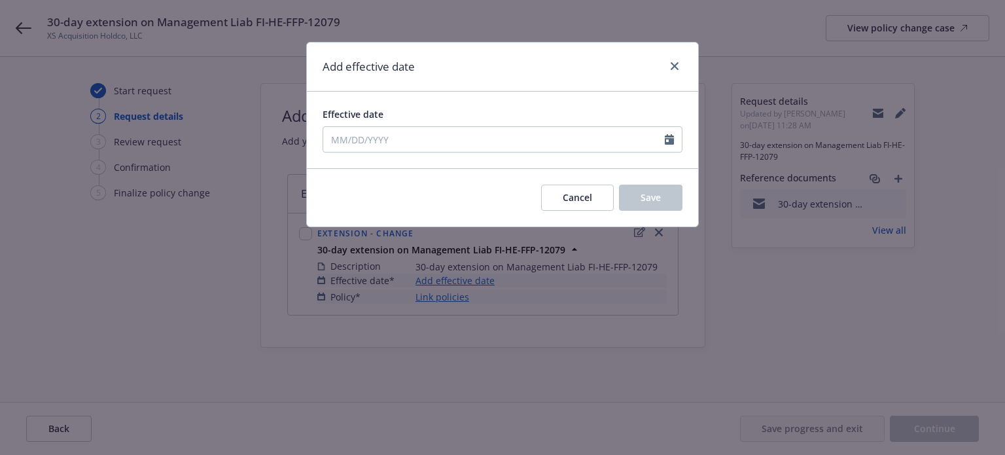
type input "09/27/2025"
click at [644, 194] on span "Save" at bounding box center [650, 197] width 20 height 12
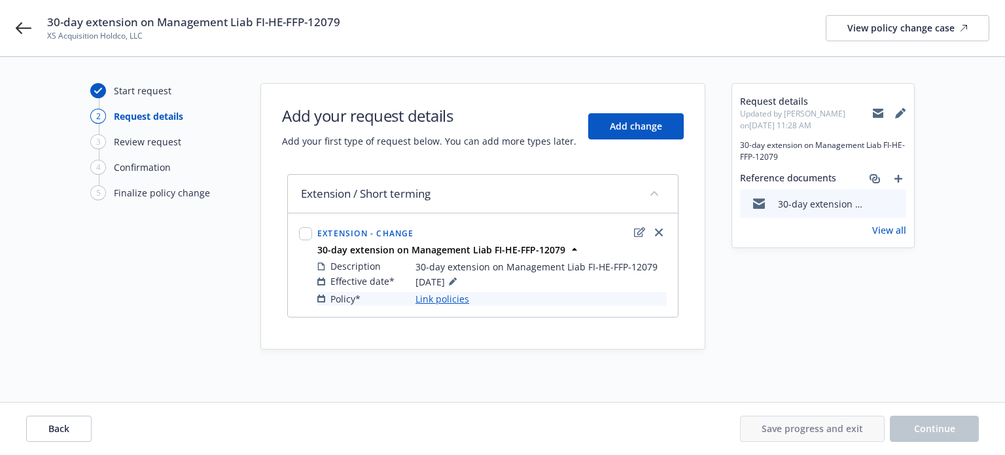
click at [440, 303] on link "Link policies" at bounding box center [442, 299] width 54 height 14
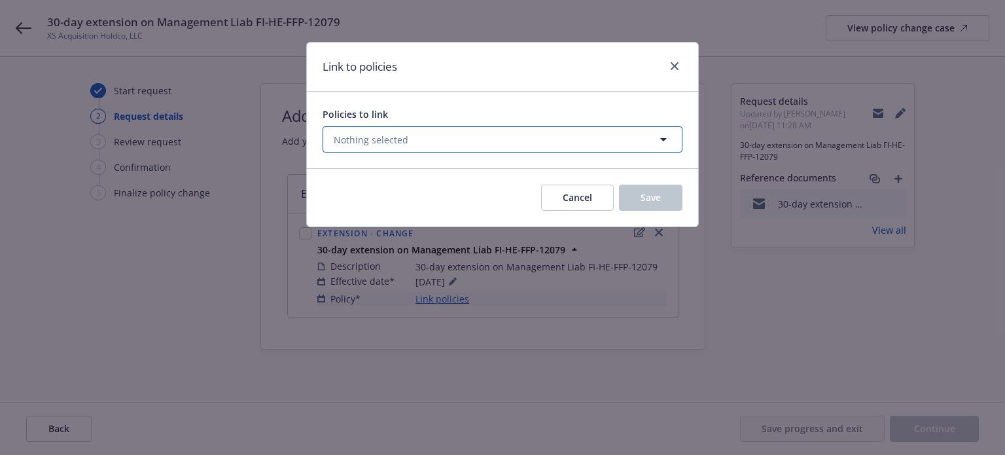
click at [400, 134] on span "Nothing selected" at bounding box center [371, 140] width 75 height 14
select select "ACTIVE"
type input "man"
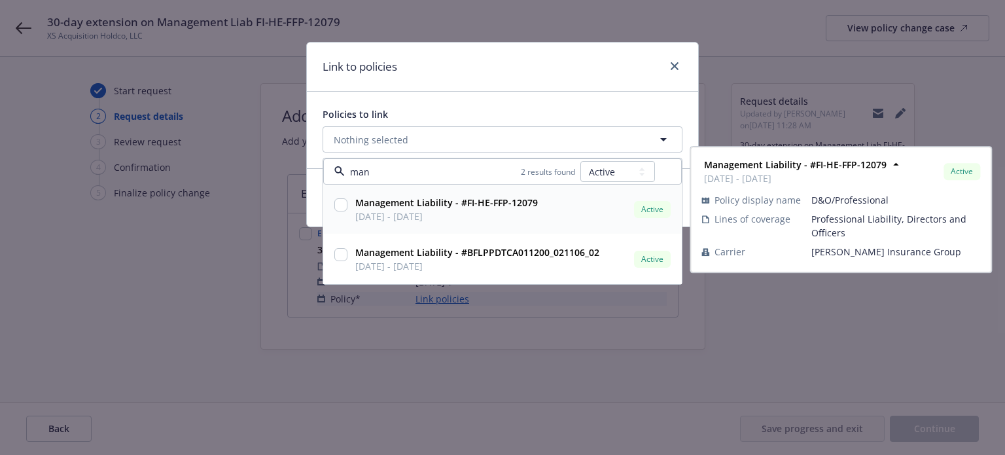
click at [339, 201] on input "checkbox" at bounding box center [340, 204] width 13 height 13
checkbox input "true"
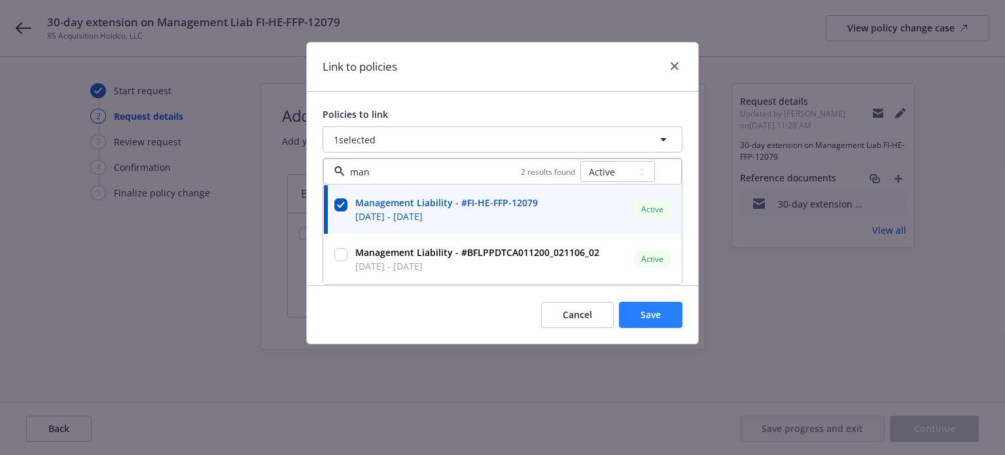
type input "man"
click at [651, 311] on span "Save" at bounding box center [650, 314] width 20 height 12
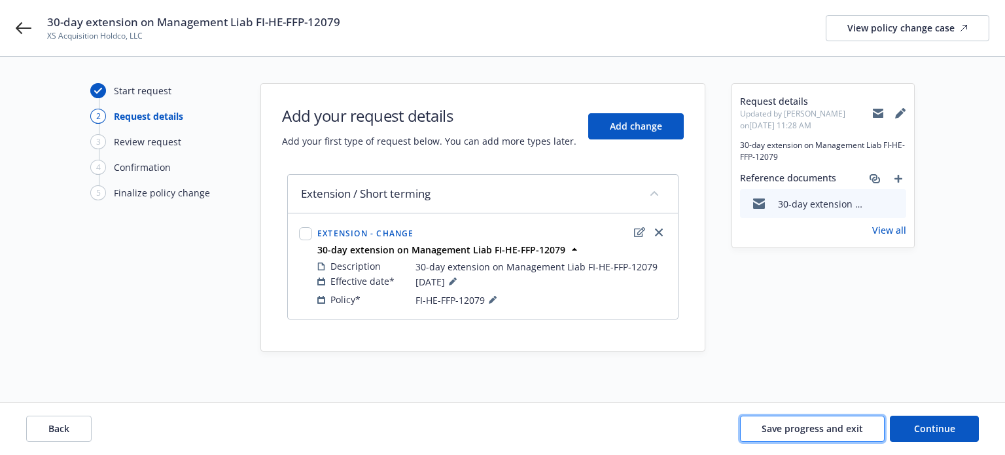
click at [801, 427] on span "Save progress and exit" at bounding box center [811, 428] width 101 height 12
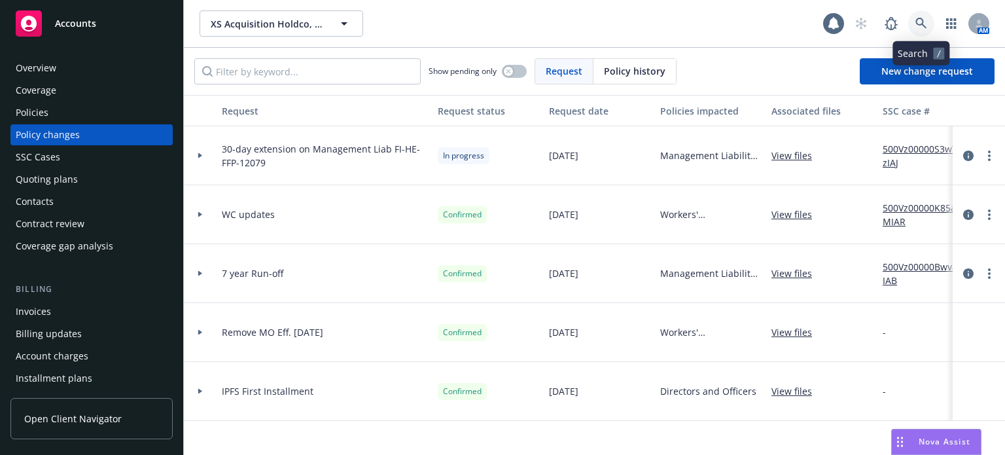
click at [918, 22] on icon at bounding box center [921, 24] width 12 height 12
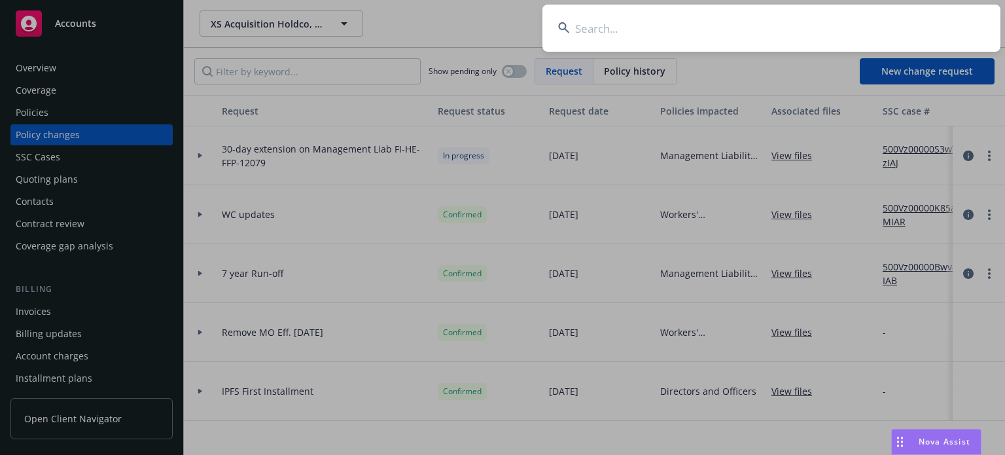
click at [664, 28] on input at bounding box center [771, 28] width 458 height 47
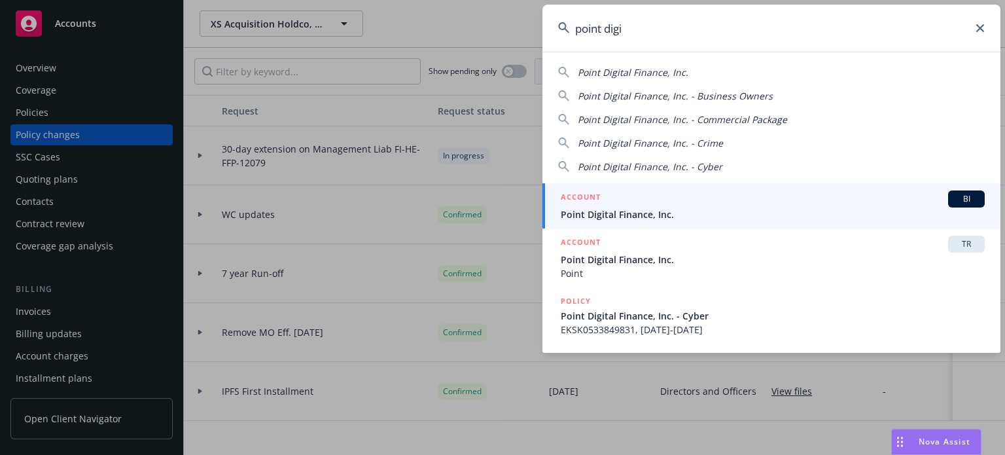
type input "point digi"
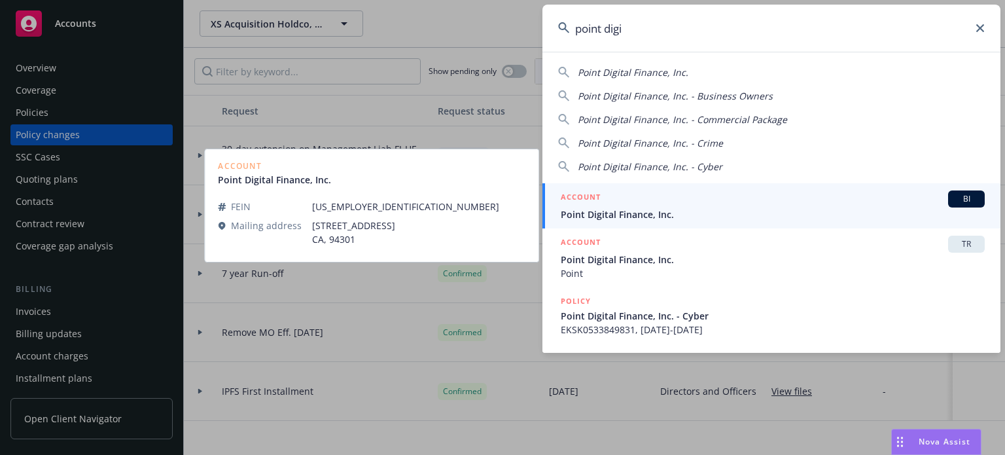
click at [651, 209] on span "Point Digital Finance, Inc." at bounding box center [773, 214] width 424 height 14
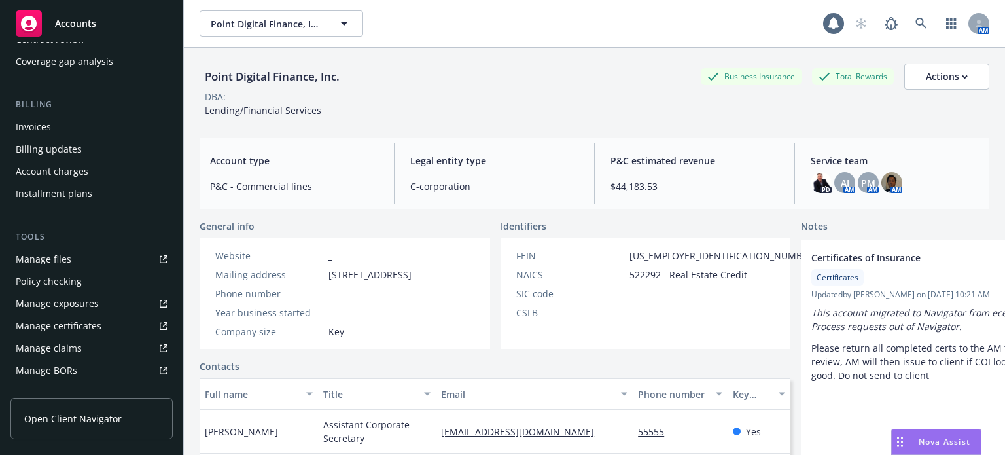
scroll to position [196, 0]
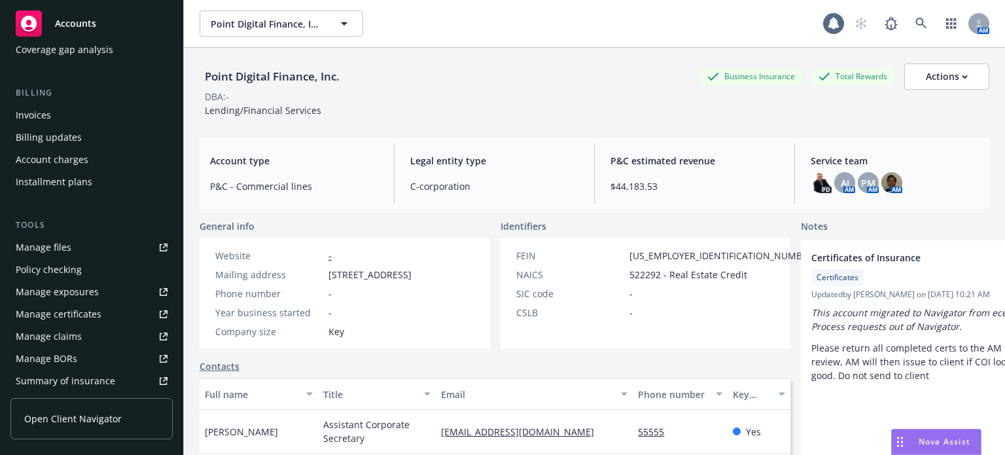
click at [65, 247] on div "Manage files" at bounding box center [44, 247] width 56 height 21
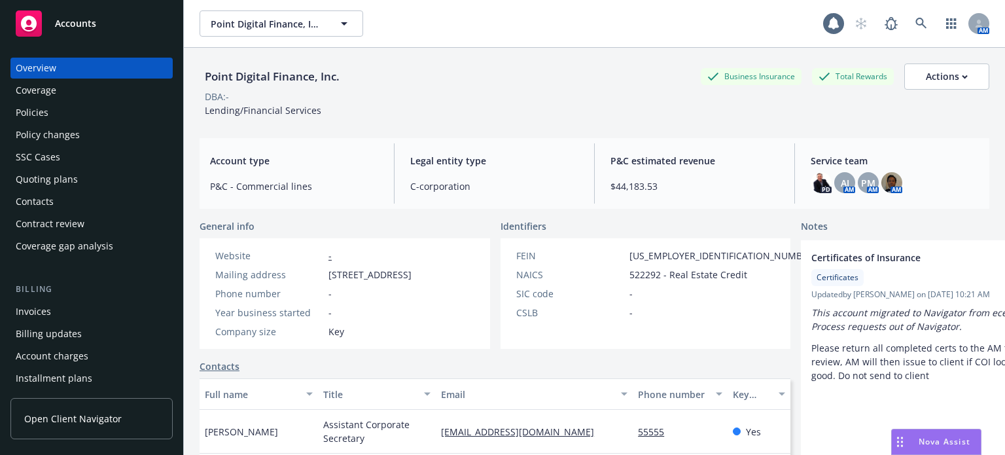
click at [42, 109] on div "Policies" at bounding box center [32, 112] width 33 height 21
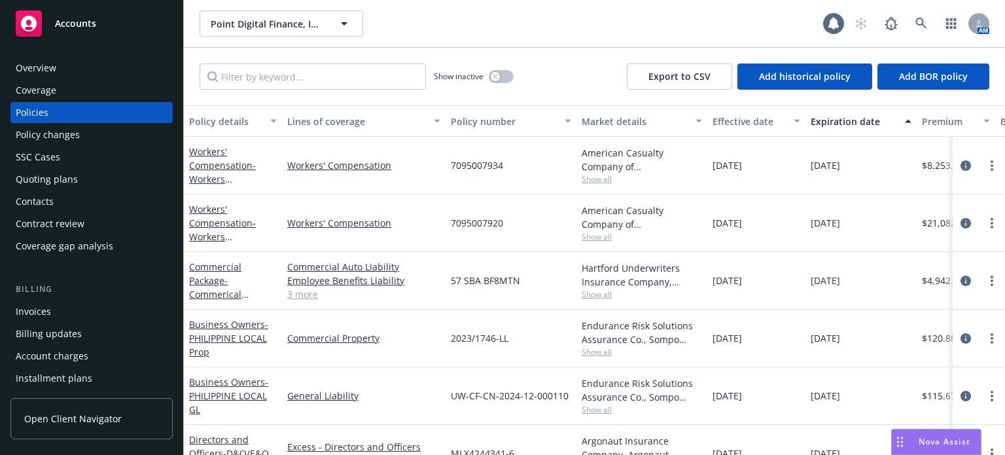
click at [243, 118] on div "Policy details" at bounding box center [225, 121] width 73 height 14
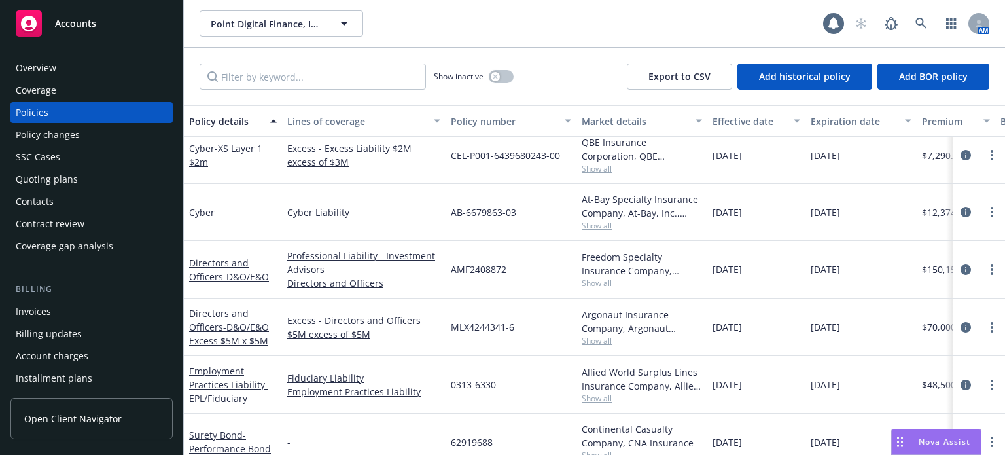
scroll to position [223, 0]
click at [594, 282] on span "Show all" at bounding box center [641, 283] width 120 height 11
click at [551, 272] on div "AMF2408872" at bounding box center [510, 270] width 131 height 58
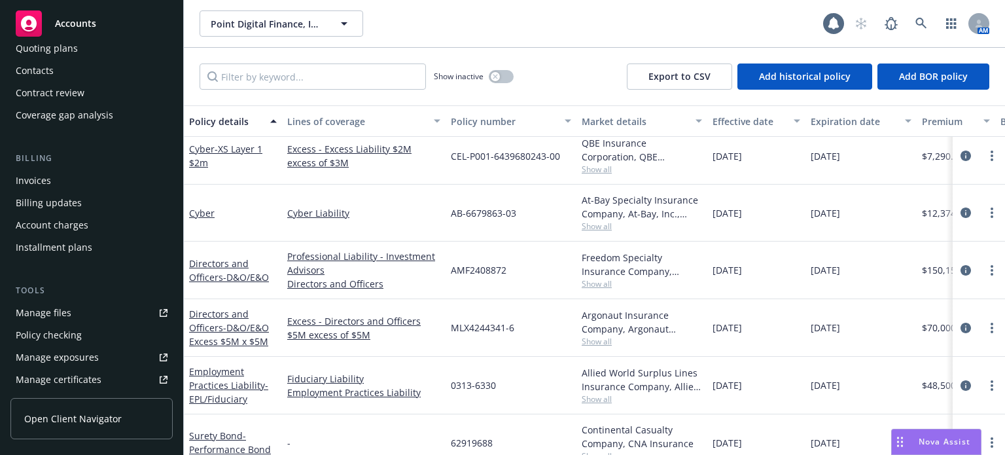
scroll to position [196, 0]
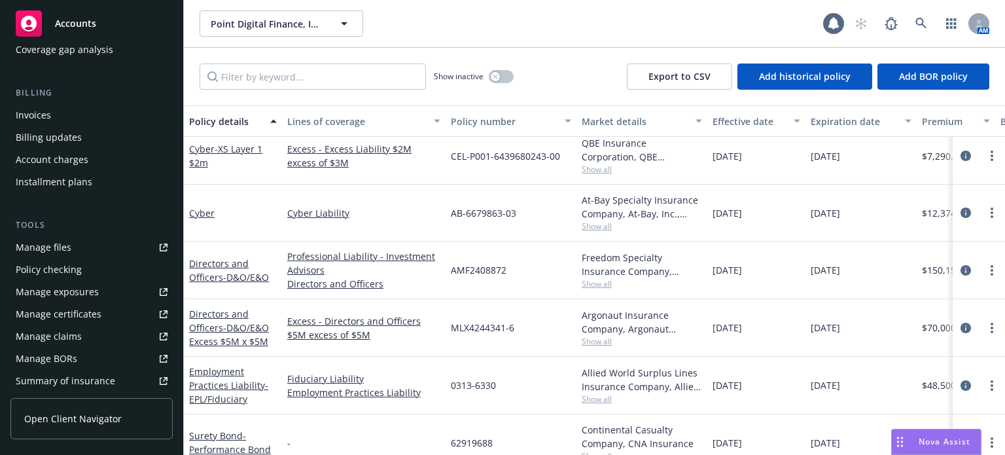
click at [67, 247] on div "Manage files" at bounding box center [44, 247] width 56 height 21
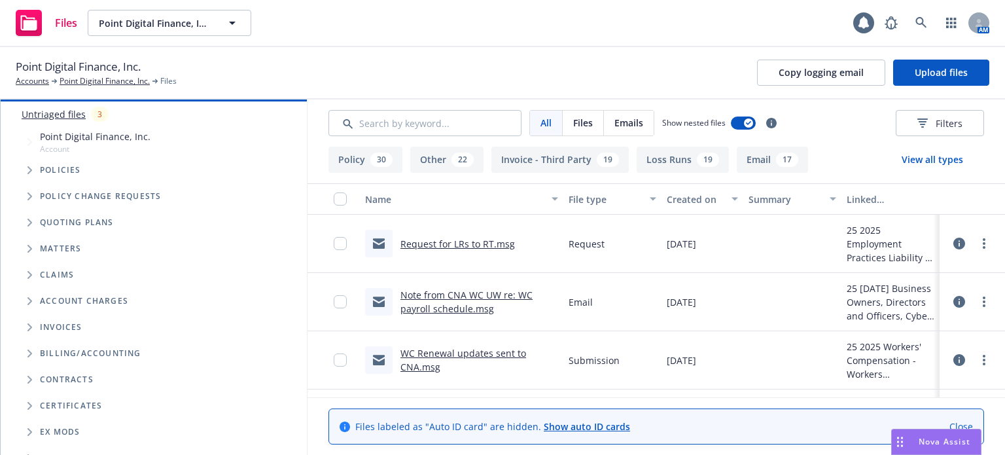
scroll to position [139, 0]
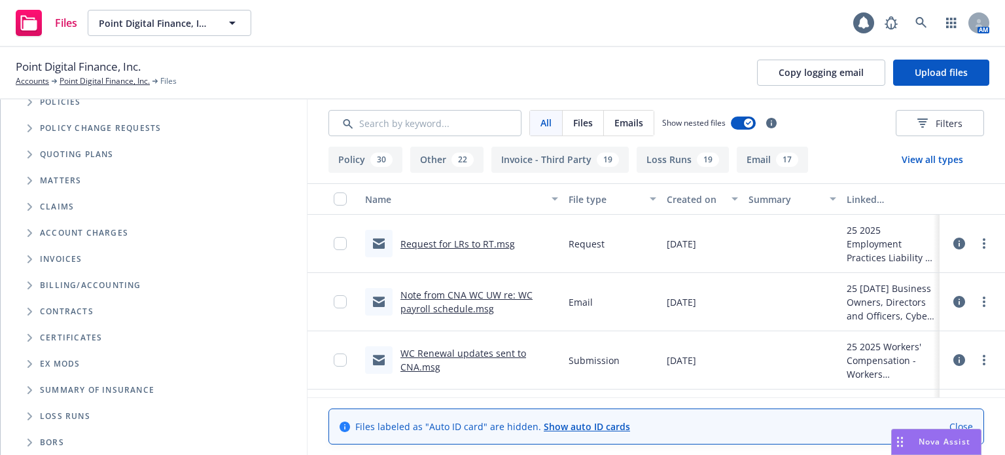
click at [29, 413] on span "Folder Tree Example" at bounding box center [29, 415] width 21 height 21
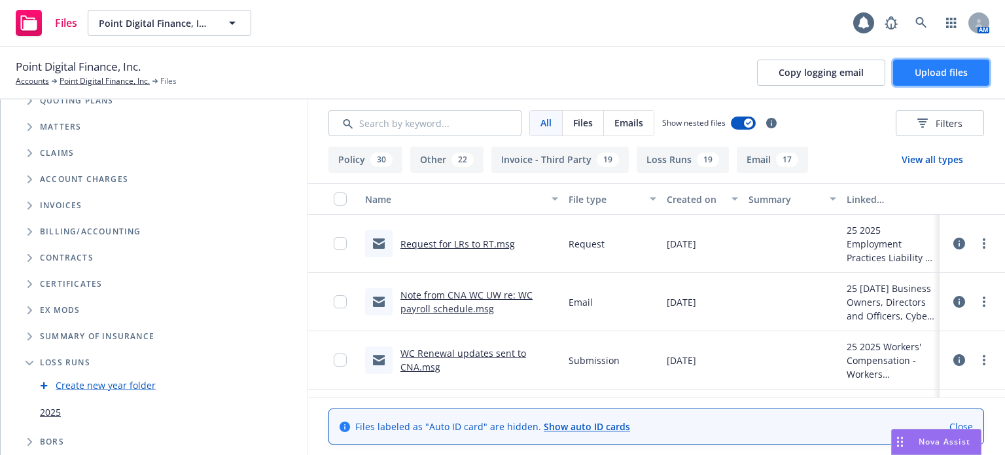
click at [954, 73] on span "Upload files" at bounding box center [940, 72] width 53 height 12
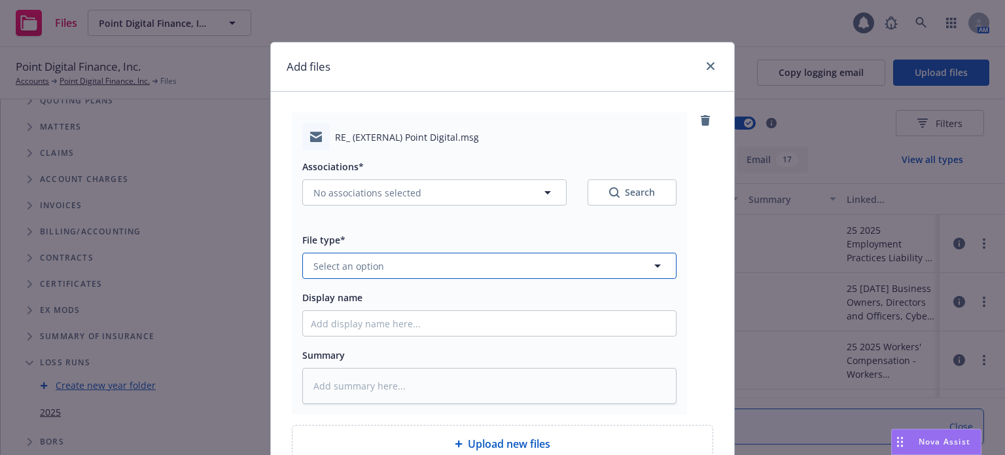
click at [347, 263] on span "Select an option" at bounding box center [348, 266] width 71 height 14
type input "los"
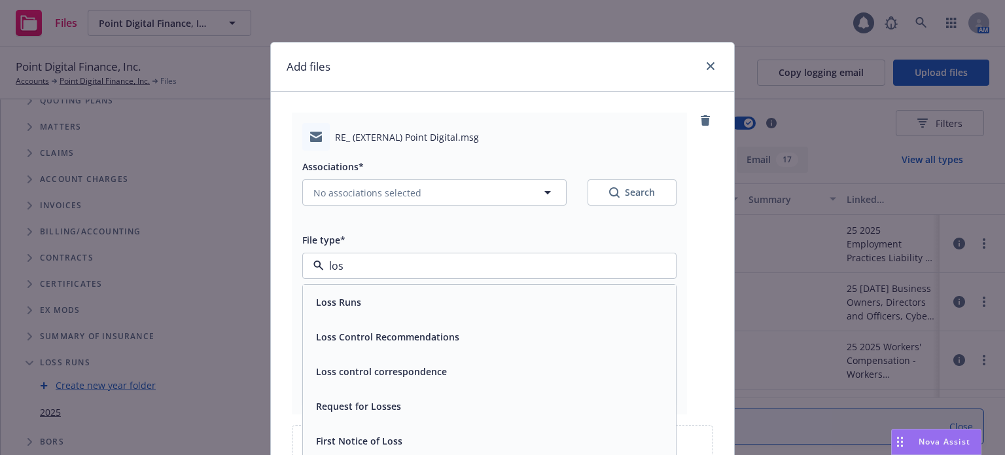
click at [348, 298] on span "Loss Runs" at bounding box center [338, 302] width 45 height 14
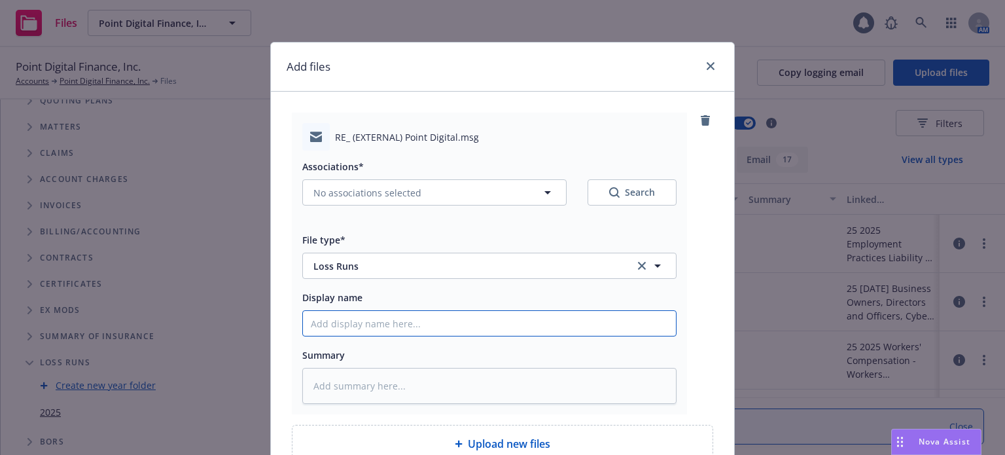
click at [348, 321] on input "Display name" at bounding box center [489, 323] width 373 height 25
type textarea "x"
type input "N"
type textarea "x"
type input "Na"
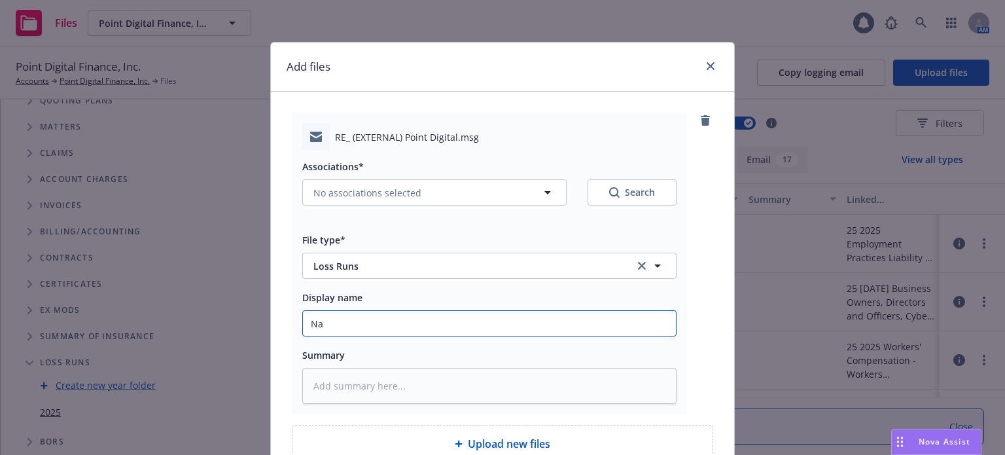
type textarea "x"
type input "Nat"
type textarea "x"
type input "Nati"
type textarea "x"
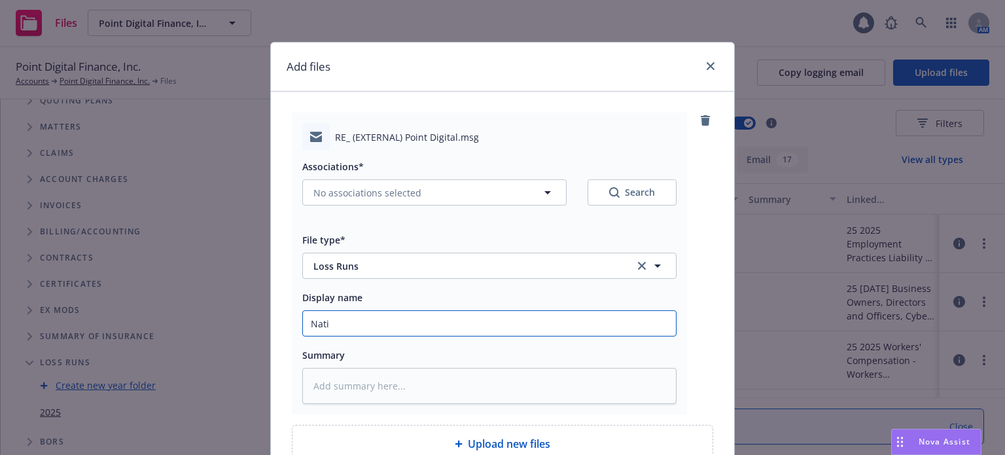
type input "Natio"
type textarea "x"
type input "Nation"
type textarea "x"
type input "Nationw"
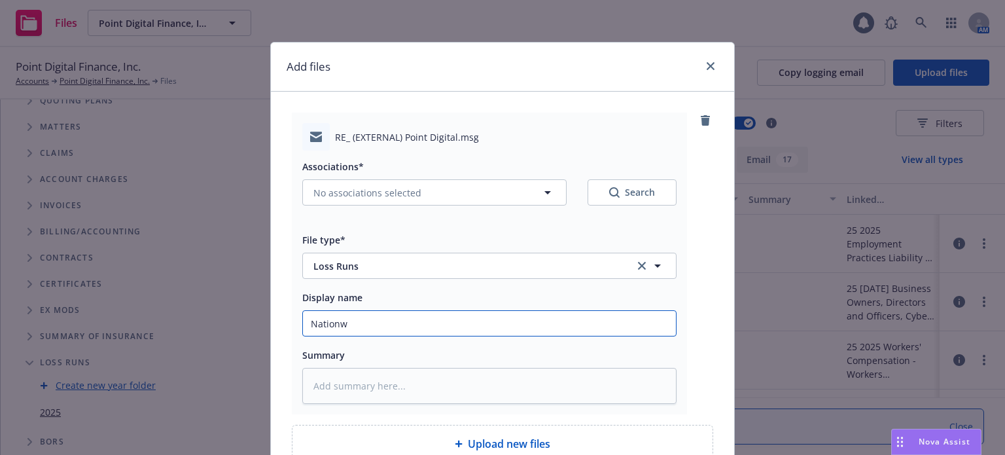
type textarea "x"
type input "Nationwi"
type textarea "x"
type input "Nationwid"
type textarea "x"
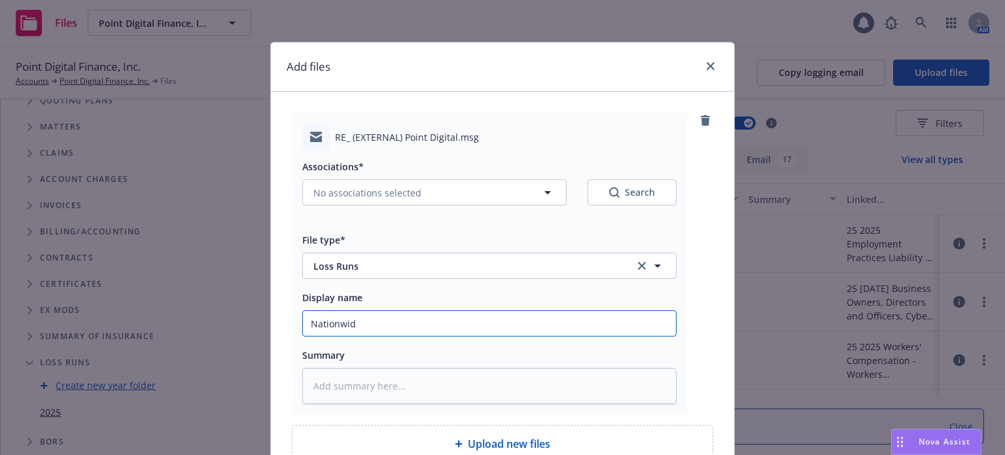
type input "Nationwide"
type textarea "x"
type input "Nationwide"
type textarea "x"
type input "Nationwide L"
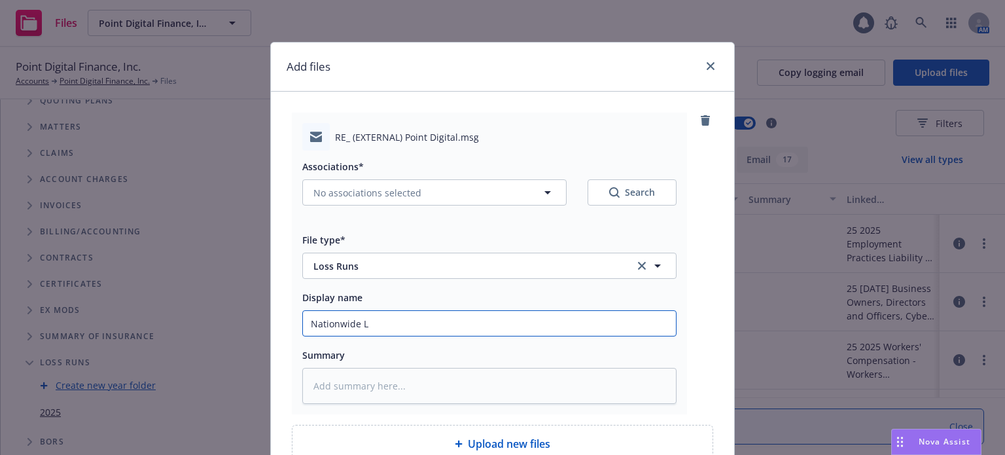
type textarea "x"
type input "Nationwide LR"
type textarea "x"
type input "Nationwide LRs"
type textarea "x"
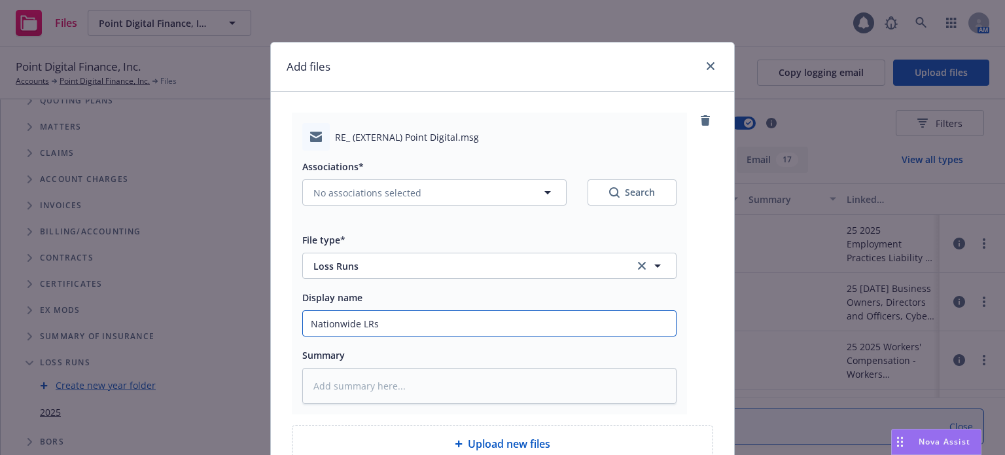
type input "Nationwide LRs"
type textarea "x"
type input "Nationwide LRs s"
type textarea "x"
type input "Nationwide LRs se"
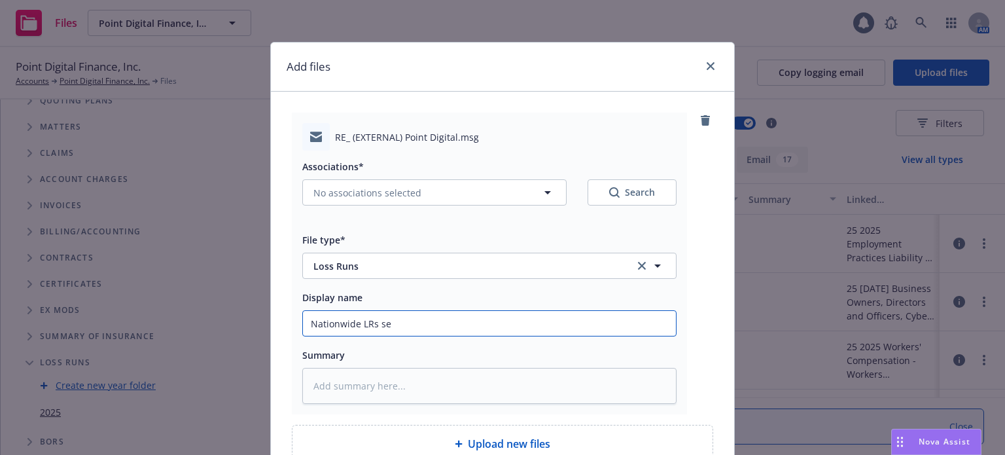
type textarea "x"
type input "Nationwide LRs s"
type textarea "x"
type input "Nationwide LRs"
type textarea "x"
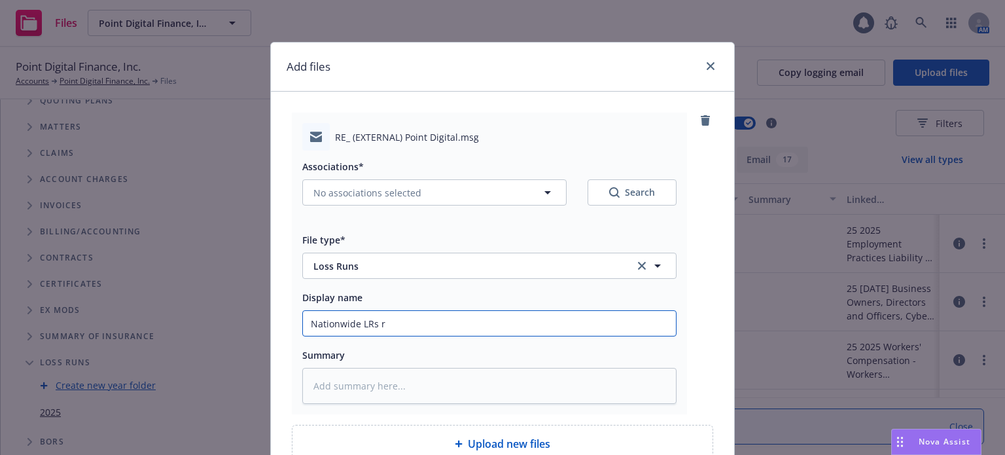
type input "Nationwide LRs re"
type textarea "x"
type input "Nationwide LRs rec"
type textarea "x"
type input "Nationwide LRs recd"
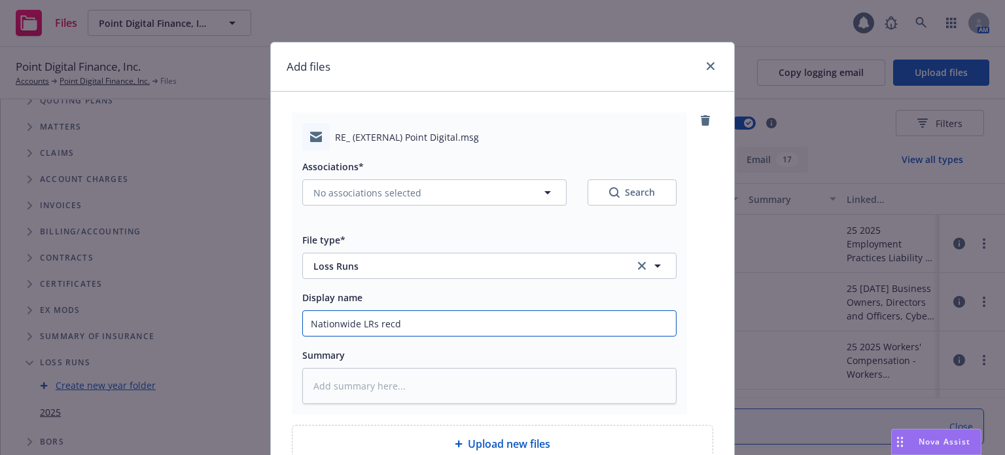
type textarea "x"
type input "Nationwide LRs recd f"
type textarea "x"
type input "Nationwide LRs recd fr"
type textarea "x"
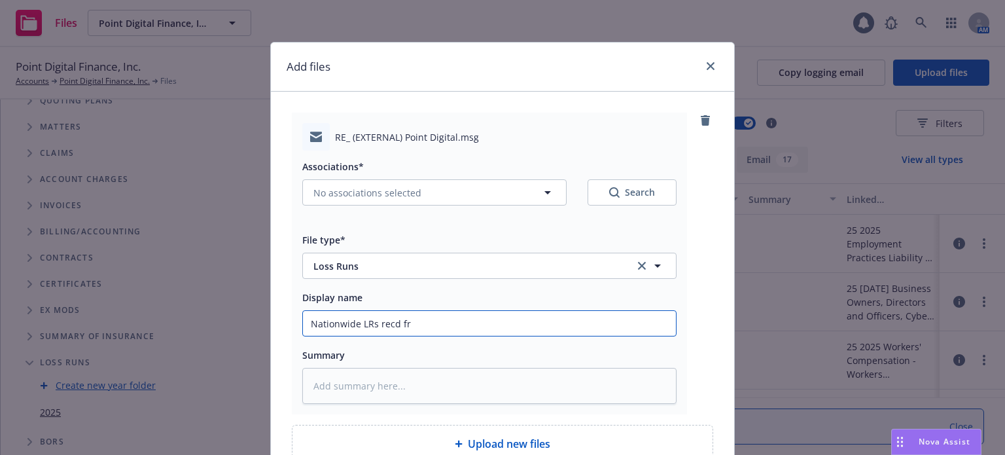
type input "Nationwide LRs recd fro"
type textarea "x"
type input "Nationwide LRs recd from"
type textarea "x"
type input "Nationwide LRs recd from R"
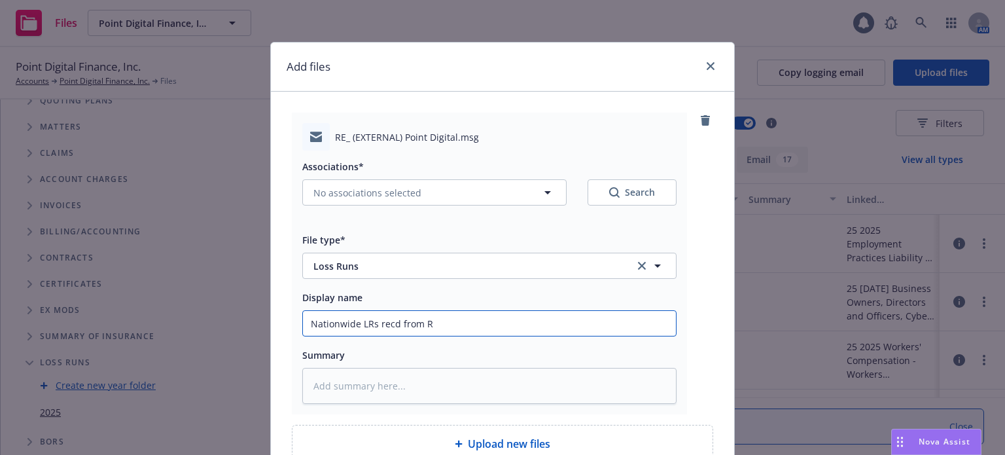
type textarea "x"
type input "Nationwide LRs recd from RT"
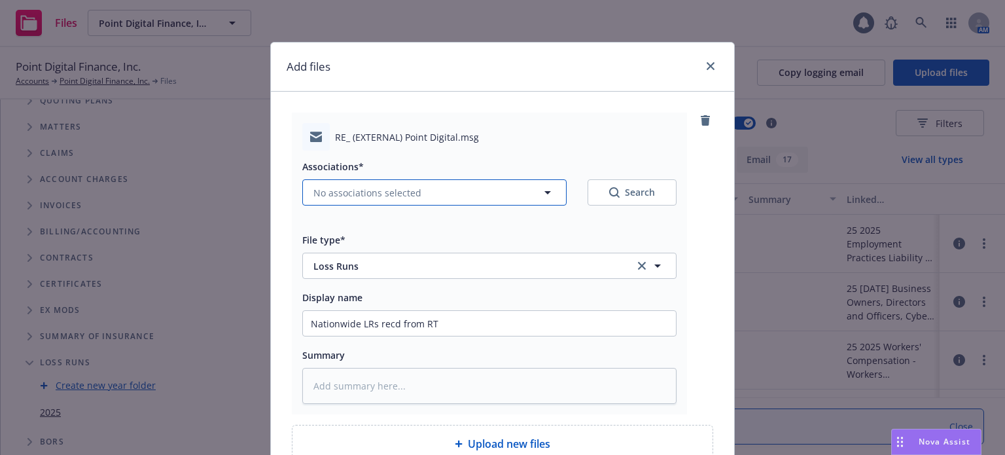
click at [436, 193] on button "No associations selected" at bounding box center [434, 192] width 264 height 26
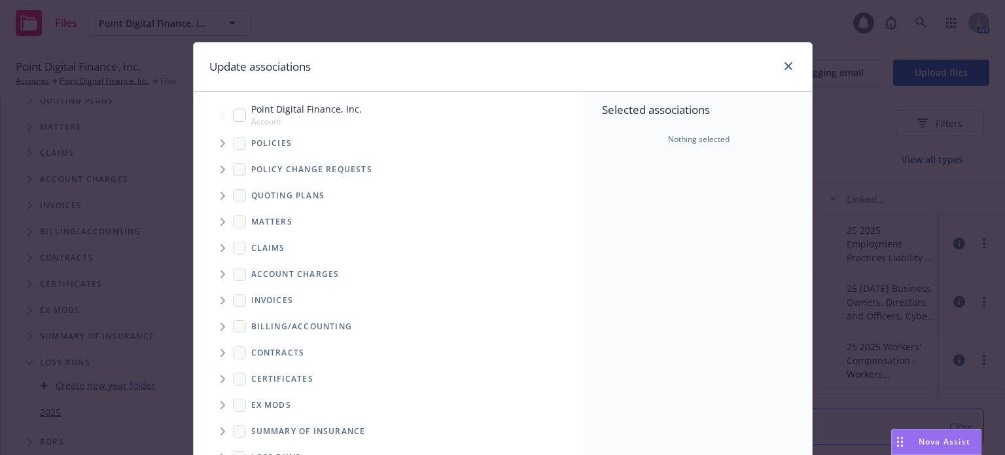
type textarea "x"
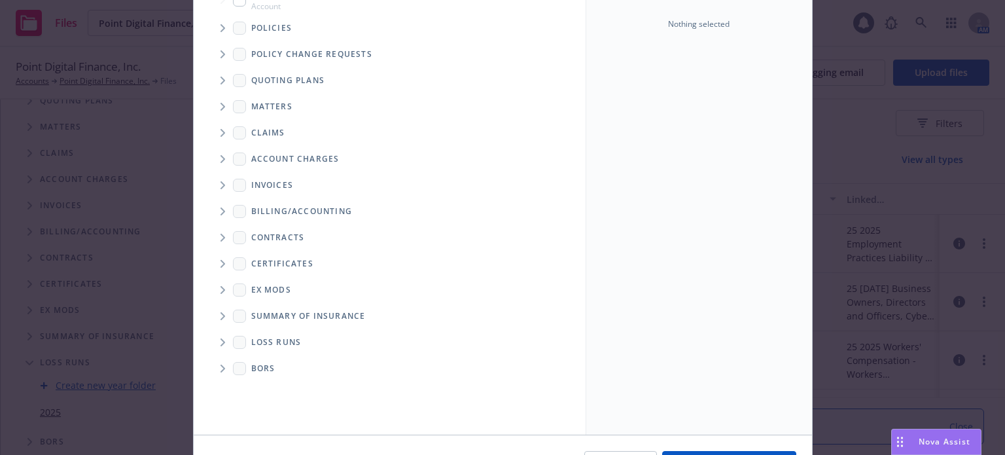
scroll to position [131, 0]
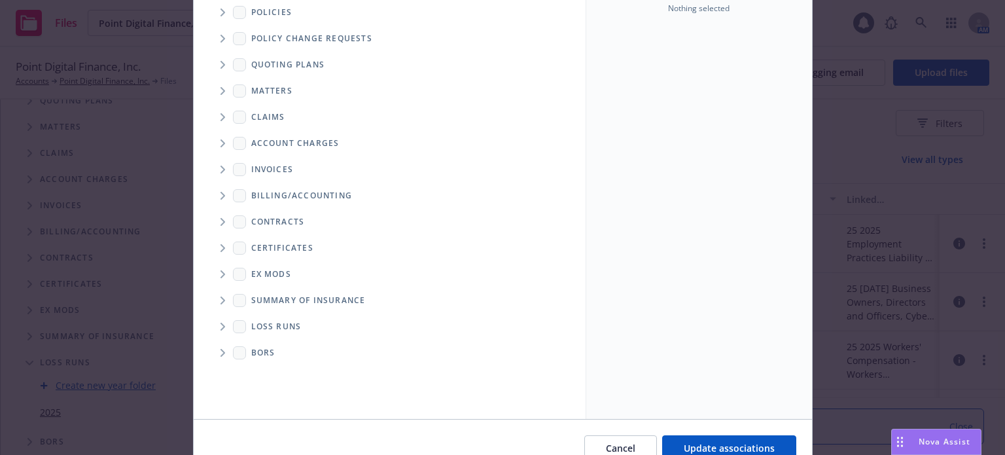
click at [220, 329] on icon "Folder Tree Example" at bounding box center [222, 326] width 5 height 8
click at [255, 373] on input "Folder Tree Example" at bounding box center [257, 372] width 13 height 13
checkbox input "true"
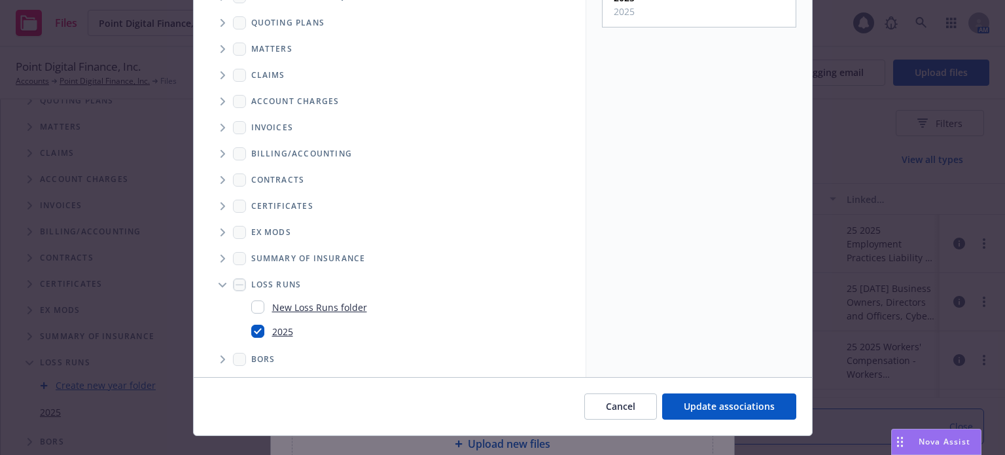
scroll to position [195, 0]
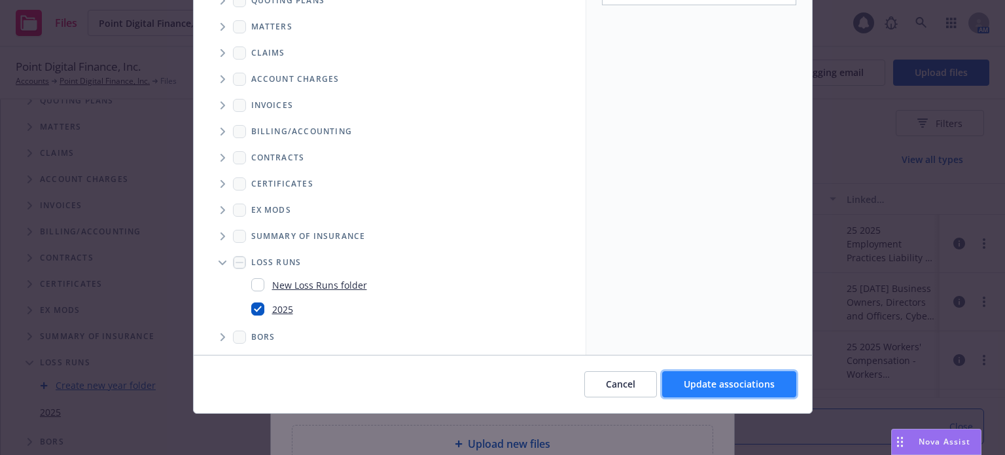
click at [719, 377] on span "Update associations" at bounding box center [728, 383] width 91 height 12
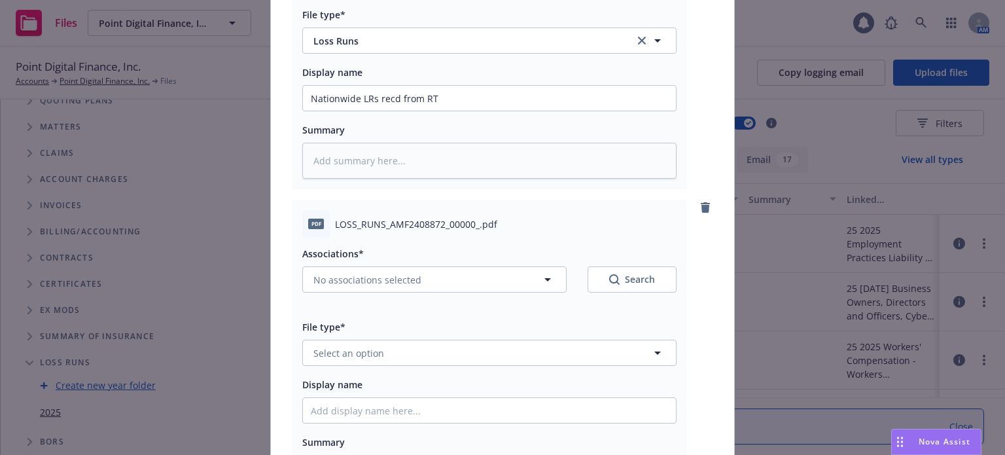
scroll to position [330, 0]
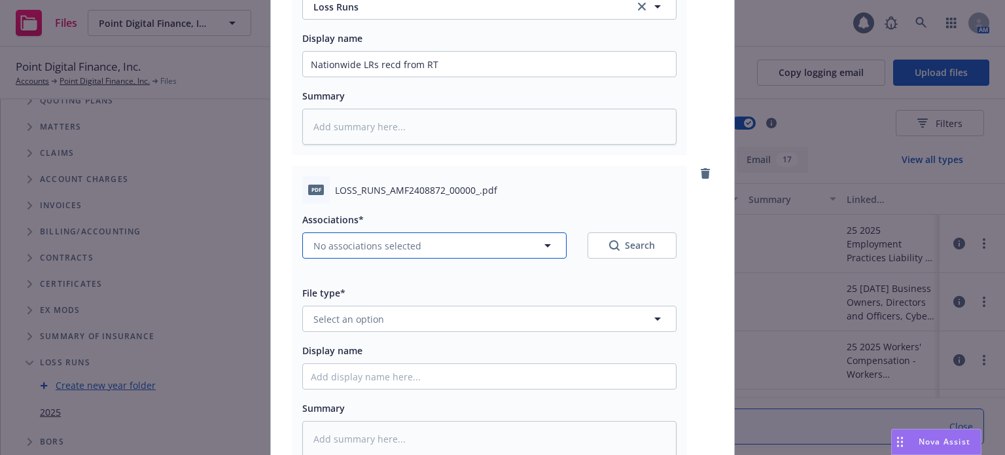
click at [402, 232] on button "No associations selected" at bounding box center [434, 245] width 264 height 26
type textarea "x"
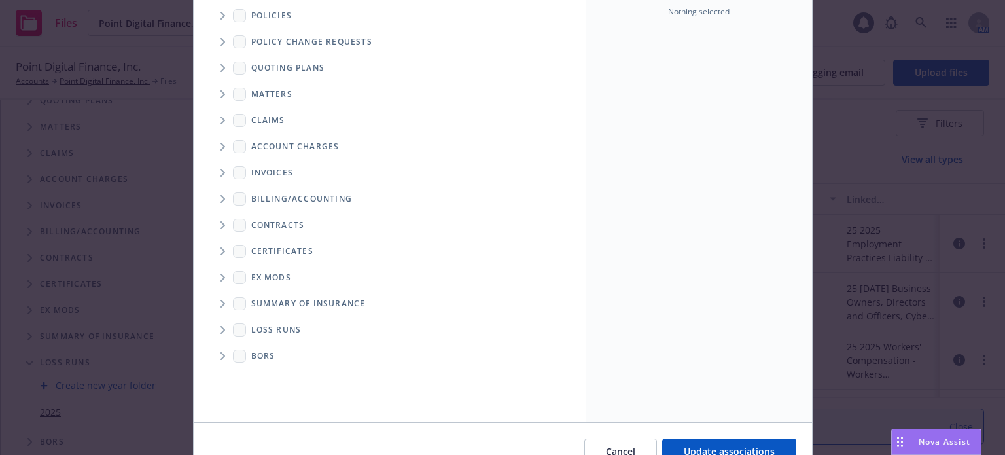
scroll to position [131, 0]
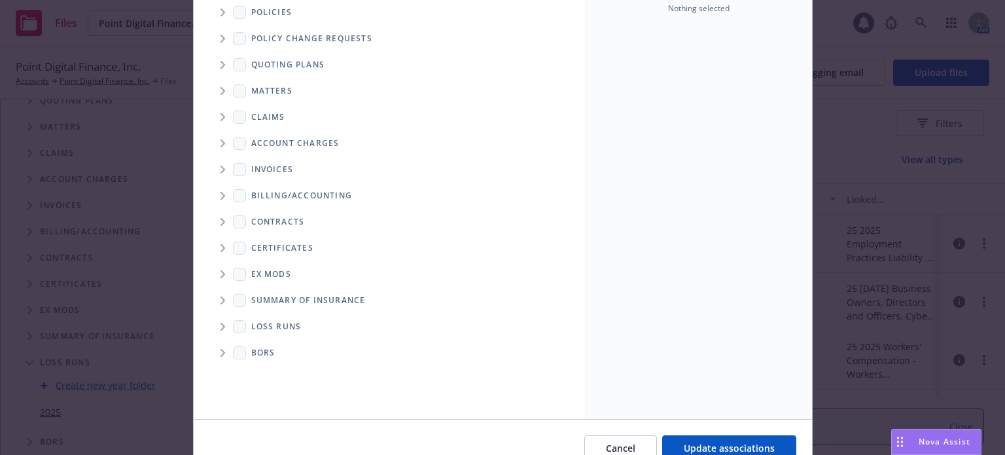
click at [220, 327] on icon "Folder Tree Example" at bounding box center [222, 326] width 5 height 8
click at [254, 370] on input "Folder Tree Example" at bounding box center [257, 372] width 13 height 13
checkbox input "true"
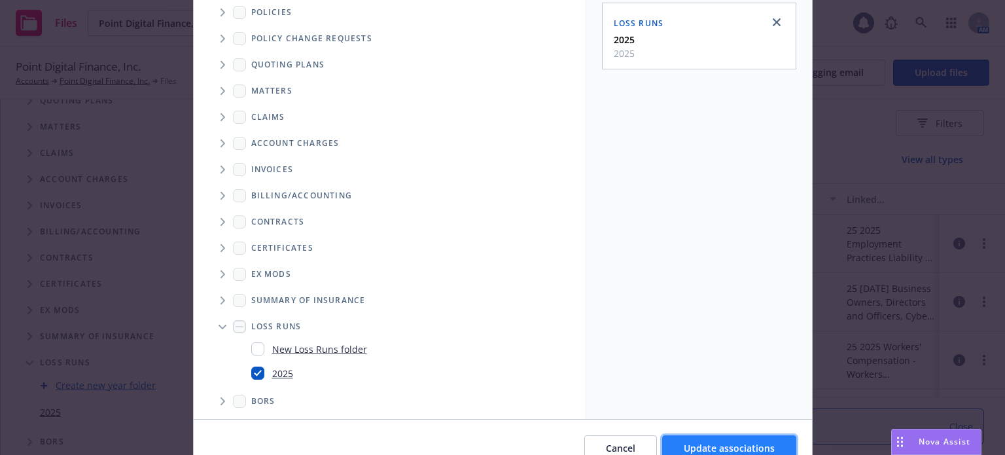
click at [693, 441] on span "Update associations" at bounding box center [728, 447] width 91 height 12
type textarea "x"
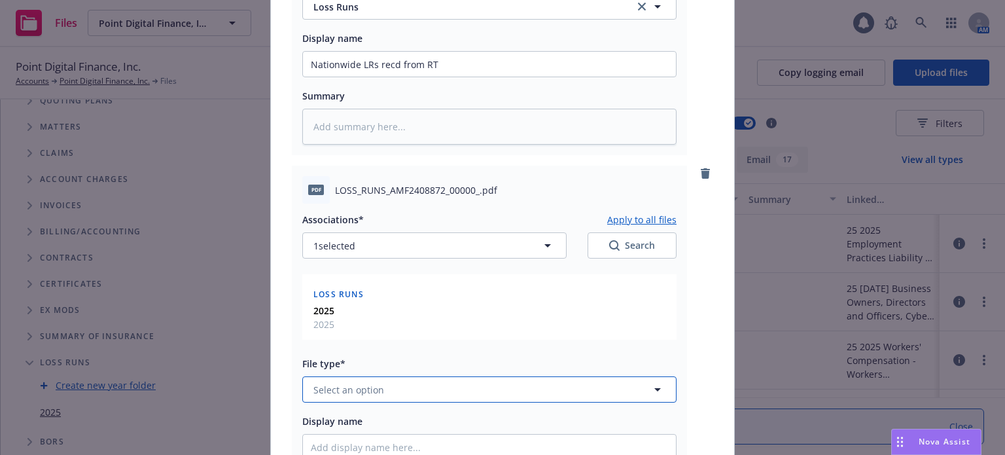
click at [502, 382] on button "Select an option" at bounding box center [489, 389] width 374 height 26
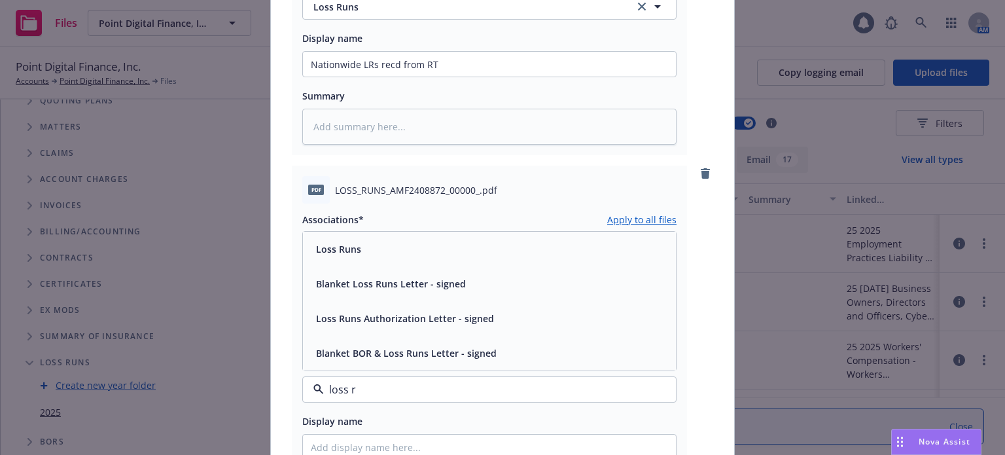
type input "loss ru"
click at [500, 264] on div "Loss Runs" at bounding box center [489, 249] width 373 height 35
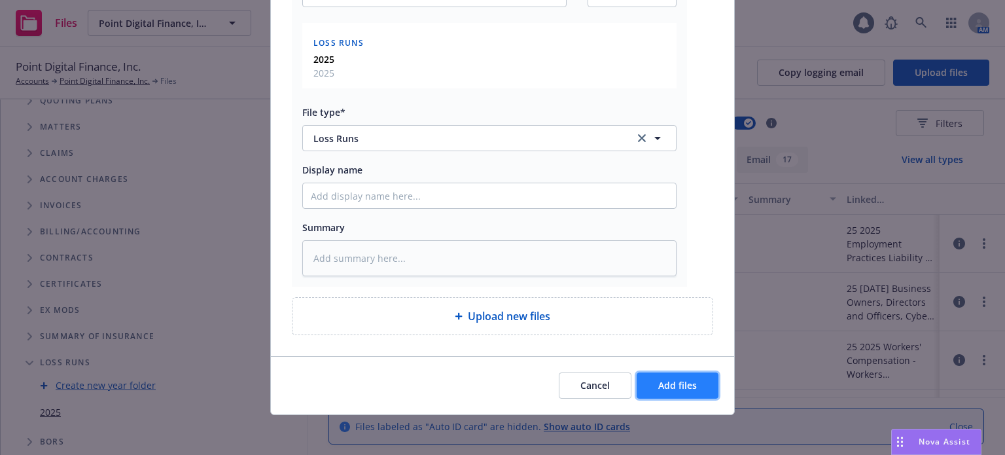
click at [695, 384] on button "Add files" at bounding box center [677, 385] width 82 height 26
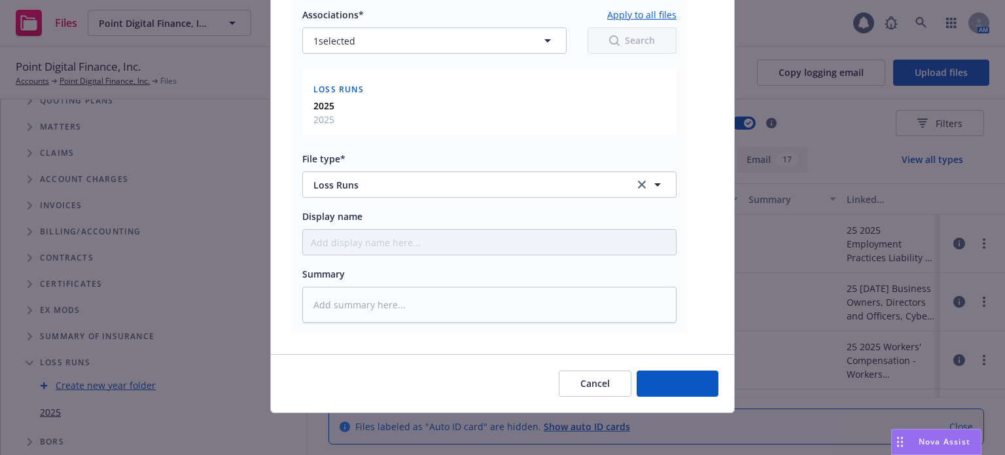
scroll to position [533, 0]
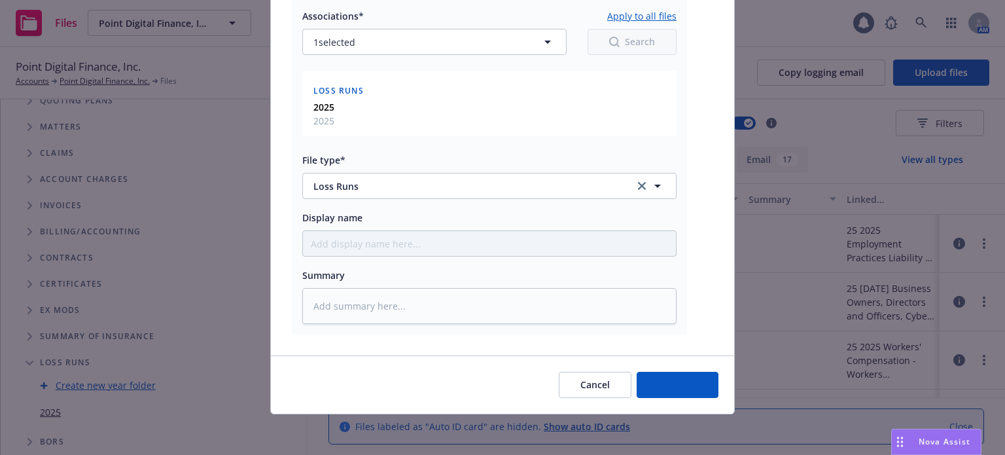
type textarea "x"
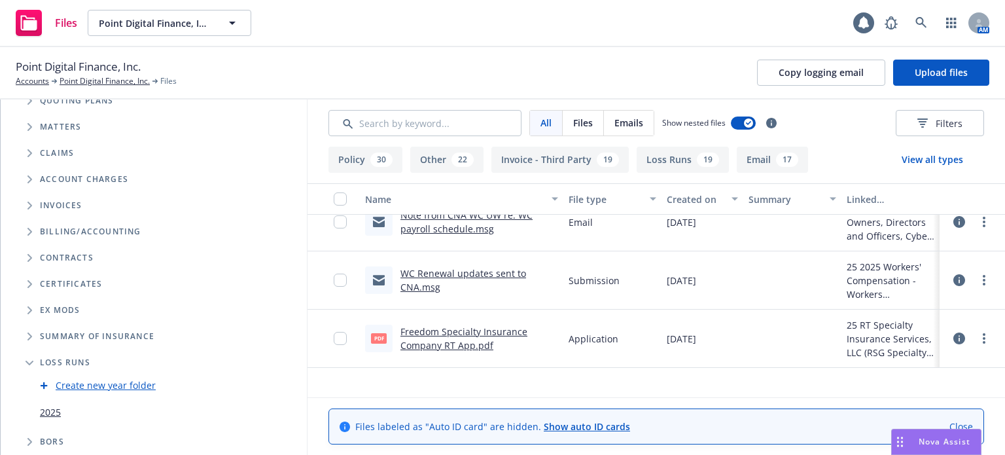
scroll to position [0, 0]
